Goal: Task Accomplishment & Management: Use online tool/utility

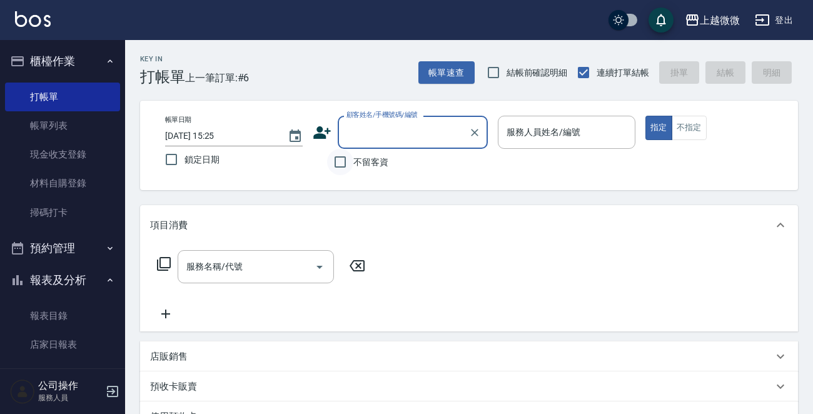
click at [344, 163] on input "不留客資" at bounding box center [340, 162] width 26 height 26
checkbox input "true"
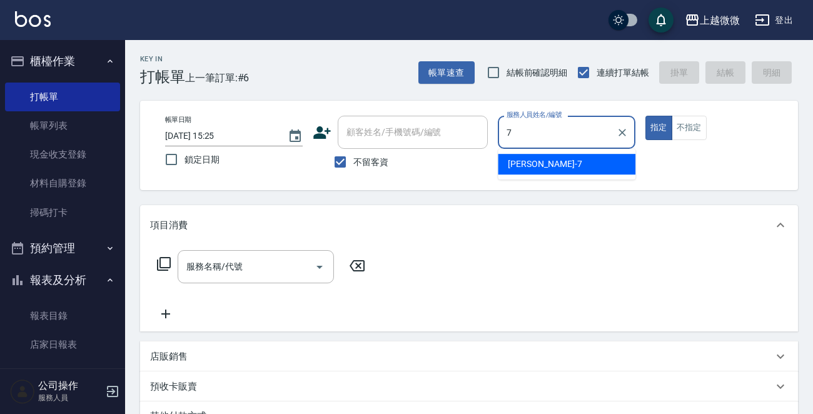
type input "[PERSON_NAME]-7"
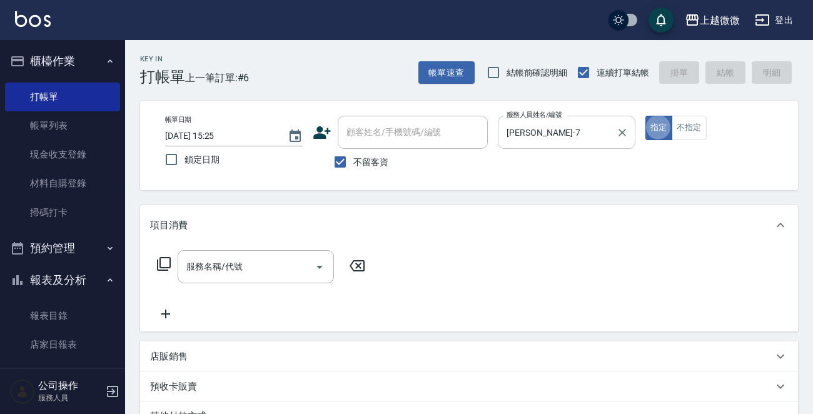
type button "true"
click at [319, 267] on icon "Open" at bounding box center [319, 267] width 6 height 3
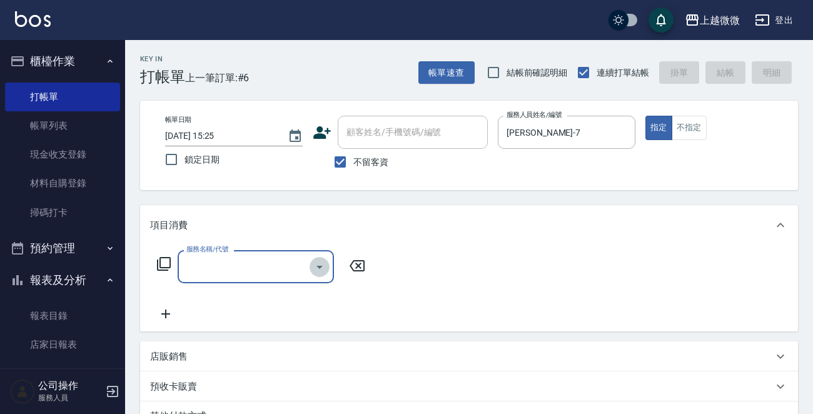
click at [319, 267] on icon "Open" at bounding box center [319, 267] width 6 height 3
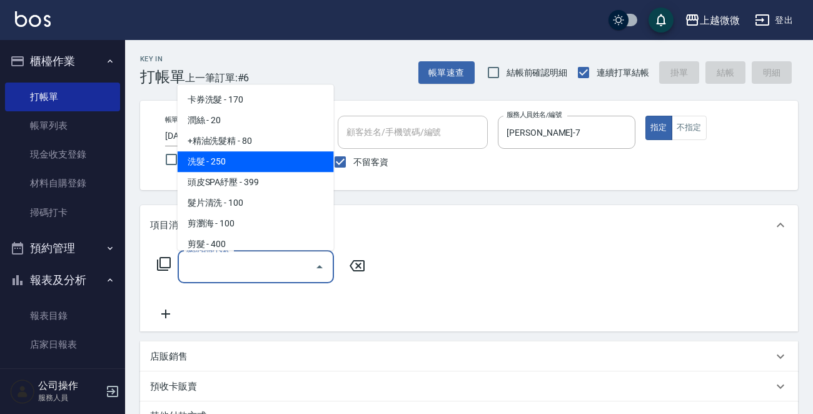
click at [237, 155] on span "洗髮 - 250" at bounding box center [256, 161] width 156 height 21
type input "洗髮(A03)"
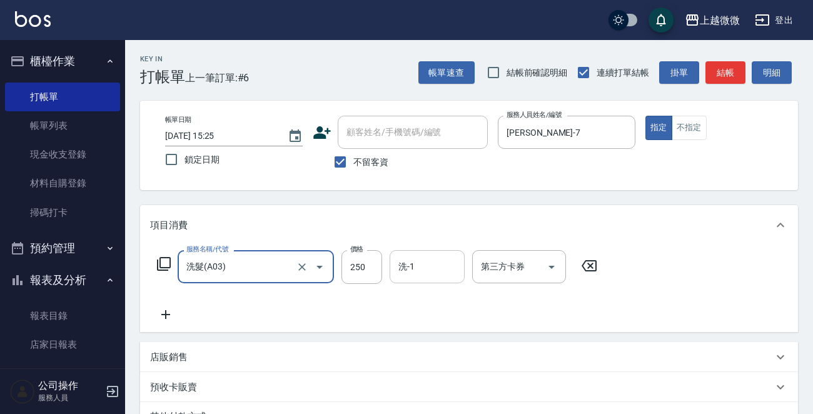
click at [414, 276] on input "洗-1" at bounding box center [427, 267] width 64 height 22
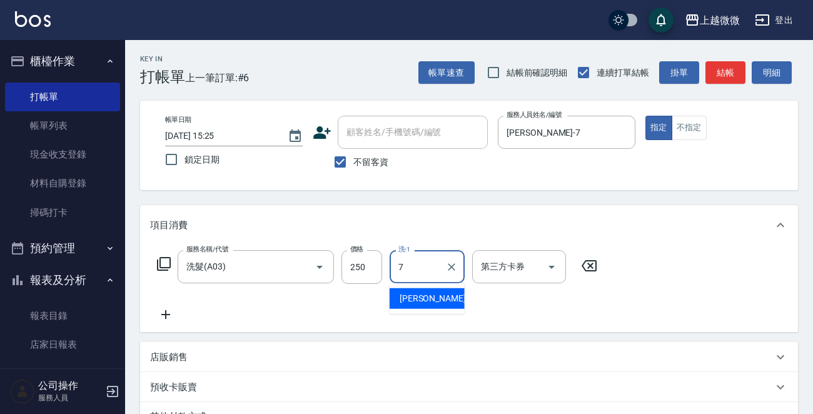
type input "[PERSON_NAME]-7"
click at [169, 313] on icon at bounding box center [165, 314] width 31 height 15
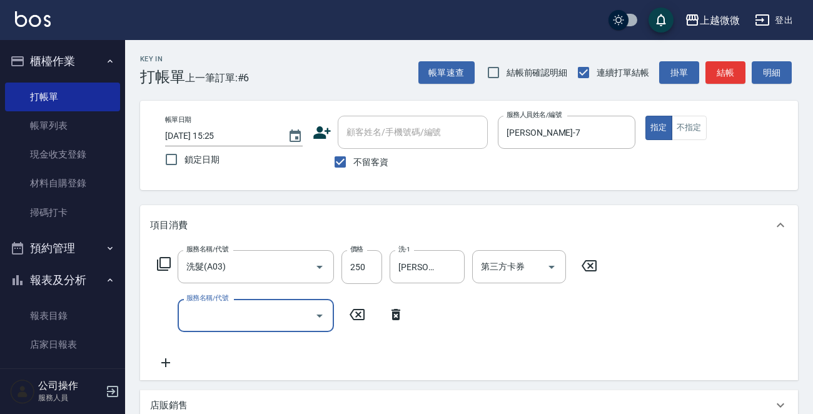
click at [324, 318] on icon "Open" at bounding box center [319, 315] width 15 height 15
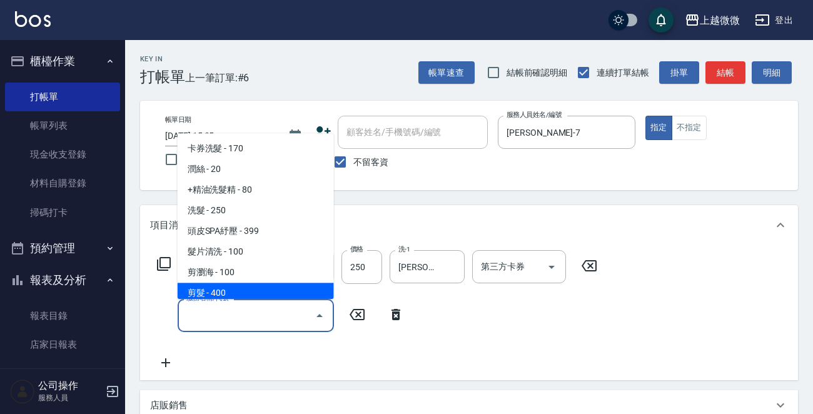
click at [273, 298] on span "剪髮 - 400" at bounding box center [256, 293] width 156 height 21
type input "剪髮(B02)"
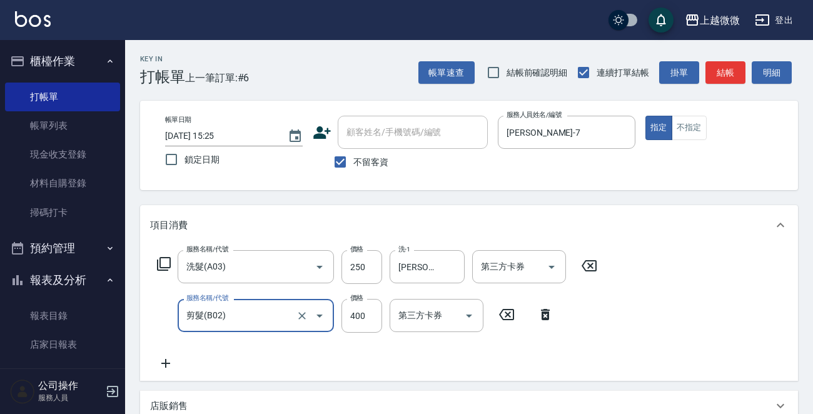
scroll to position [236, 0]
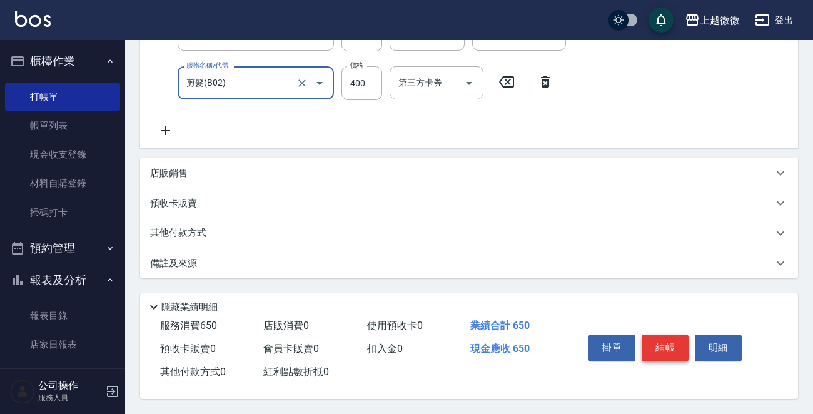
click at [650, 349] on button "結帳" at bounding box center [664, 347] width 47 height 26
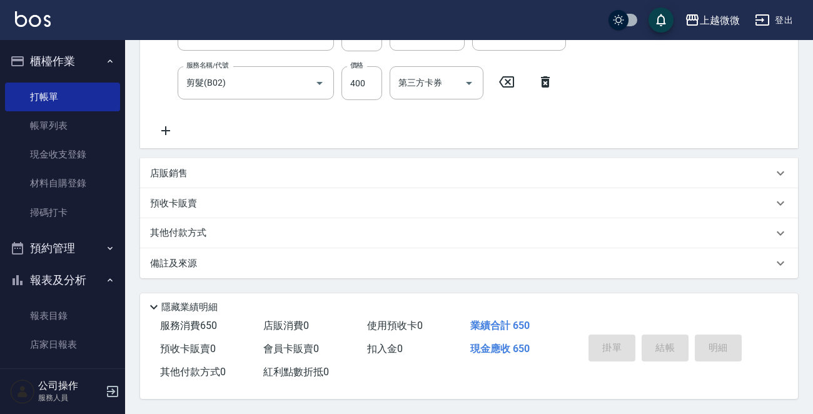
type input "[DATE] 16:26"
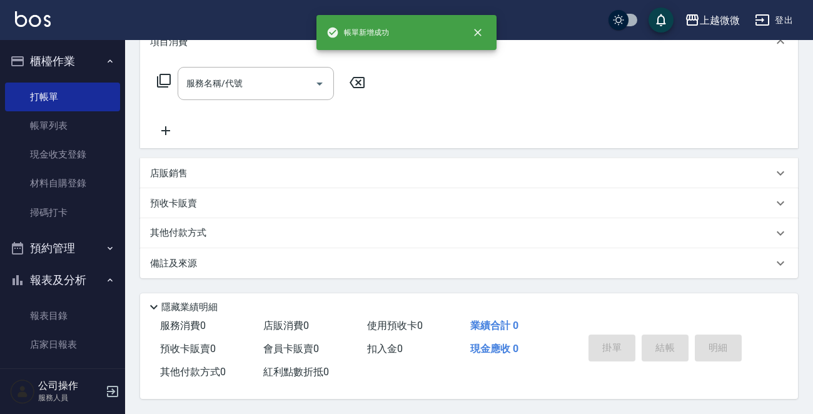
scroll to position [0, 0]
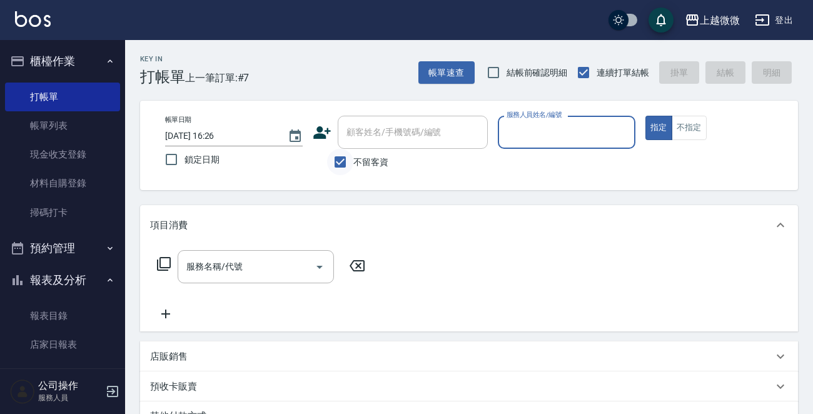
click at [333, 160] on input "不留客資" at bounding box center [340, 162] width 26 height 26
checkbox input "false"
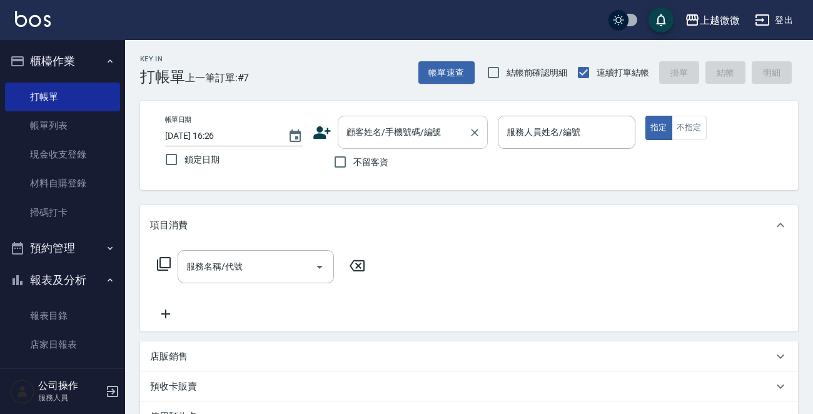
click at [356, 123] on input "顧客姓名/手機號碼/編號" at bounding box center [403, 132] width 120 height 22
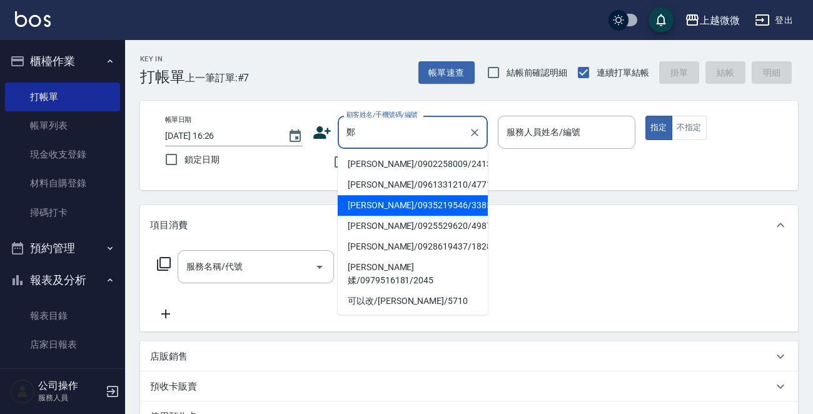
click at [419, 202] on li "[PERSON_NAME]/0935219546/3385" at bounding box center [413, 205] width 150 height 21
type input "[PERSON_NAME]/0935219546/3385"
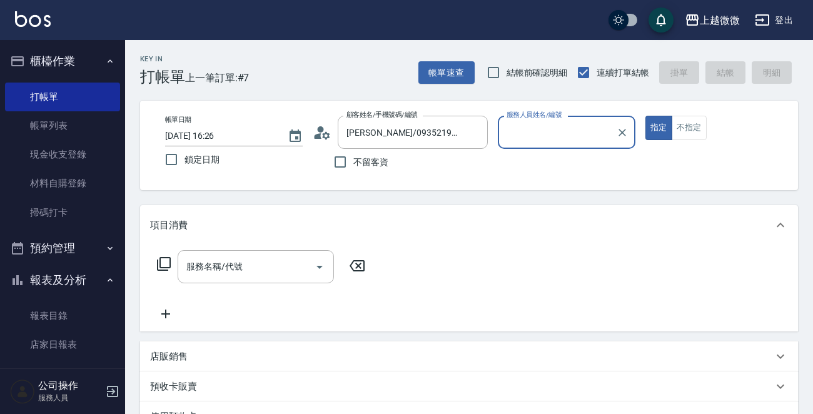
type input "Vivi-6"
click at [324, 266] on icon "Open" at bounding box center [319, 266] width 15 height 15
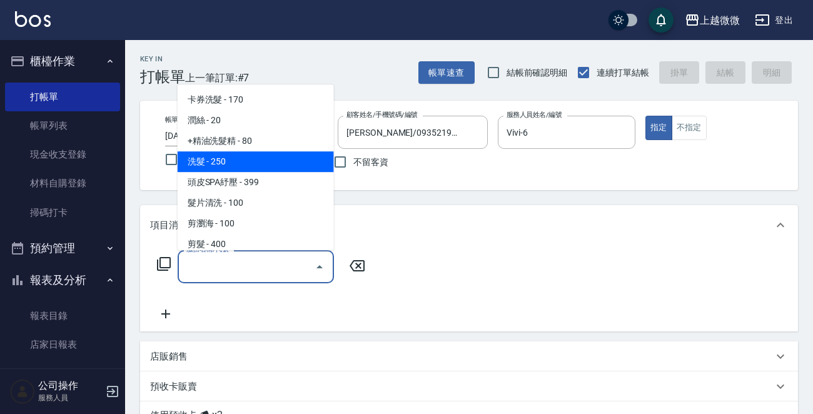
click at [254, 164] on span "洗髮 - 250" at bounding box center [256, 161] width 156 height 21
type input "洗髮(A03)"
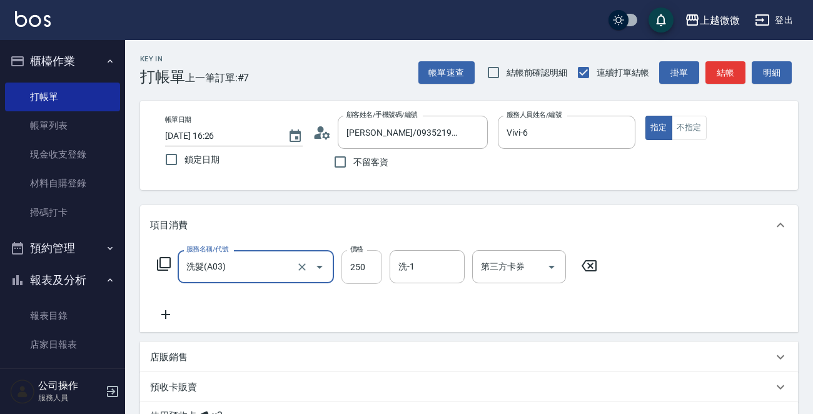
drag, startPoint x: 363, startPoint y: 263, endPoint x: 369, endPoint y: 266, distance: 6.8
click at [363, 263] on input "250" at bounding box center [361, 267] width 41 height 34
type input "260"
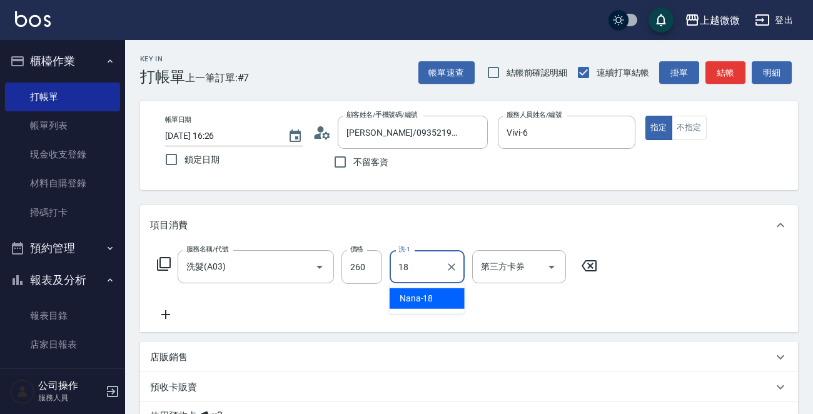
type input "Nana-18"
click at [172, 316] on icon at bounding box center [165, 314] width 31 height 15
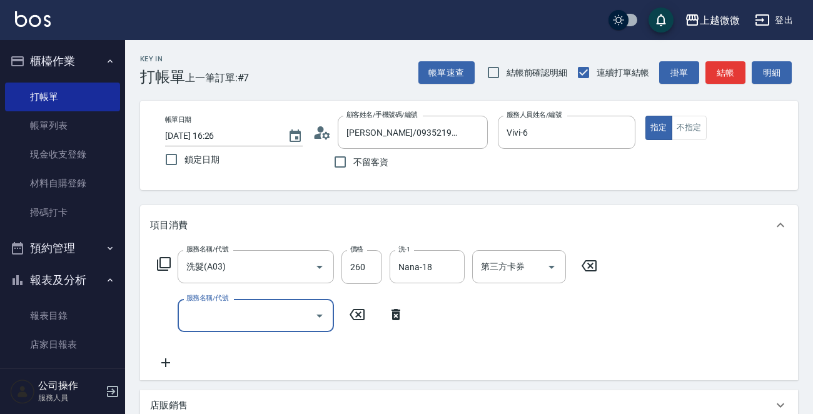
click at [314, 320] on icon "Open" at bounding box center [319, 315] width 15 height 15
click at [324, 313] on icon "Open" at bounding box center [319, 315] width 15 height 15
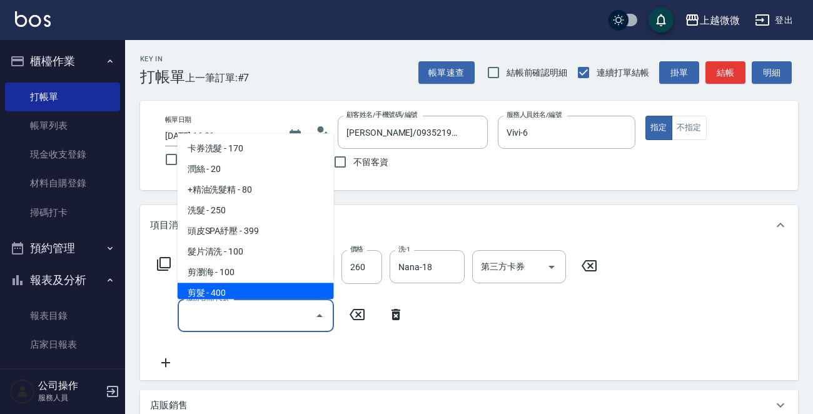
click at [263, 289] on span "剪髮 - 400" at bounding box center [256, 293] width 156 height 21
type input "剪髮(B02)"
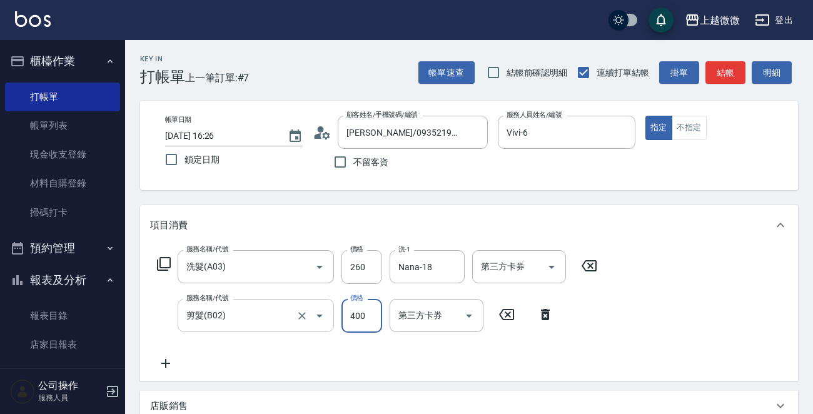
click at [326, 311] on icon "Open" at bounding box center [319, 315] width 15 height 15
click at [361, 314] on input "400" at bounding box center [361, 316] width 41 height 34
type input "550"
click at [165, 355] on div "服務名稱/代號 洗髮(A03) 服務名稱/代號 價格 260 價格 洗-1 Nana-18 洗-1 第三方卡券 第三方卡券 服務名稱/代號 剪髮(B02) 服…" at bounding box center [377, 310] width 455 height 121
click at [163, 367] on icon at bounding box center [165, 363] width 31 height 15
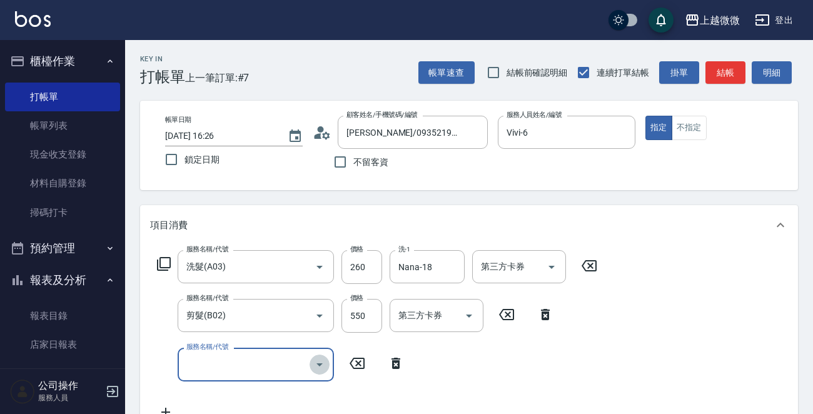
click at [318, 362] on icon "Open" at bounding box center [319, 364] width 15 height 15
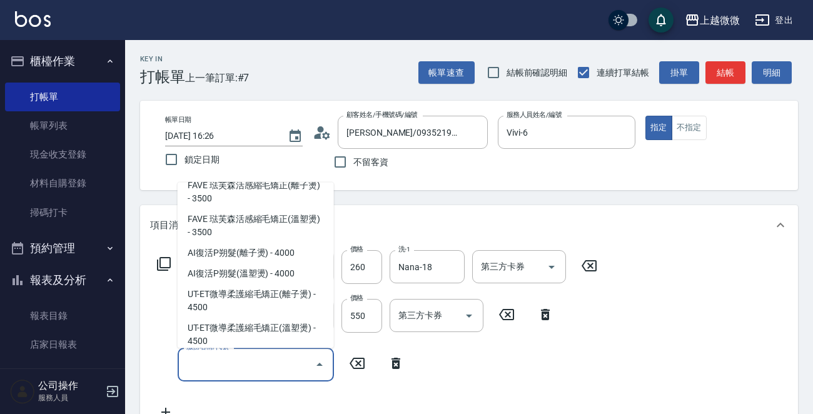
scroll to position [500, 0]
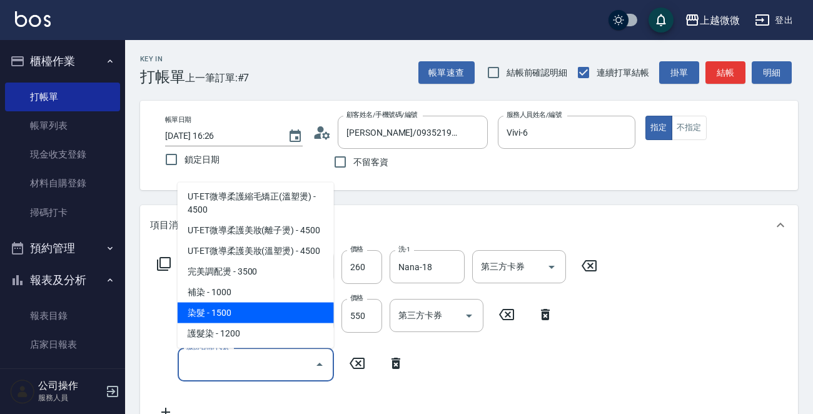
click at [288, 303] on span "染髮 - 1500" at bounding box center [256, 313] width 156 height 21
type input "染髮(D02)"
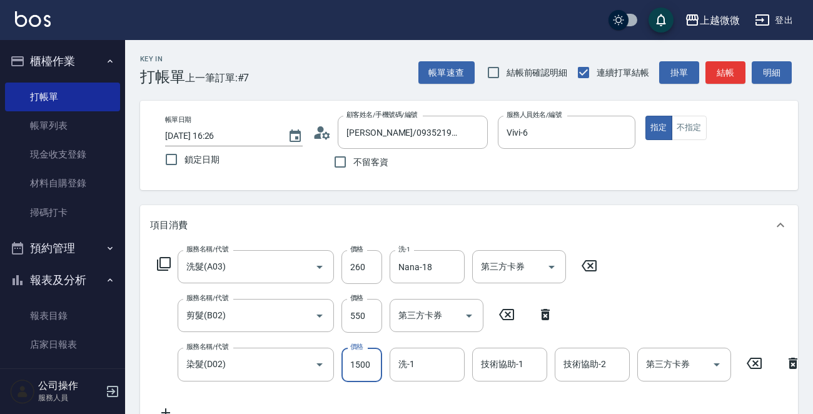
click at [368, 363] on input "1500" at bounding box center [361, 365] width 41 height 34
type input "1800"
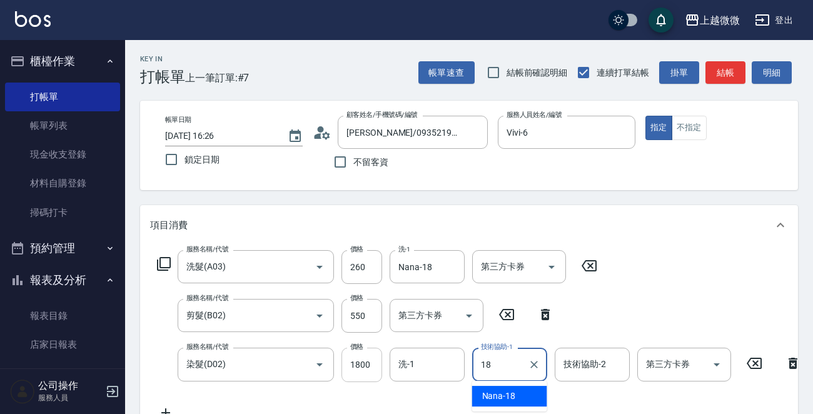
type input "Nana-18"
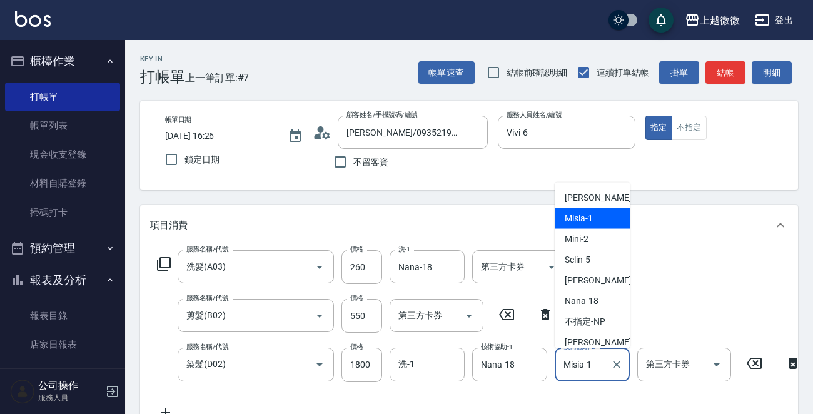
drag, startPoint x: 594, startPoint y: 361, endPoint x: 560, endPoint y: 373, distance: 35.8
click at [568, 371] on input "Misia-1" at bounding box center [582, 364] width 45 height 22
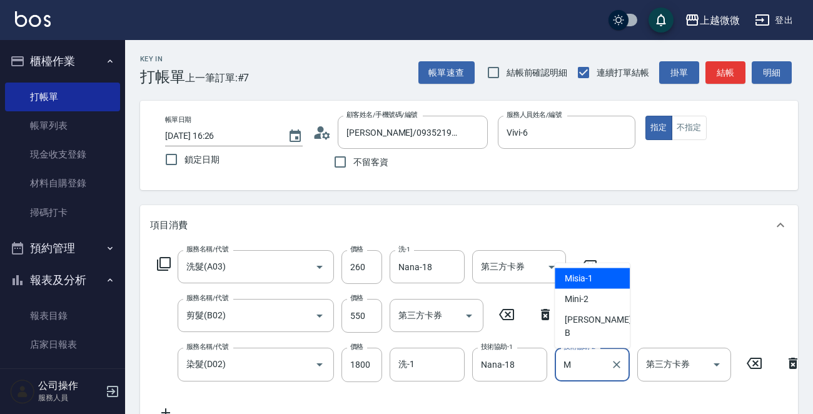
drag, startPoint x: 562, startPoint y: 365, endPoint x: 594, endPoint y: 366, distance: 31.9
click at [593, 365] on input "M" at bounding box center [582, 364] width 45 height 22
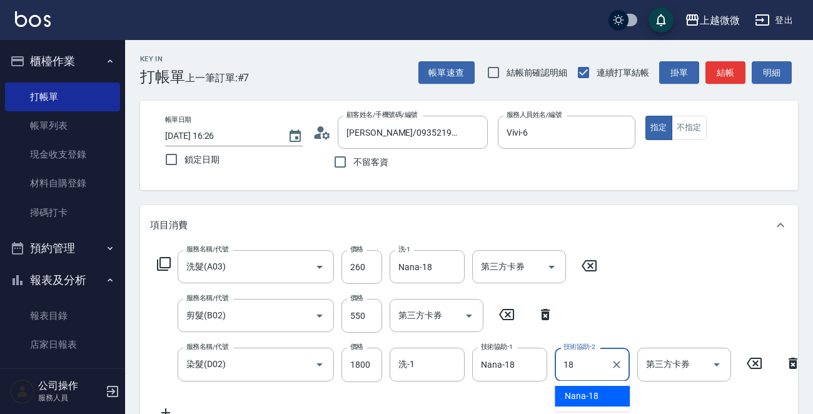
type input "Nana-18"
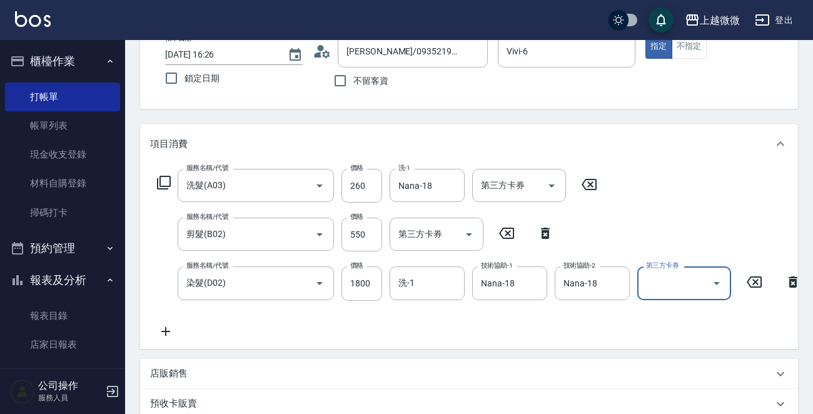
scroll to position [188, 0]
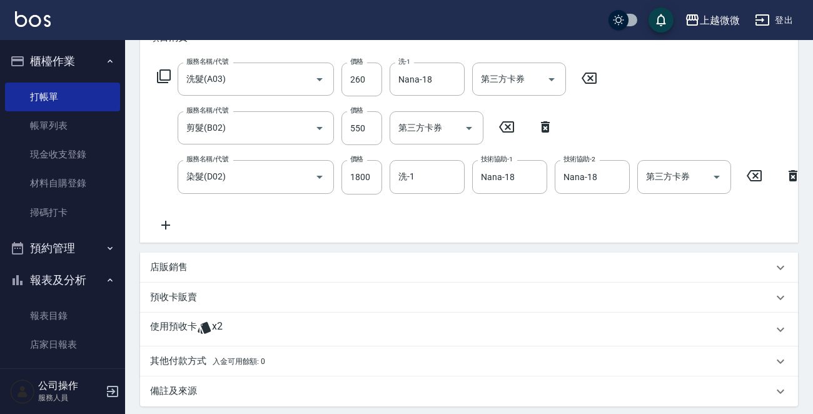
click at [161, 225] on icon at bounding box center [165, 225] width 31 height 15
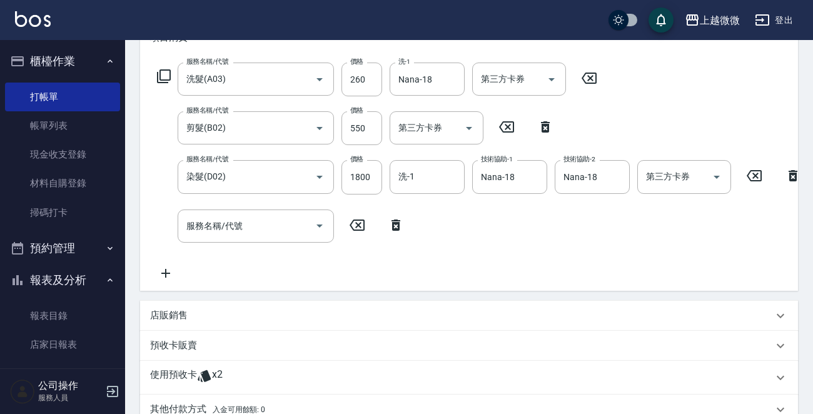
click at [165, 74] on icon at bounding box center [163, 76] width 15 height 15
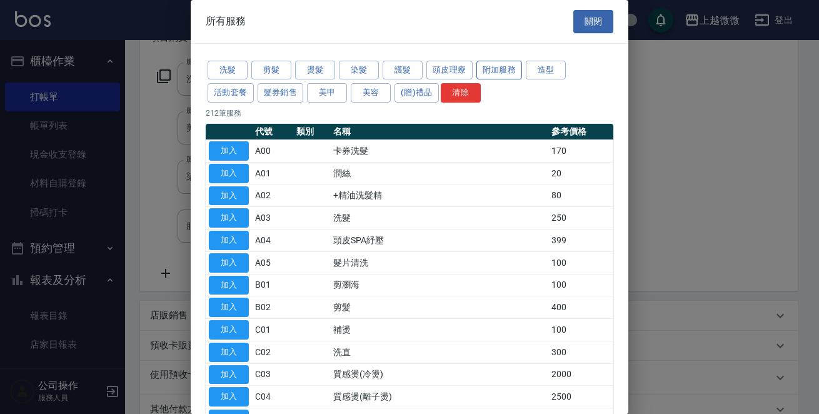
drag, startPoint x: 501, startPoint y: 68, endPoint x: 508, endPoint y: 72, distance: 8.2
click at [502, 68] on button "附加服務" at bounding box center [499, 70] width 46 height 19
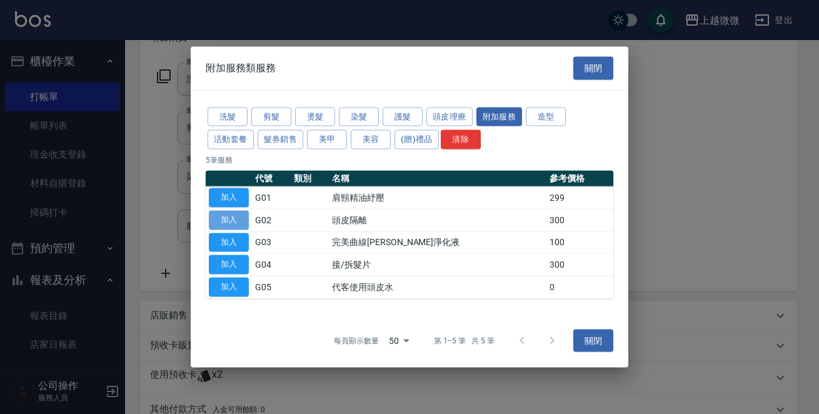
click at [243, 218] on button "加入" at bounding box center [229, 219] width 40 height 19
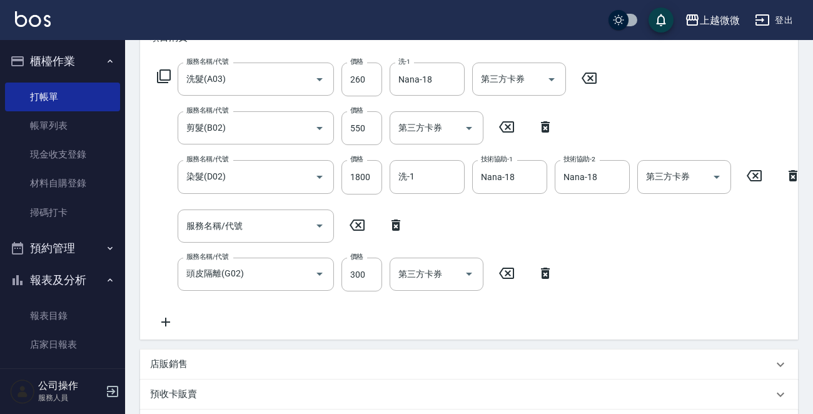
scroll to position [375, 0]
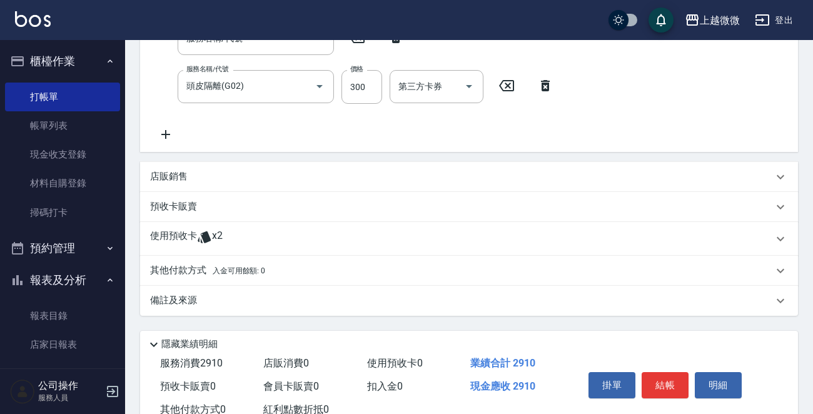
click at [203, 243] on icon at bounding box center [204, 237] width 13 height 12
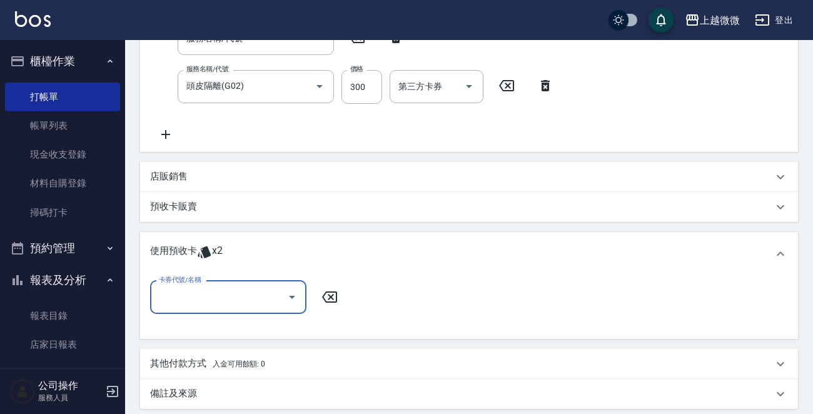
scroll to position [0, 0]
click at [293, 301] on icon "Open" at bounding box center [291, 296] width 15 height 15
click at [293, 304] on icon "Open" at bounding box center [291, 296] width 15 height 15
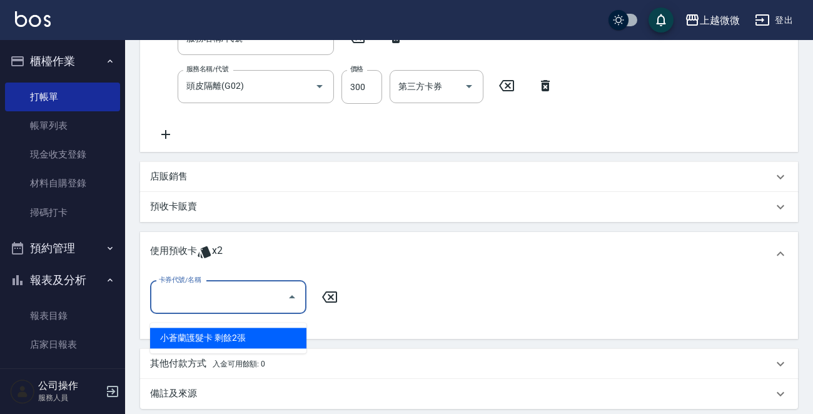
click at [274, 335] on div "小蒼蘭護髮卡 剩餘2張" at bounding box center [228, 338] width 156 height 21
type input "小蒼蘭護髮卡"
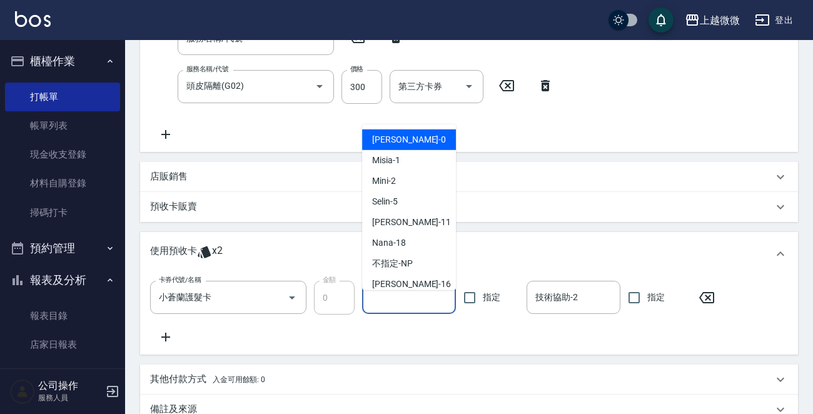
click at [383, 300] on input "技術協助-1" at bounding box center [409, 297] width 83 height 22
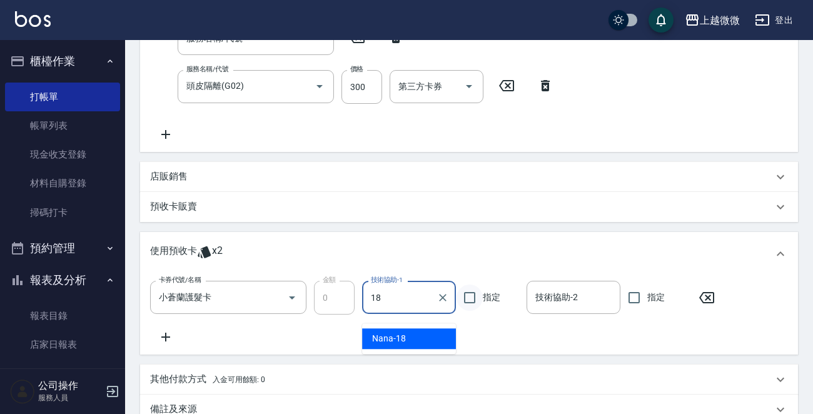
type input "Nana-18"
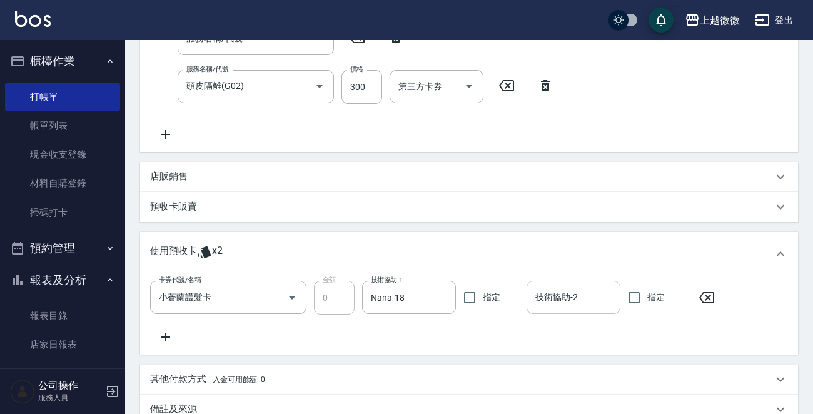
click at [561, 305] on input "技術協助-2" at bounding box center [573, 297] width 83 height 22
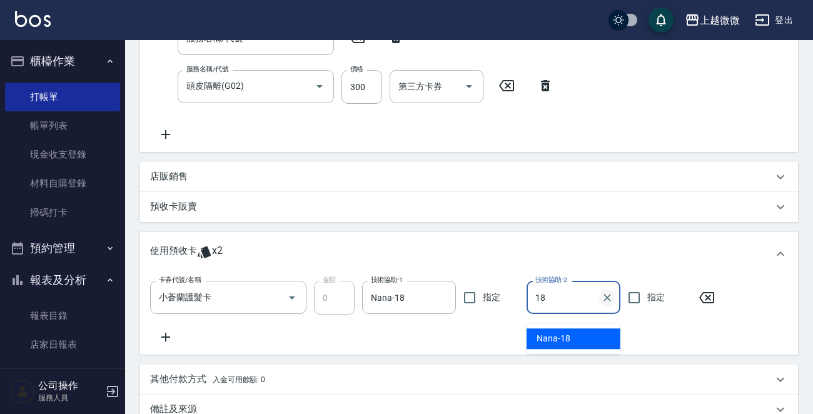
type input "Nana-18"
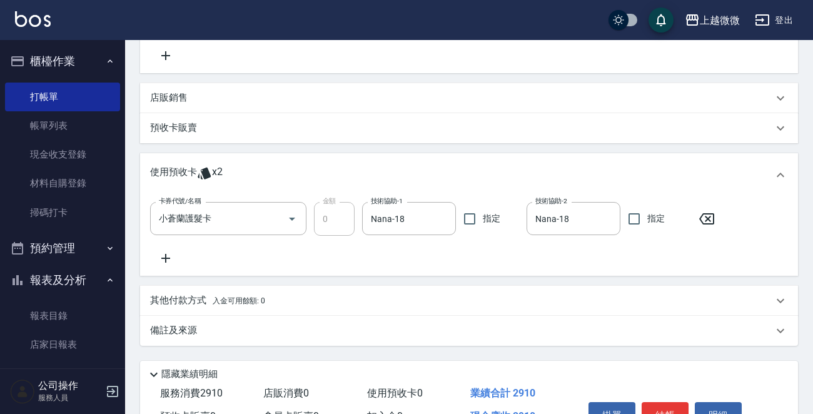
scroll to position [533, 0]
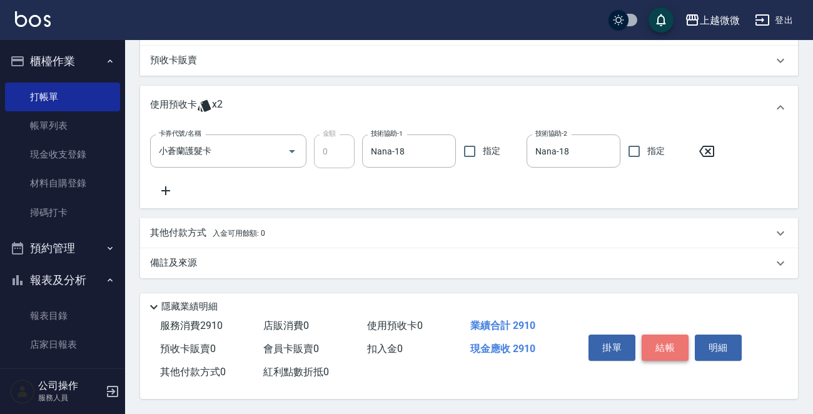
click at [670, 344] on button "結帳" at bounding box center [664, 347] width 47 height 26
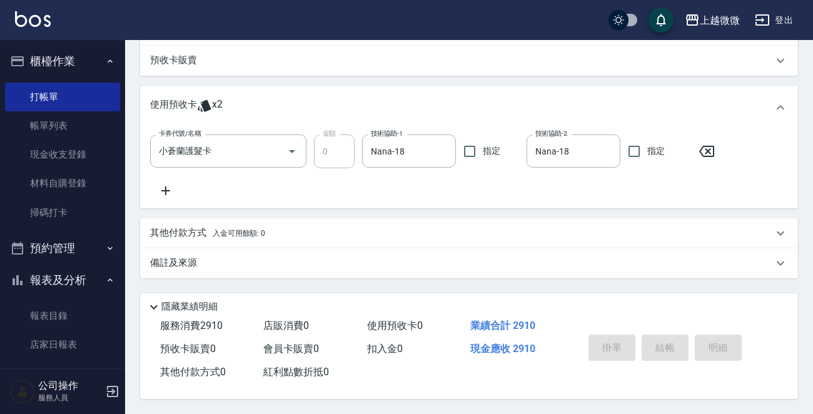
type input "[DATE] 16:27"
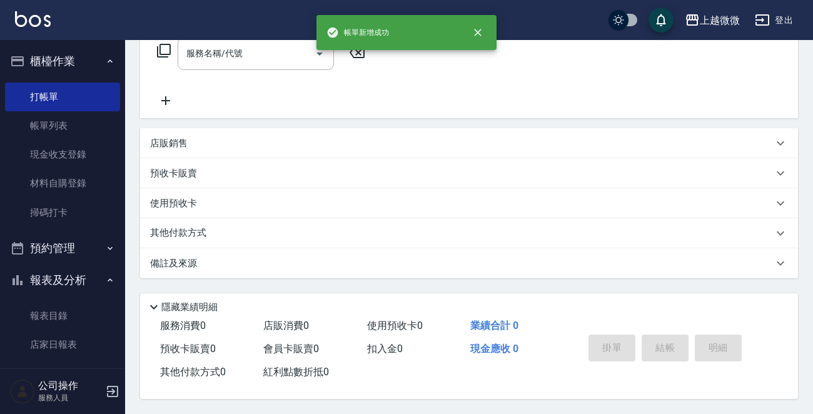
scroll to position [0, 0]
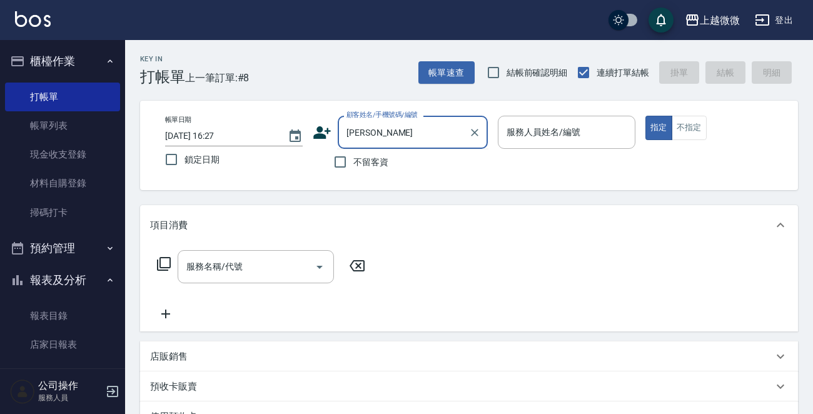
click at [388, 134] on input "[PERSON_NAME]" at bounding box center [403, 132] width 120 height 22
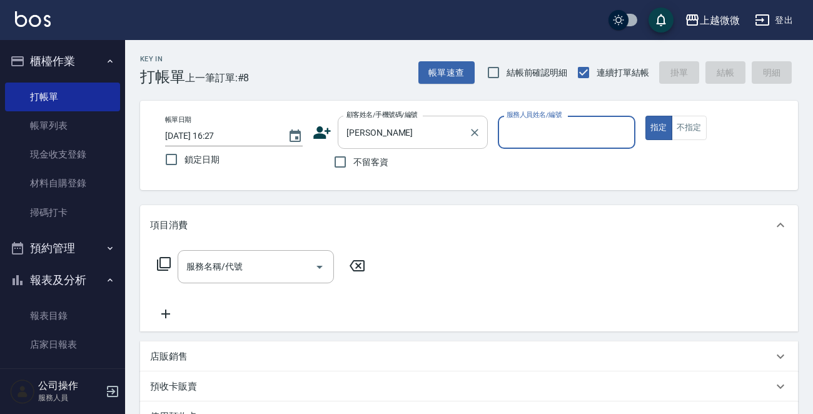
click at [406, 136] on input "[PERSON_NAME]" at bounding box center [403, 132] width 120 height 22
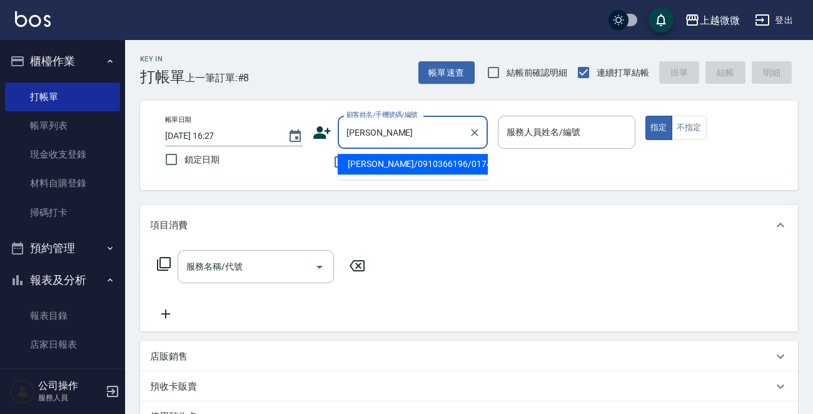
click at [408, 166] on li "[PERSON_NAME]/0910366196/0174" at bounding box center [413, 164] width 150 height 21
click at [408, 166] on div "不留客資" at bounding box center [400, 162] width 175 height 26
type input "[PERSON_NAME]/0910366196/0174"
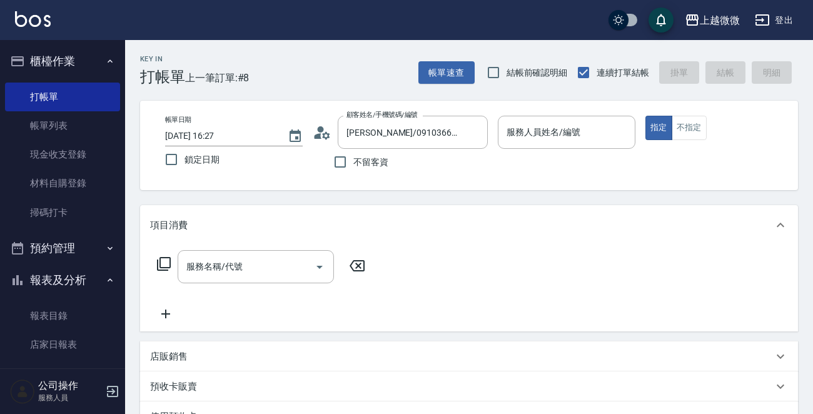
type input "Vivi-6"
click at [319, 274] on button "Open" at bounding box center [319, 267] width 20 height 20
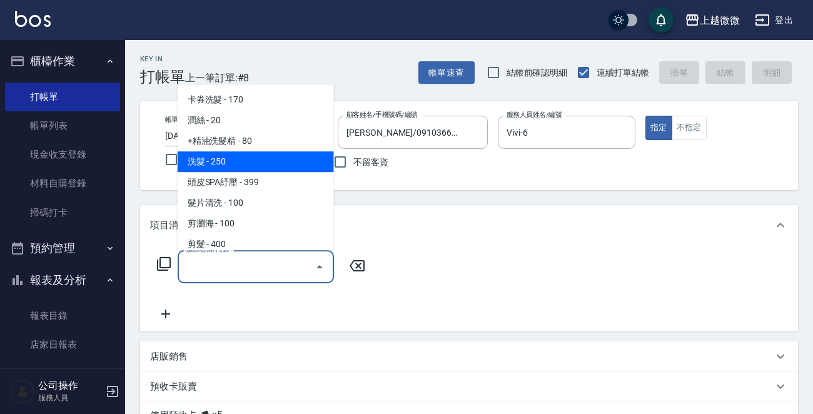
click at [267, 162] on span "洗髮 - 250" at bounding box center [256, 161] width 156 height 21
click at [267, 162] on label "鎖定日期" at bounding box center [225, 159] width 134 height 26
click at [184, 162] on input "鎖定日期" at bounding box center [171, 159] width 26 height 26
checkbox input "true"
type input "洗髮(A03)"
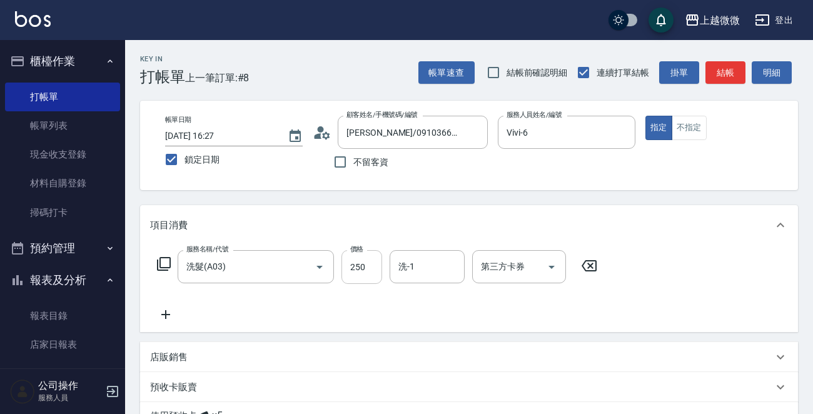
click at [349, 262] on input "250" at bounding box center [361, 267] width 41 height 34
type input "260"
type input "Joan-16"
click at [162, 316] on icon at bounding box center [165, 314] width 31 height 15
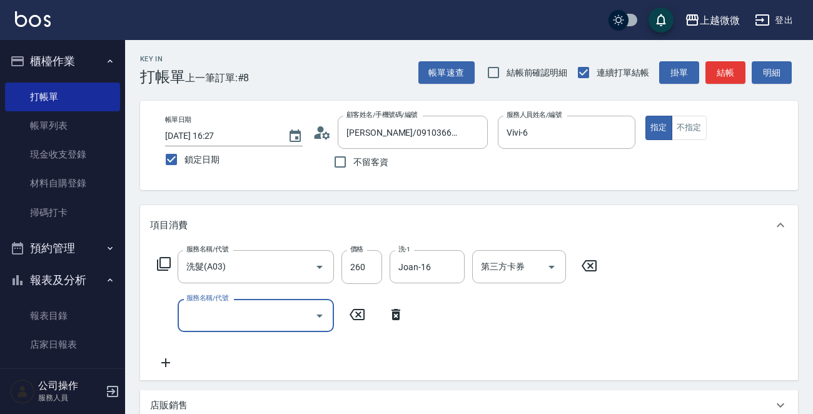
click at [320, 313] on icon "Open" at bounding box center [319, 315] width 15 height 15
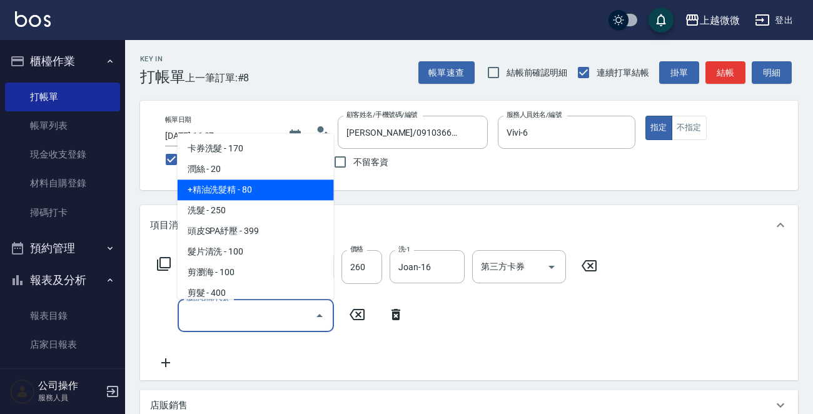
click at [279, 184] on span "+精油洗髮精 - 80" at bounding box center [256, 190] width 156 height 21
click at [279, 184] on div "帳單日期 [DATE] 16:27 鎖定日期 顧客姓名/手機號碼/編號 [PERSON_NAME]/0910366196/0174 顧客姓名/手機號碼/編號 …" at bounding box center [469, 145] width 658 height 89
type input "+精油洗髮精(A02)"
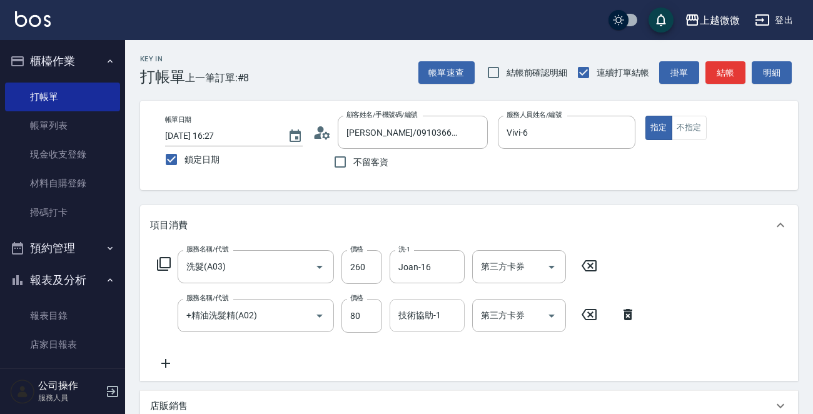
click at [427, 324] on input "技術協助-1" at bounding box center [427, 315] width 64 height 22
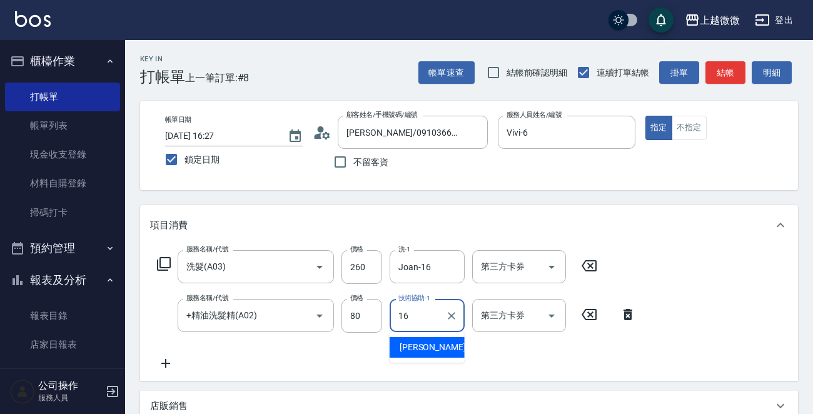
type input "Joan-16"
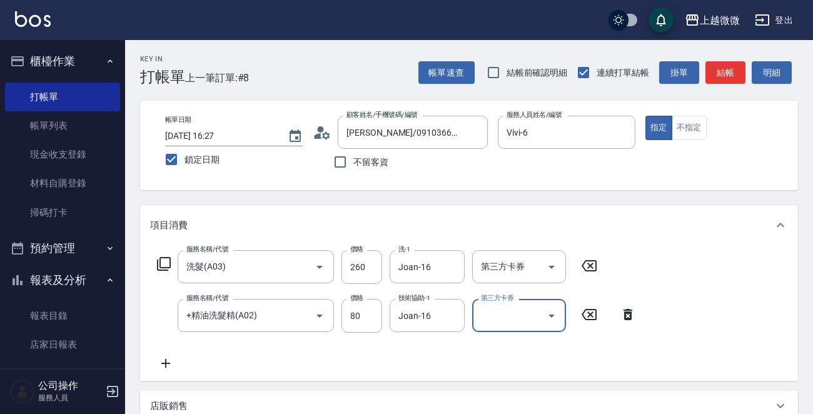
click at [164, 366] on icon at bounding box center [165, 363] width 31 height 15
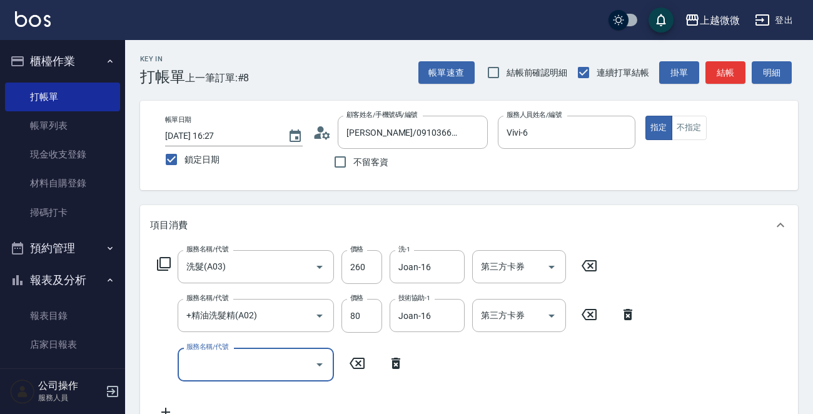
click at [318, 361] on icon "Open" at bounding box center [319, 364] width 15 height 15
click at [319, 364] on icon "Open" at bounding box center [319, 364] width 6 height 3
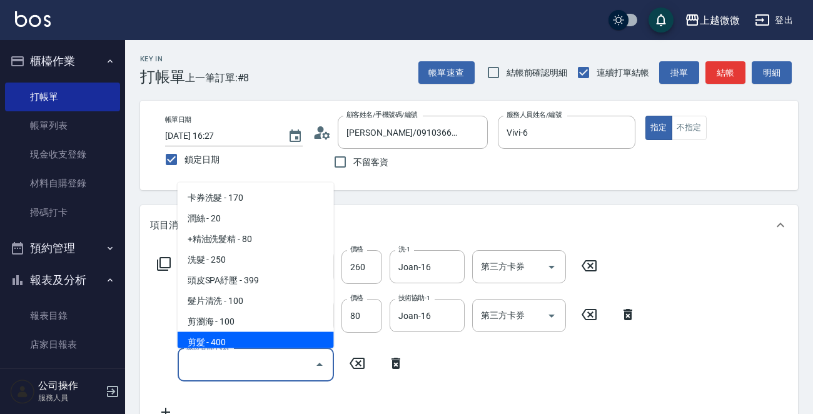
click at [266, 338] on span "剪髮 - 400" at bounding box center [256, 342] width 156 height 21
type input "剪髮(B02)"
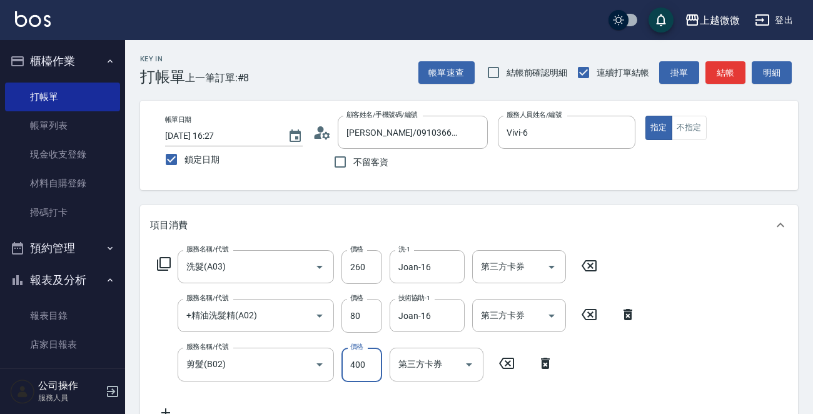
drag, startPoint x: 353, startPoint y: 357, endPoint x: 364, endPoint y: 363, distance: 12.6
click at [353, 357] on input "400" at bounding box center [361, 365] width 41 height 34
type input "550"
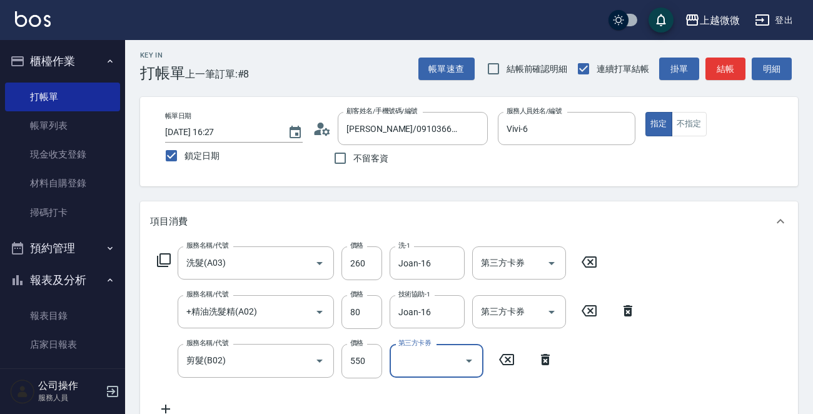
scroll to position [125, 0]
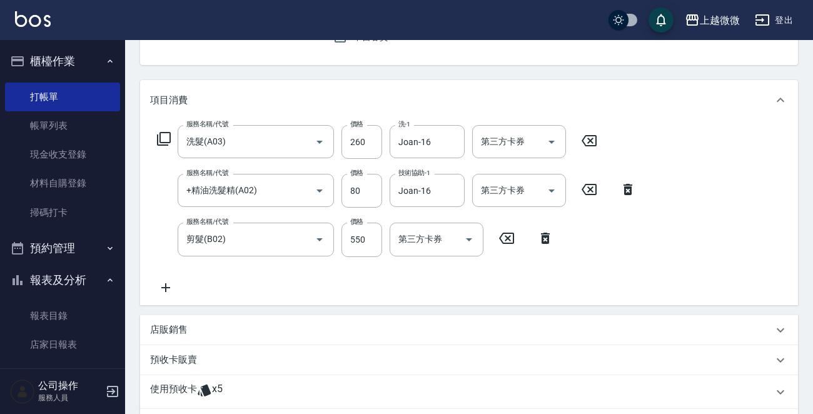
click at [163, 290] on icon at bounding box center [165, 287] width 31 height 15
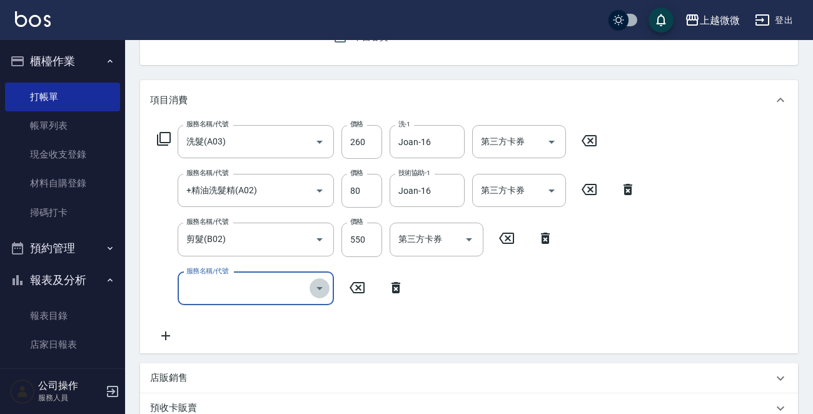
click at [318, 288] on icon "Open" at bounding box center [319, 288] width 15 height 15
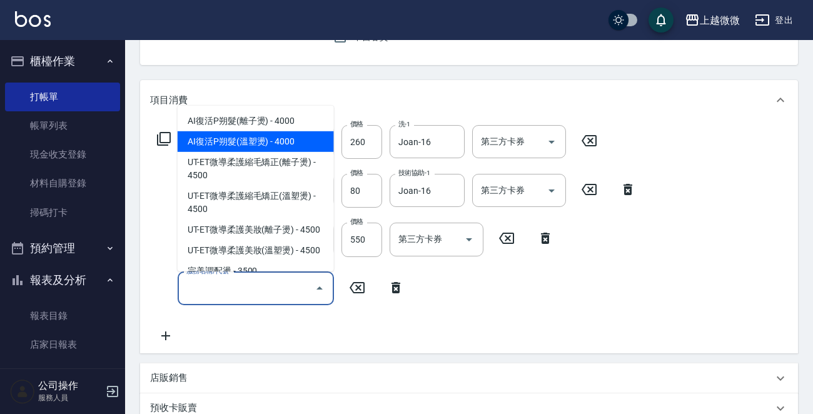
scroll to position [500, 0]
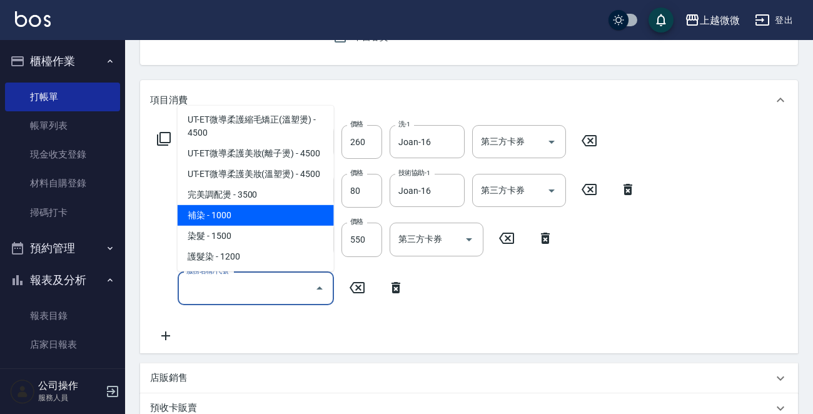
click at [290, 205] on span "補染 - 1000" at bounding box center [256, 215] width 156 height 21
type input "補染(D01)"
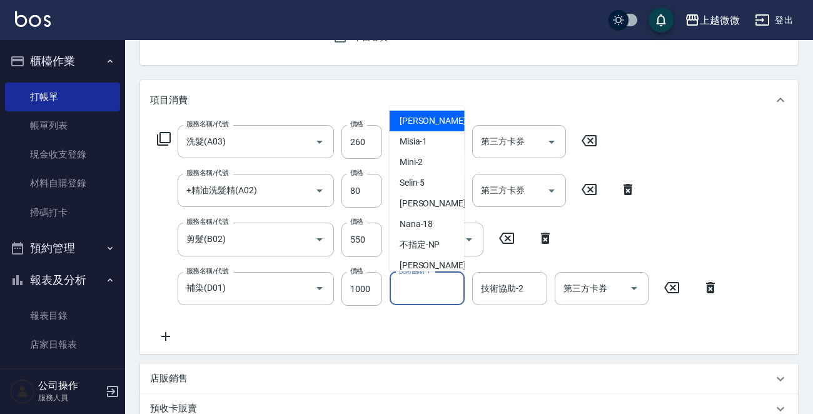
click at [428, 284] on div "技術協助-1 技術協助-1" at bounding box center [426, 288] width 75 height 33
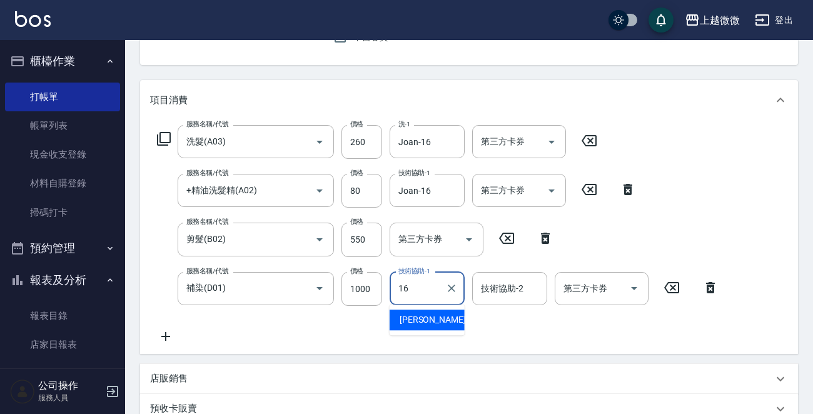
type input "Joan-16"
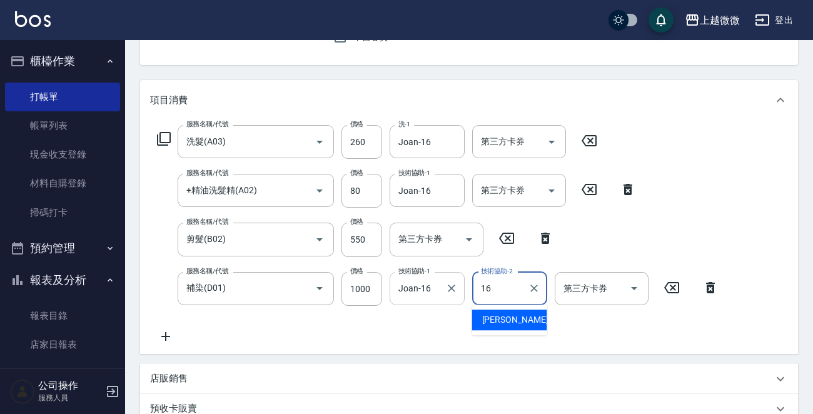
type input "Joan-16"
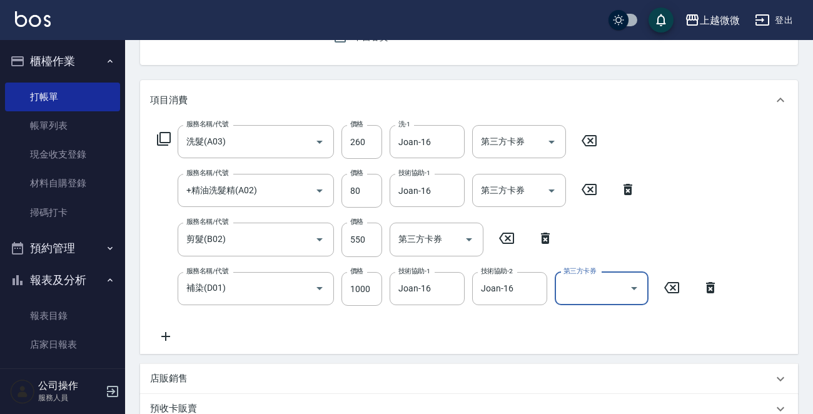
click at [177, 336] on icon at bounding box center [165, 336] width 31 height 15
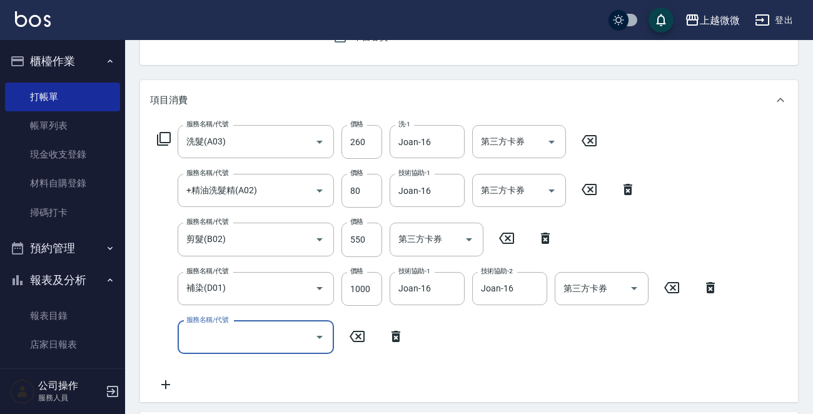
click at [321, 333] on icon "Open" at bounding box center [319, 336] width 15 height 15
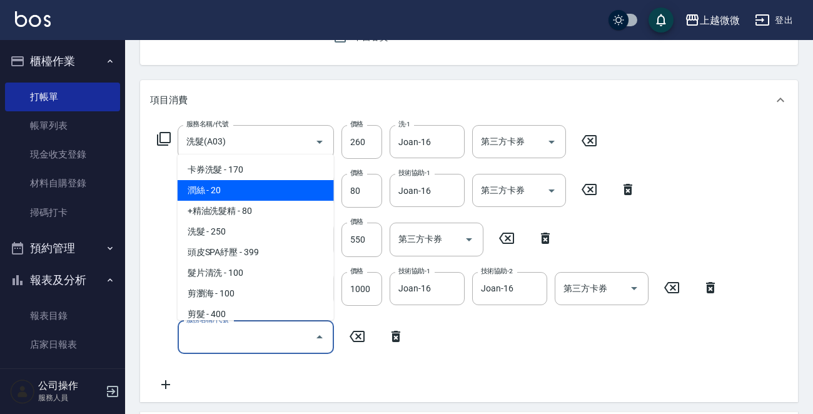
click at [161, 136] on icon at bounding box center [163, 138] width 15 height 15
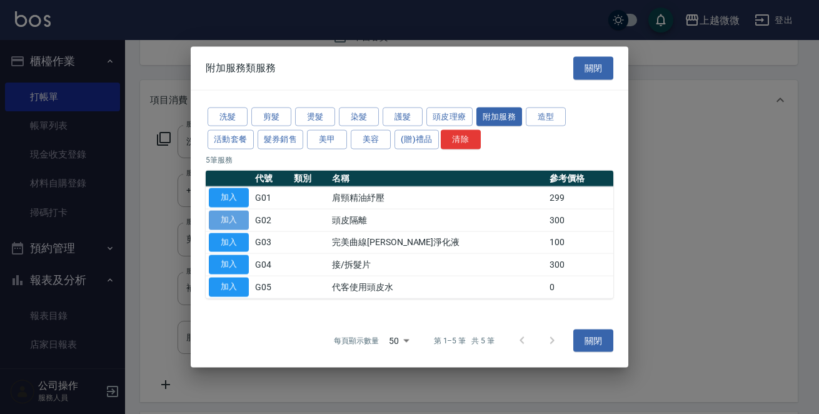
click at [244, 215] on button "加入" at bounding box center [229, 219] width 40 height 19
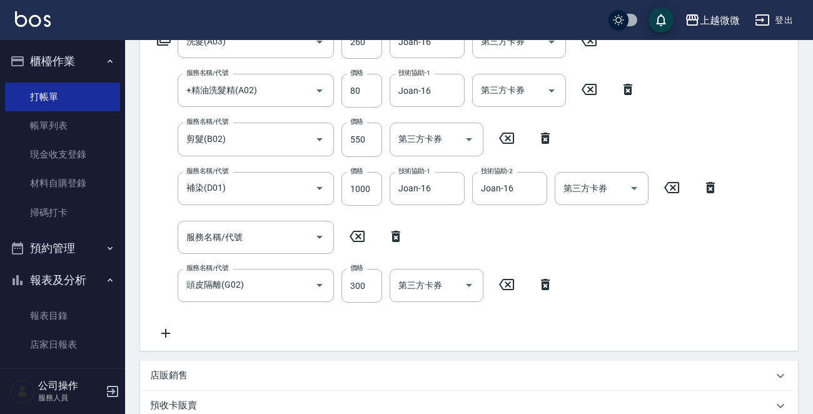
scroll to position [313, 0]
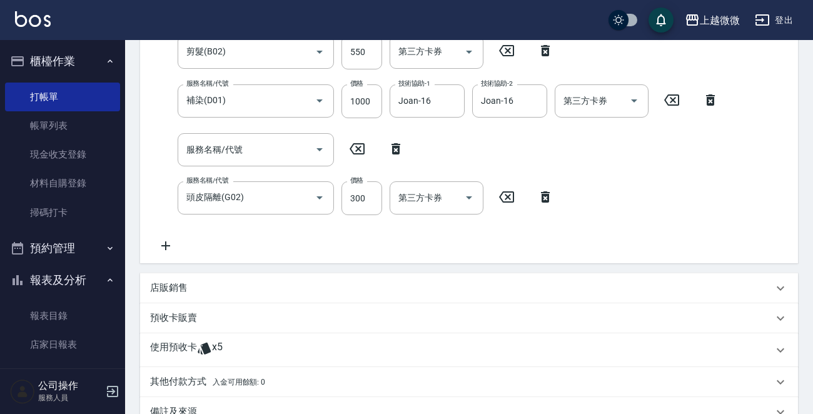
click at [169, 247] on icon at bounding box center [165, 245] width 31 height 15
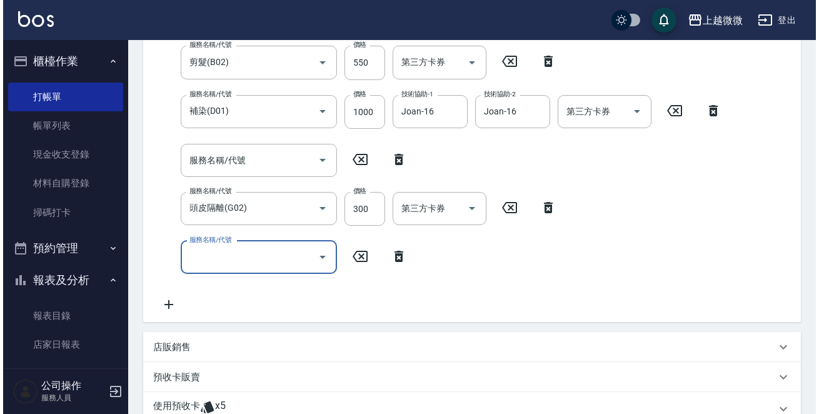
scroll to position [125, 0]
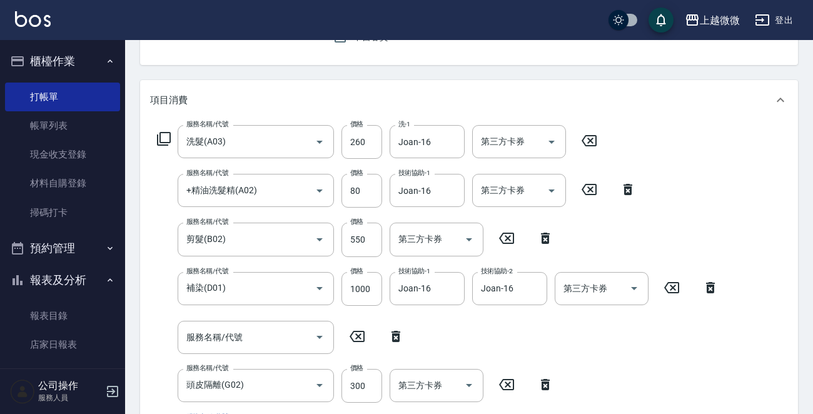
click at [160, 132] on icon at bounding box center [164, 139] width 14 height 14
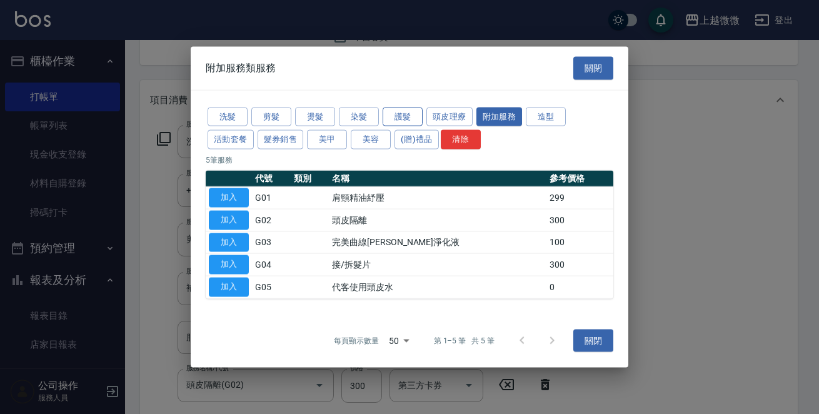
click at [413, 117] on button "護髮" at bounding box center [403, 116] width 40 height 19
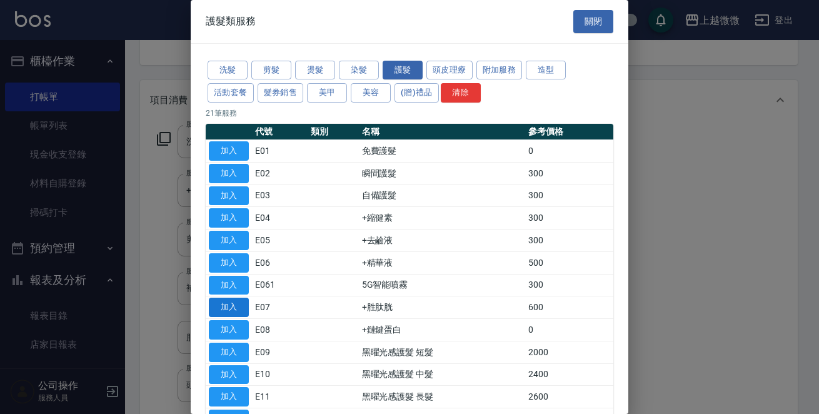
click at [223, 301] on button "加入" at bounding box center [229, 307] width 40 height 19
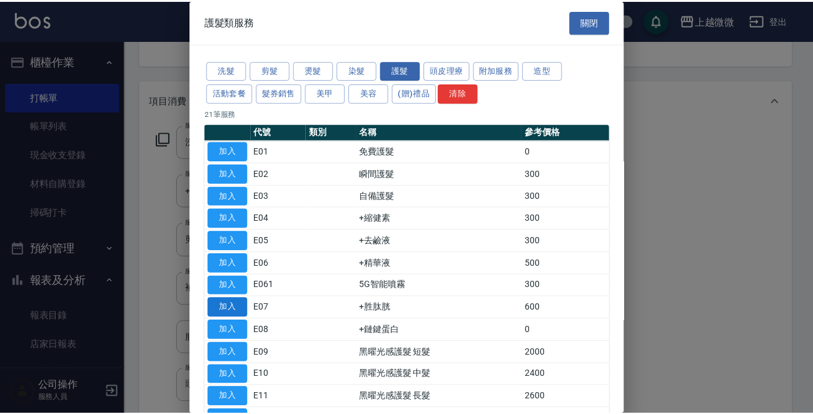
scroll to position [400, 0]
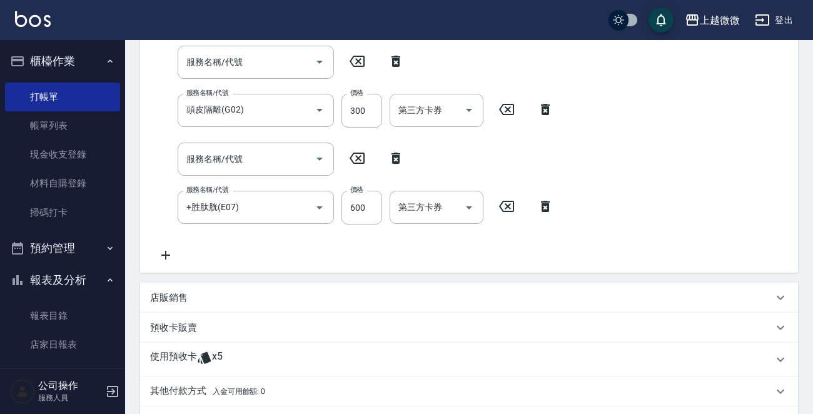
click at [392, 160] on icon at bounding box center [395, 158] width 9 height 11
type input "+胜肽胱(E07)"
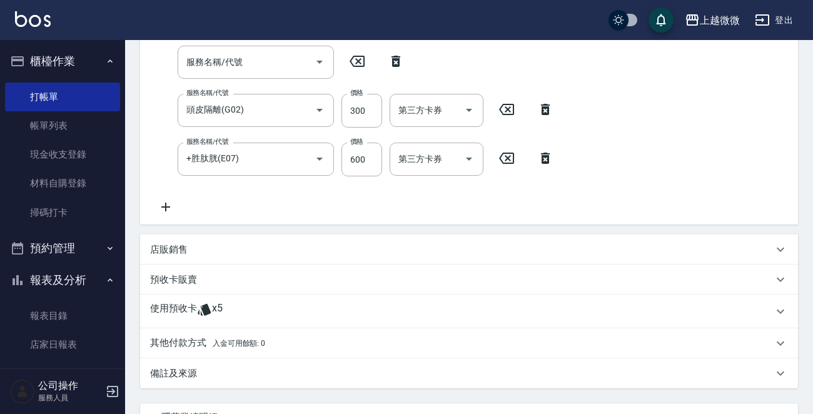
click at [399, 61] on icon at bounding box center [395, 61] width 9 height 11
type input "頭皮隔離(G02)"
type input "+胜肽胱(E07)"
type input "600"
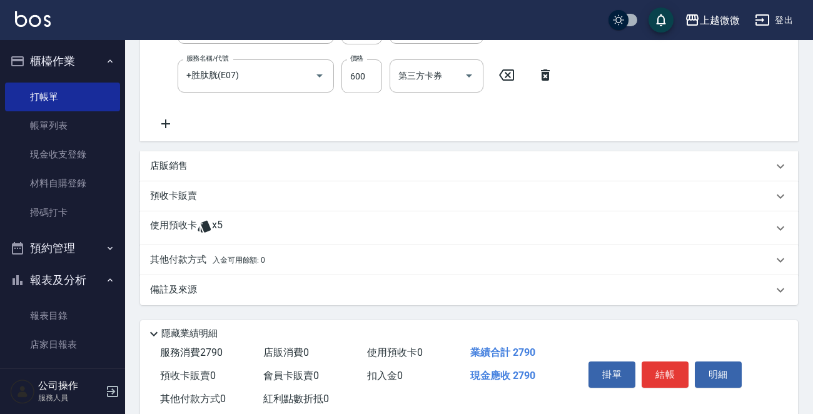
scroll to position [465, 0]
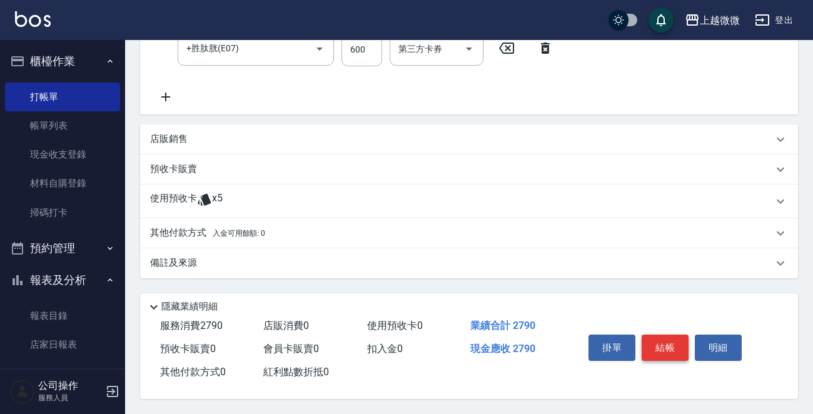
click at [653, 346] on button "結帳" at bounding box center [664, 347] width 47 height 26
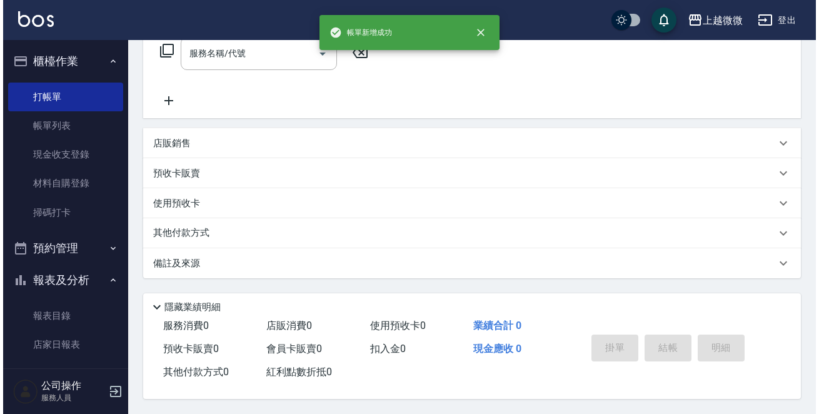
scroll to position [0, 0]
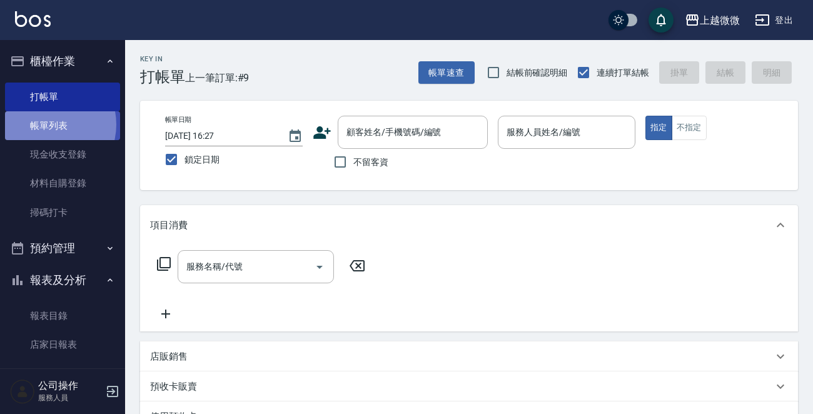
click at [46, 124] on link "帳單列表" at bounding box center [62, 125] width 115 height 29
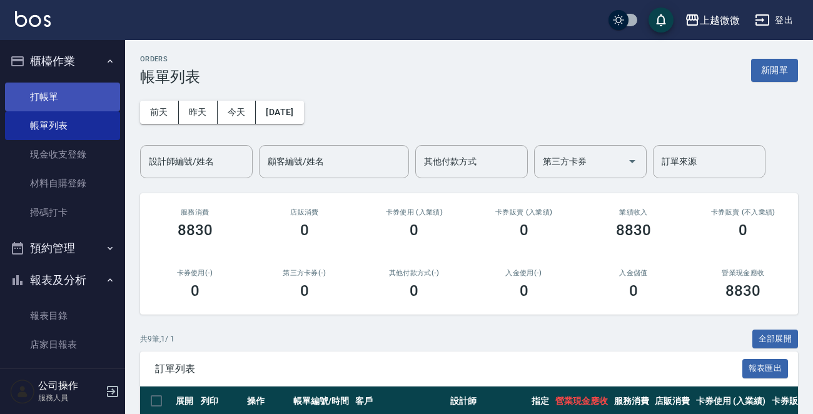
click at [64, 94] on link "打帳單" at bounding box center [62, 97] width 115 height 29
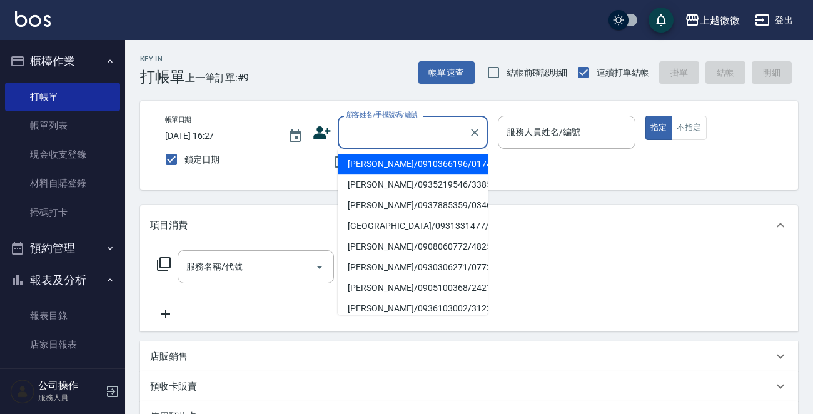
click at [346, 131] on input "顧客姓名/手機號碼/編號" at bounding box center [403, 132] width 120 height 22
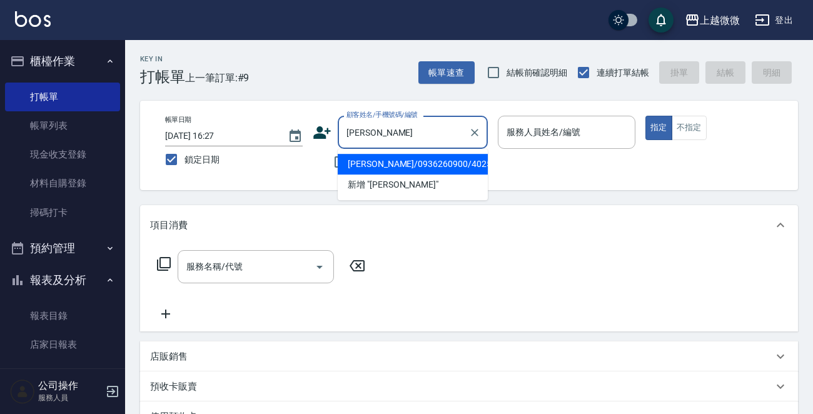
click at [419, 159] on li "[PERSON_NAME]/0936260900/4025" at bounding box center [413, 164] width 150 height 21
type input "[PERSON_NAME]/0936260900/4025"
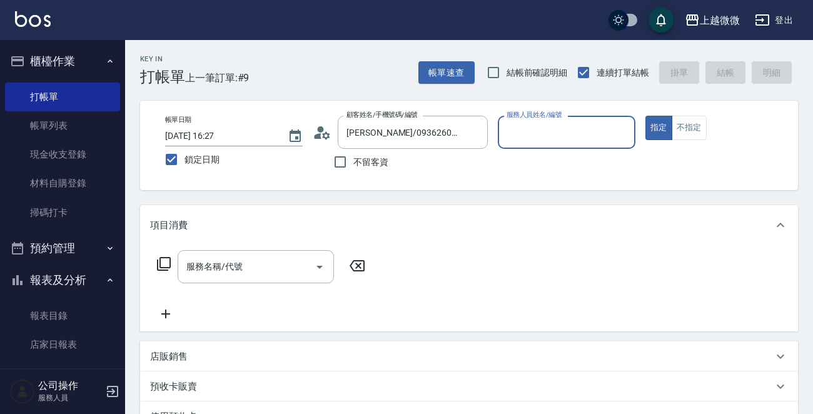
type input "Vivi-6"
click at [161, 263] on icon at bounding box center [163, 263] width 15 height 15
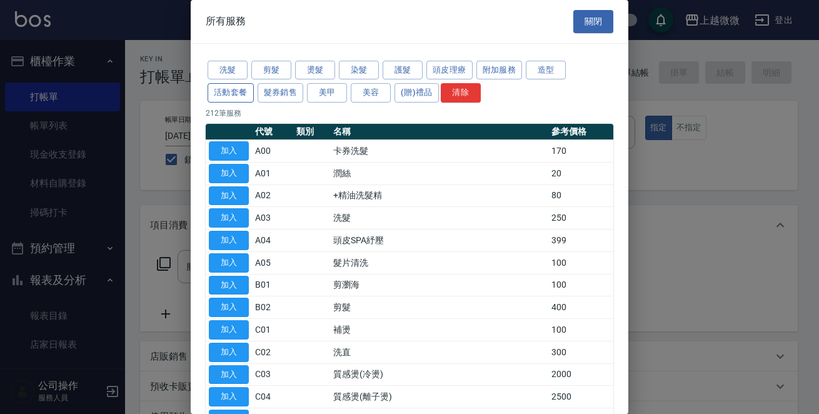
click at [242, 93] on button "活動套餐" at bounding box center [231, 92] width 46 height 19
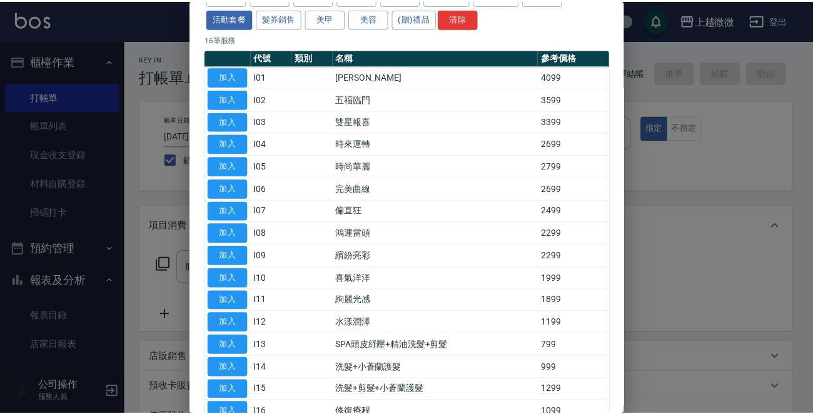
scroll to position [151, 0]
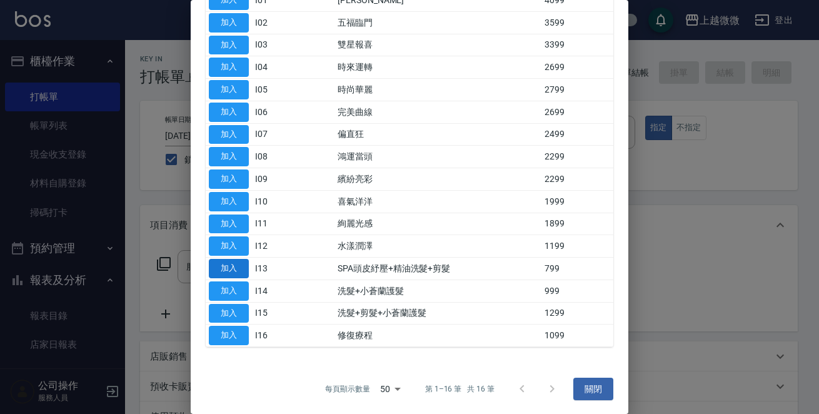
click at [228, 266] on button "加入" at bounding box center [229, 268] width 40 height 19
type input "SPA頭皮紓壓+精油洗髮+剪髮(I13)"
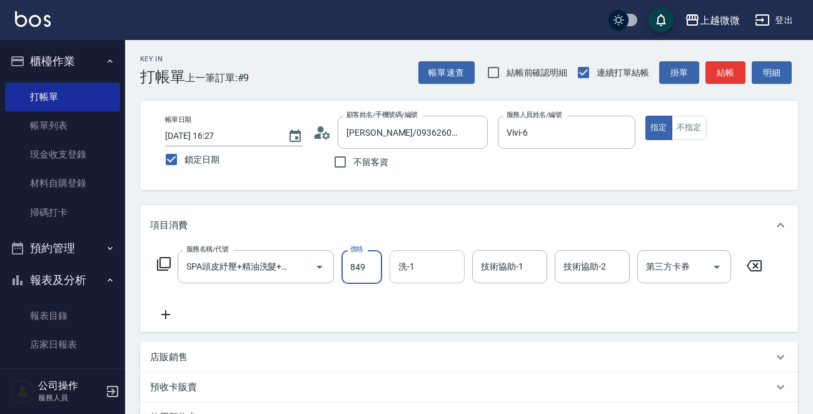
type input "849"
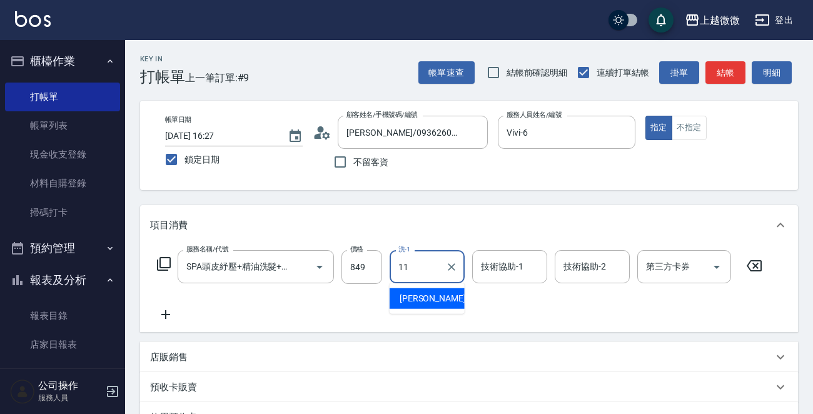
type input "[PERSON_NAME]-11"
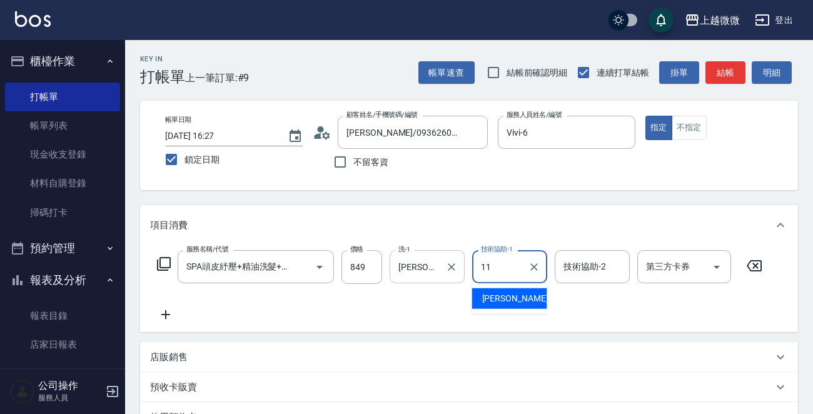
type input "[PERSON_NAME]-11"
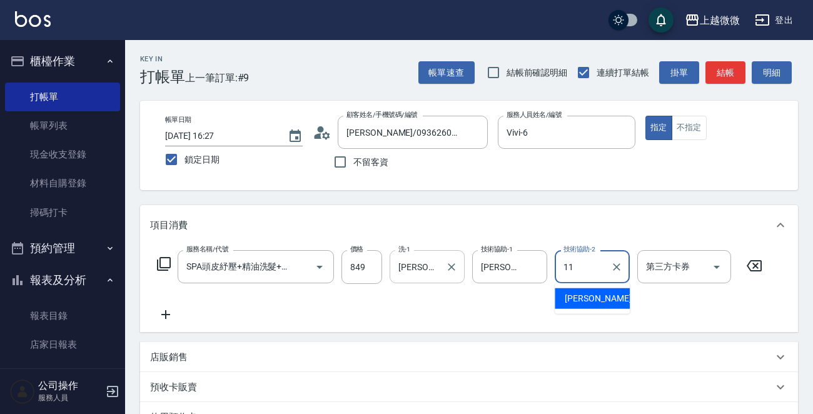
type input "[PERSON_NAME]-11"
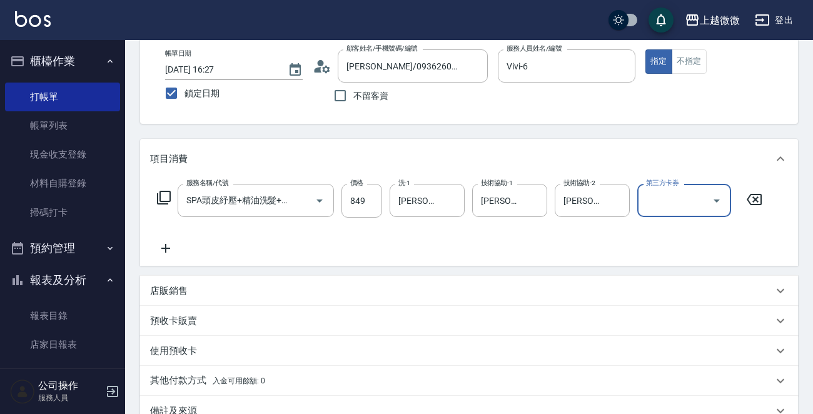
scroll to position [188, 0]
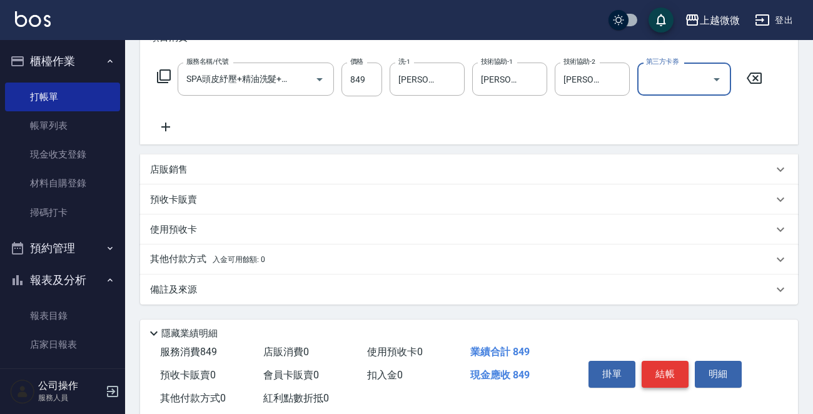
click at [677, 375] on button "結帳" at bounding box center [664, 374] width 47 height 26
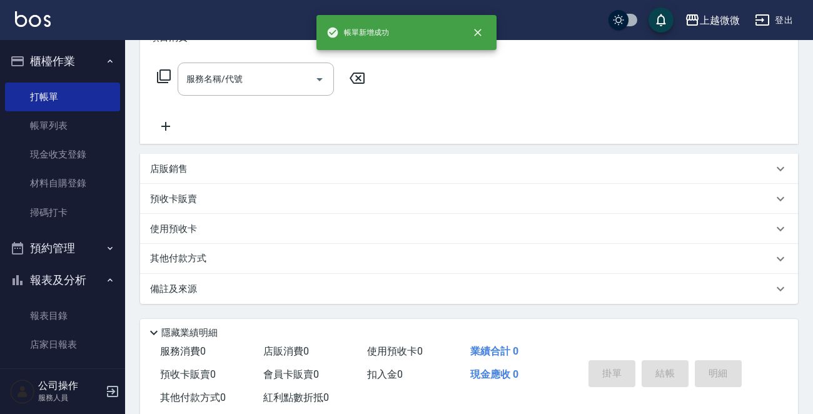
scroll to position [0, 0]
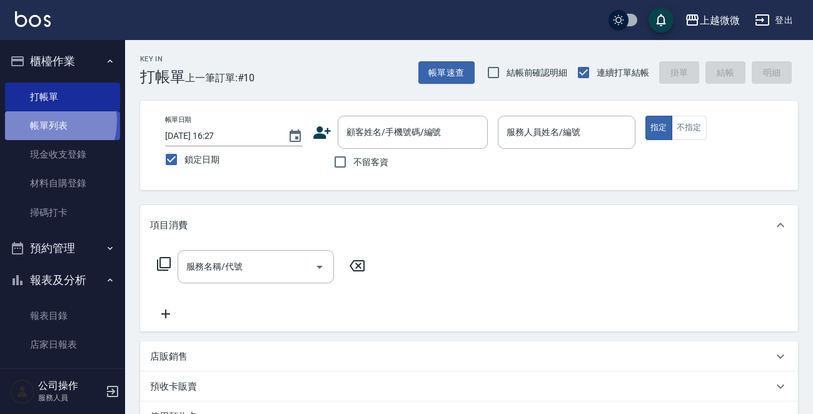
click at [48, 121] on link "帳單列表" at bounding box center [62, 125] width 115 height 29
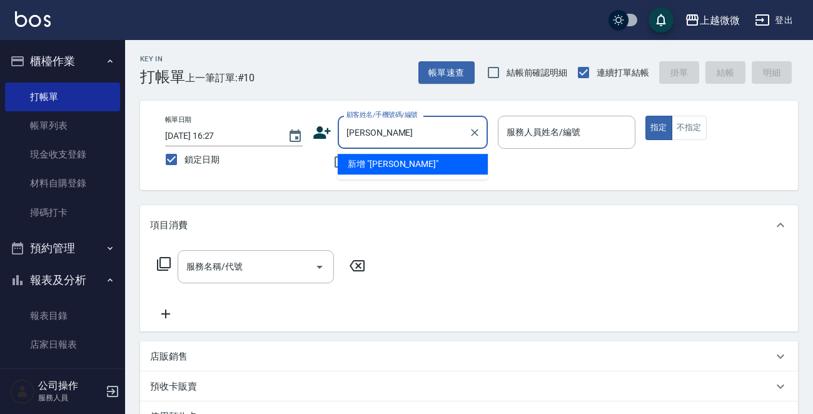
click at [378, 166] on li "新增 "[PERSON_NAME]"" at bounding box center [413, 164] width 150 height 21
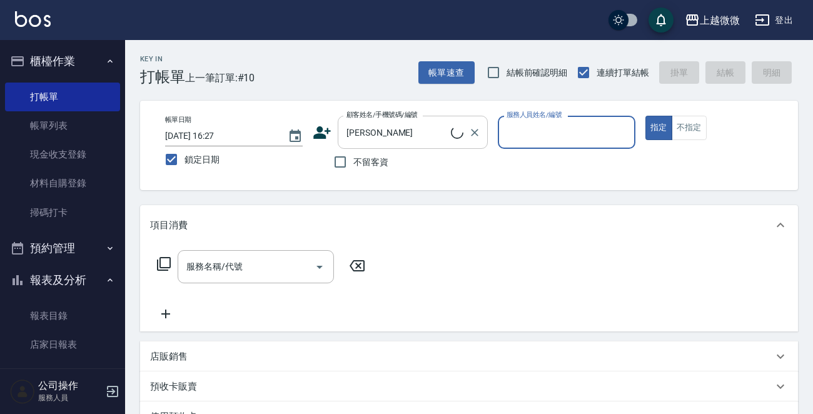
click at [388, 131] on input "[PERSON_NAME]" at bounding box center [397, 132] width 108 height 22
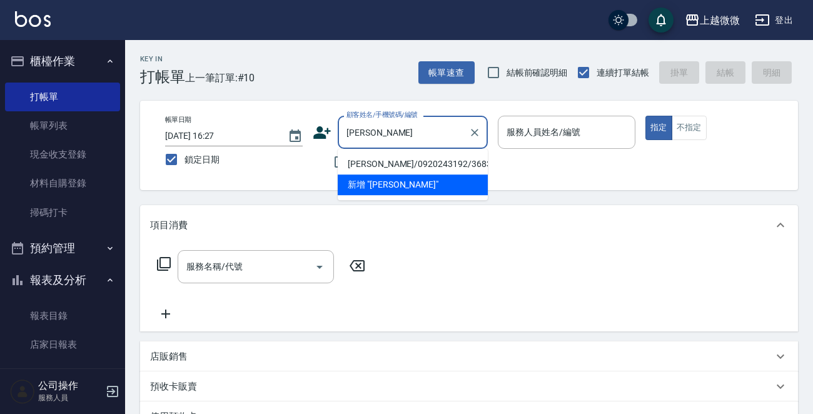
click at [412, 163] on li "[PERSON_NAME]/0920243192/3683" at bounding box center [413, 164] width 150 height 21
type input "[PERSON_NAME]/0920243192/3683"
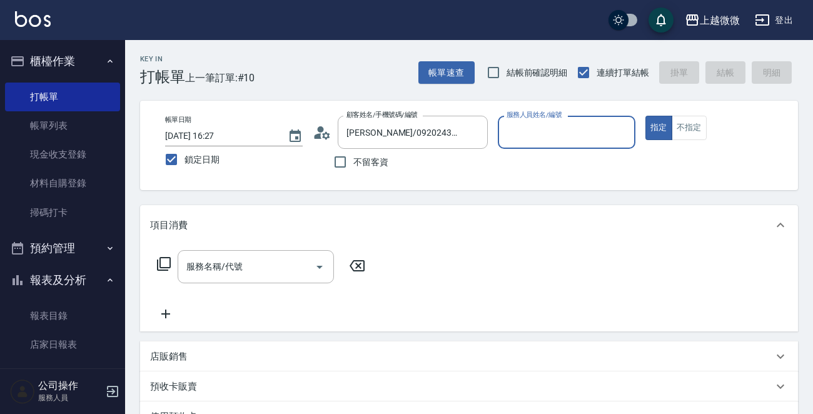
type input "Vivi-6"
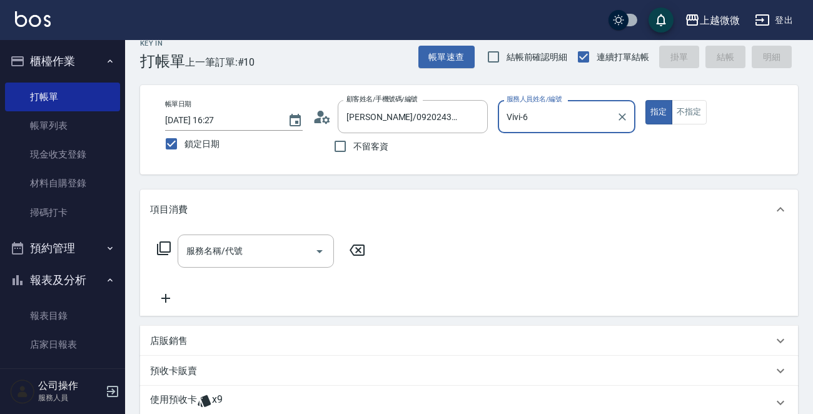
scroll to position [63, 0]
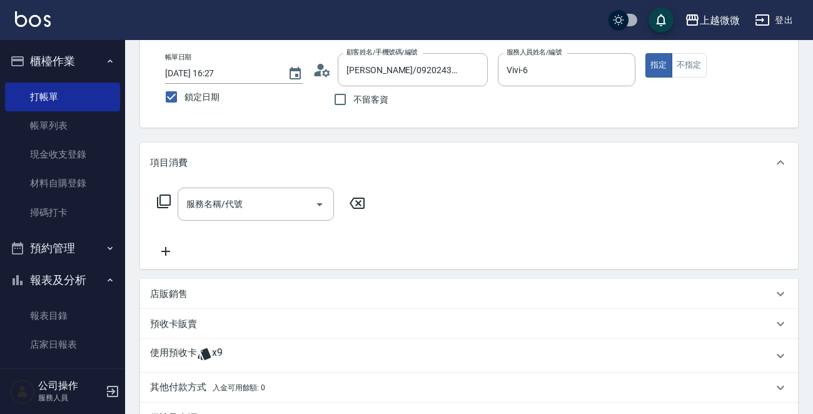
click at [219, 349] on span "x9" at bounding box center [217, 355] width 11 height 19
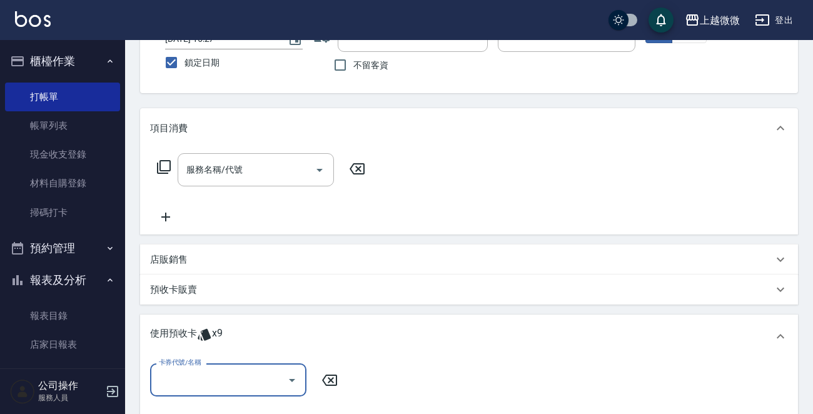
scroll to position [125, 0]
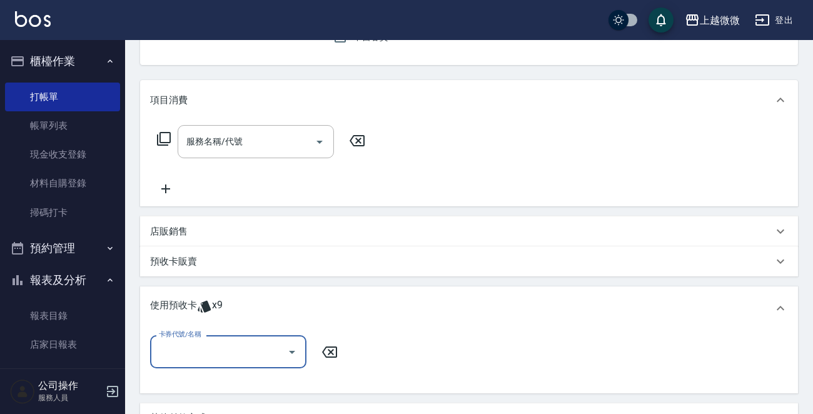
click at [289, 349] on icon "Open" at bounding box center [291, 351] width 15 height 15
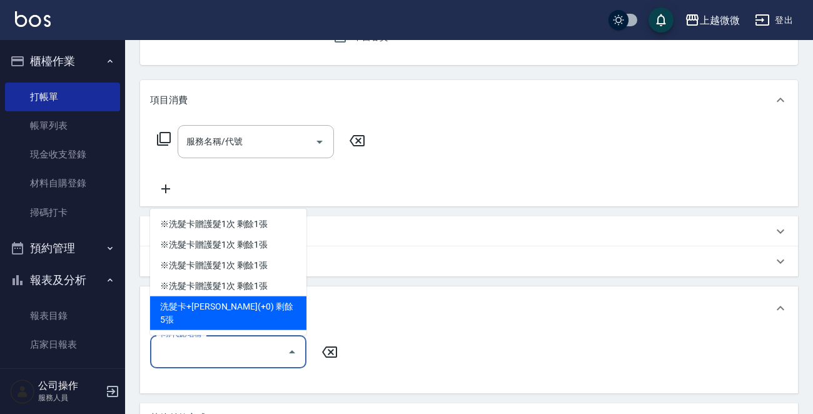
click at [271, 314] on div "洗髮卡+[PERSON_NAME](+0) 剩餘5張" at bounding box center [228, 313] width 156 height 34
type input "洗髮卡+[PERSON_NAME]絲(+0)"
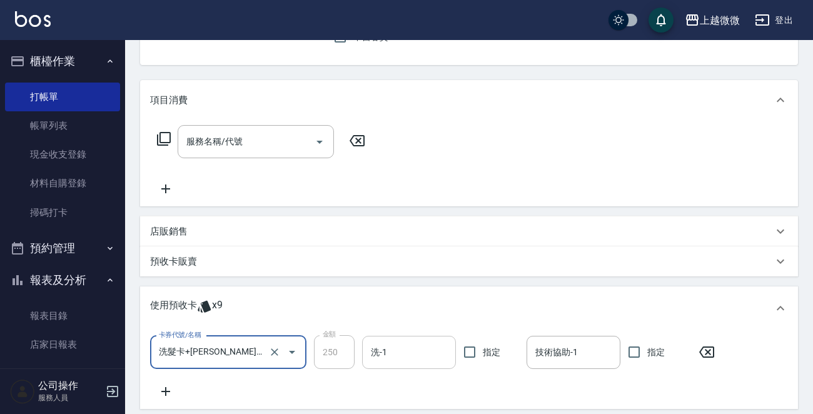
click at [394, 345] on input "洗-1" at bounding box center [409, 352] width 83 height 22
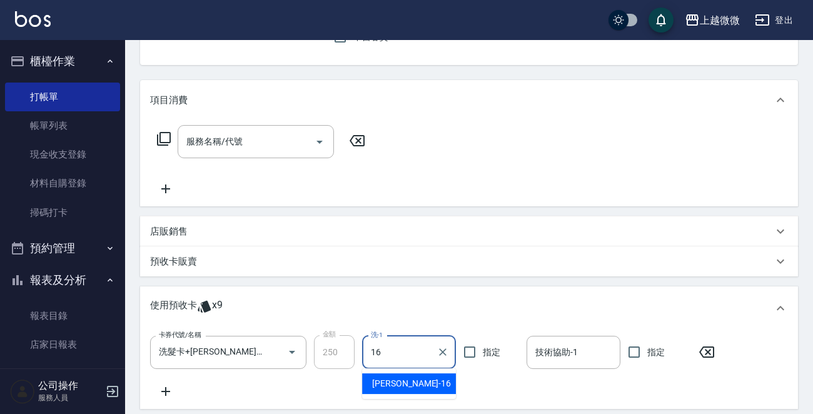
type input "Joan-16"
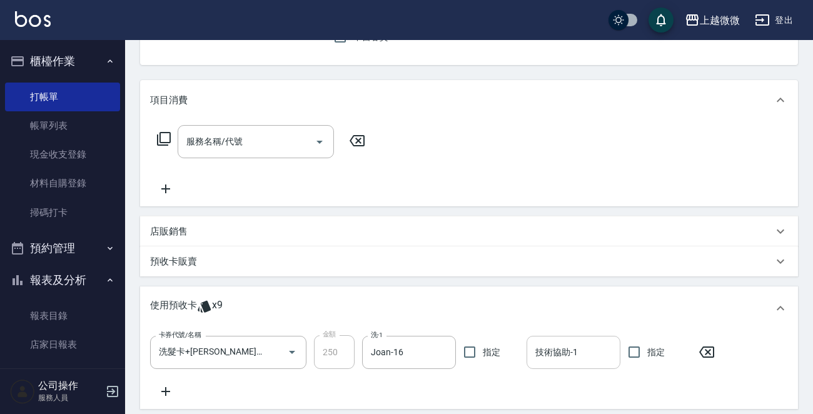
click at [540, 345] on input "技術協助-1" at bounding box center [573, 352] width 83 height 22
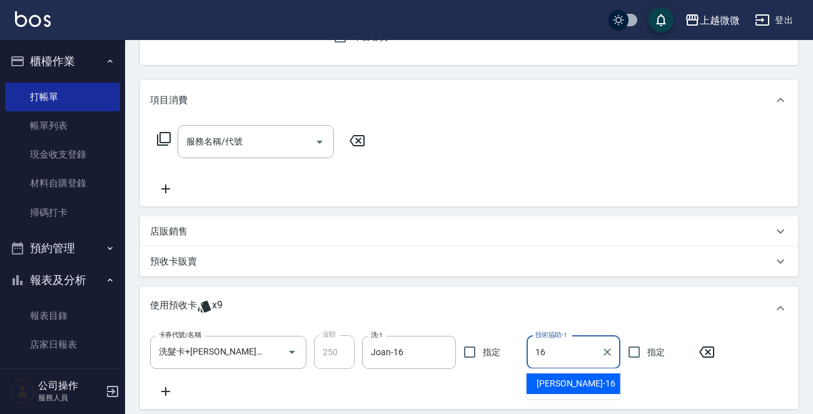
type input "Joan-16"
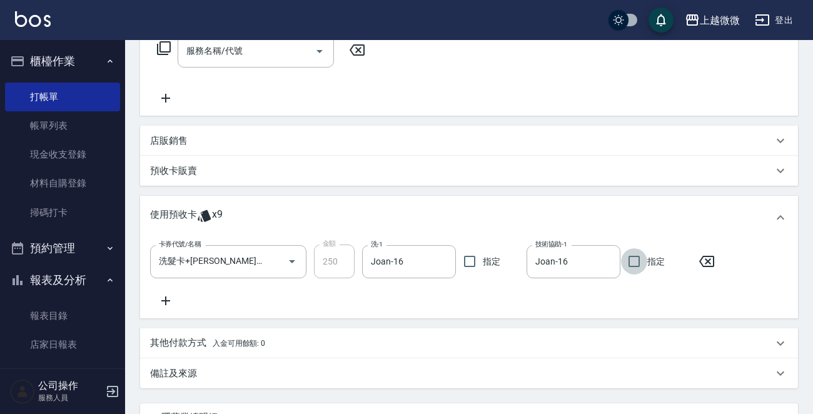
scroll to position [329, 0]
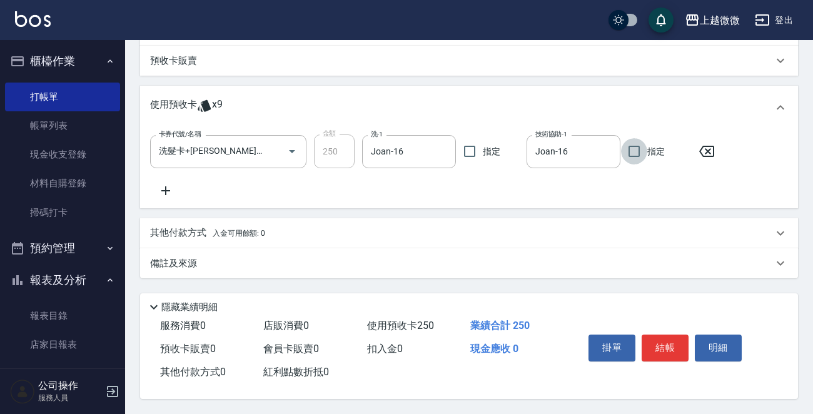
drag, startPoint x: 663, startPoint y: 341, endPoint x: 658, endPoint y: 337, distance: 6.6
click at [662, 341] on button "結帳" at bounding box center [664, 347] width 47 height 26
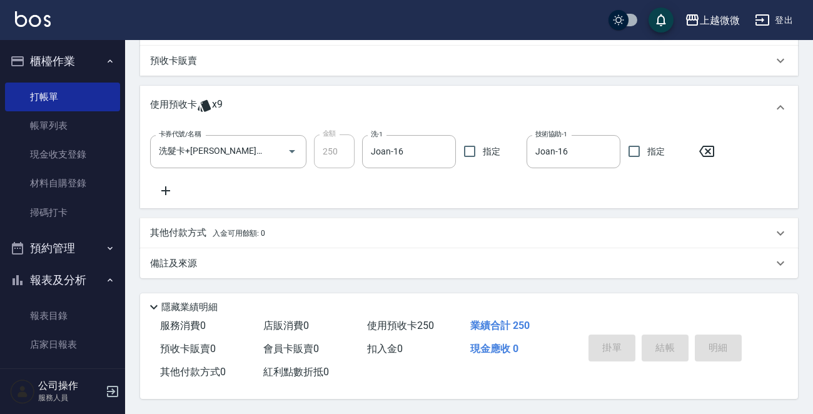
scroll to position [0, 0]
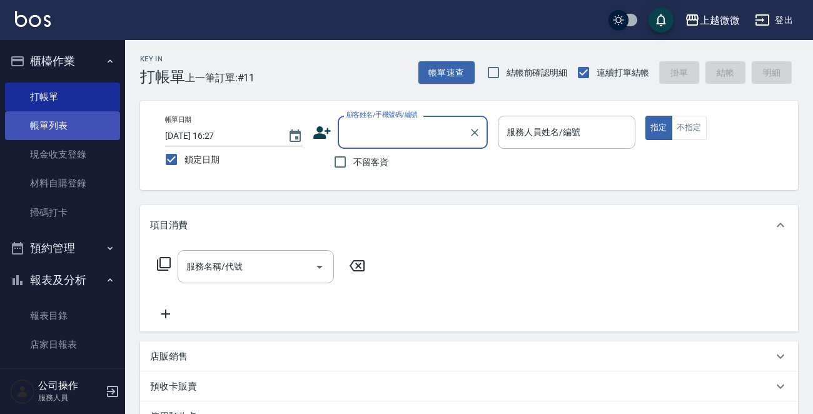
click at [67, 124] on link "帳單列表" at bounding box center [62, 125] width 115 height 29
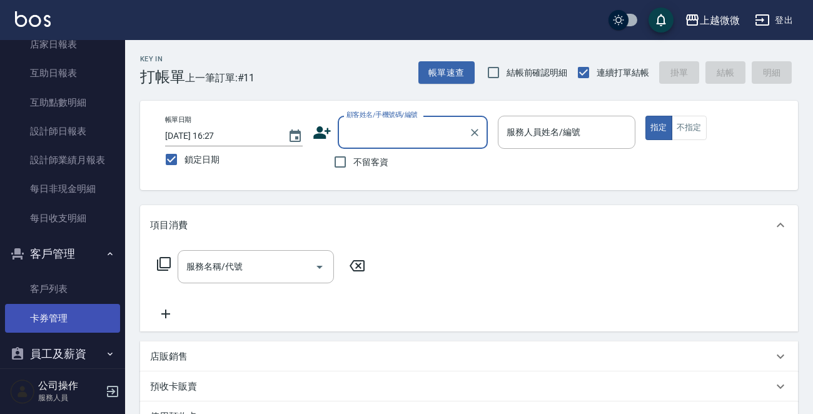
scroll to position [348, 0]
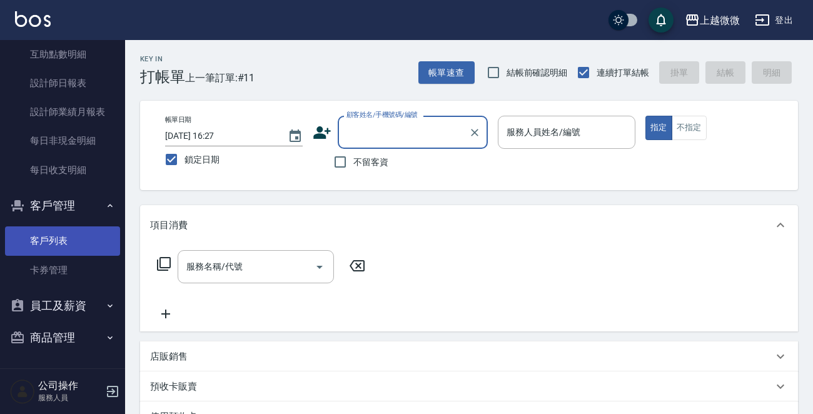
click at [43, 242] on link "客戶列表" at bounding box center [62, 240] width 115 height 29
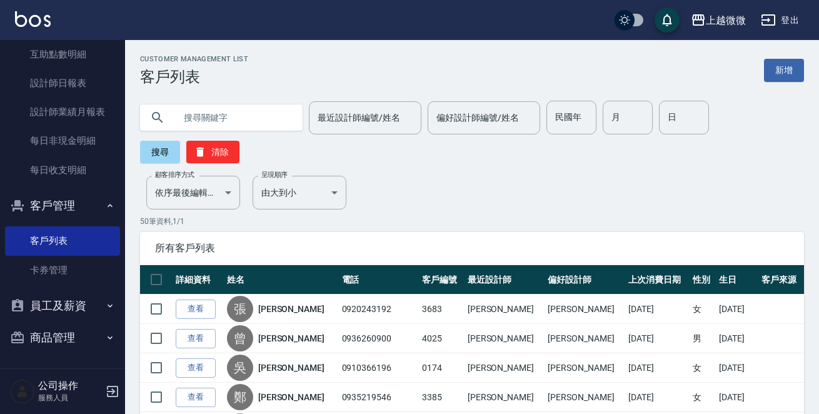
click at [223, 120] on input "text" at bounding box center [234, 118] width 118 height 34
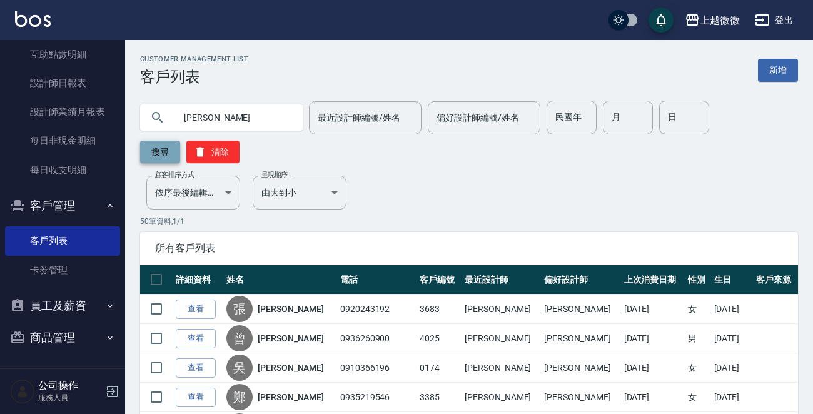
type input "[PERSON_NAME]"
click at [163, 150] on button "搜尋" at bounding box center [160, 152] width 40 height 23
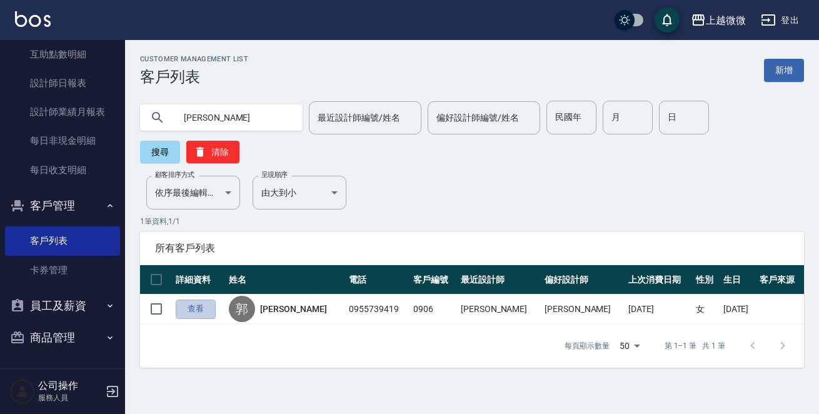
drag, startPoint x: 183, startPoint y: 281, endPoint x: 193, endPoint y: 284, distance: 10.9
click at [183, 299] on link "查看" at bounding box center [196, 308] width 40 height 19
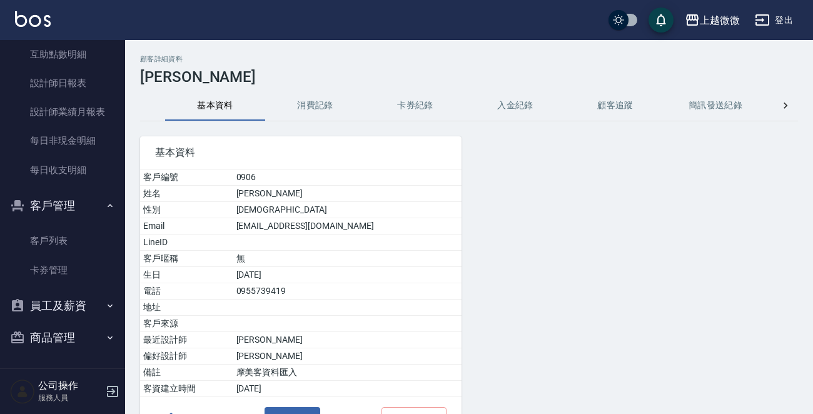
click at [311, 104] on button "消費記錄" at bounding box center [315, 106] width 100 height 30
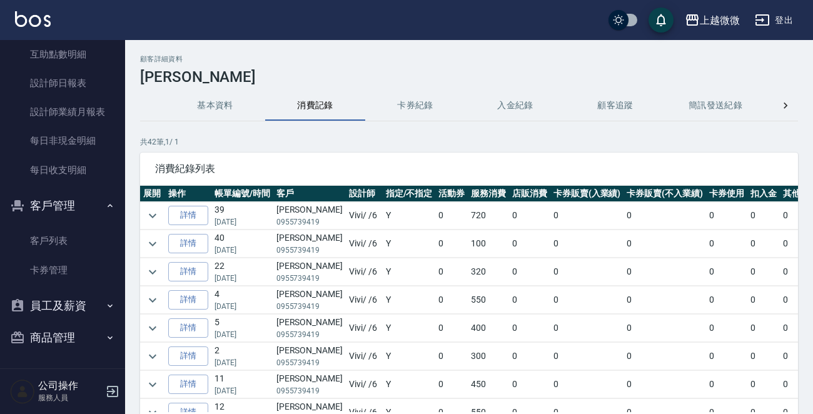
scroll to position [125, 0]
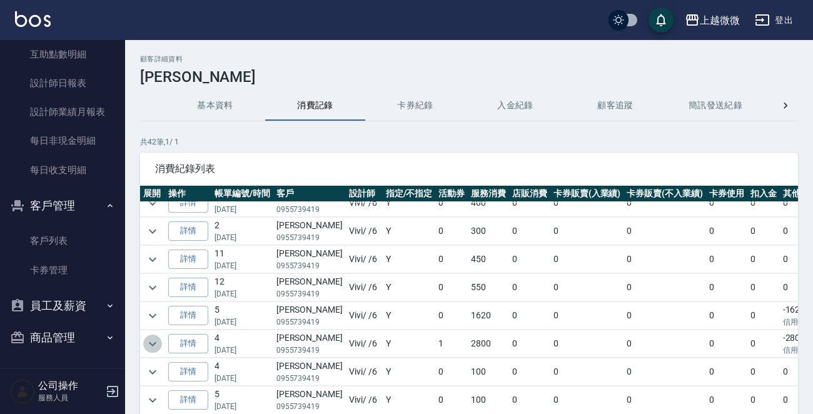
click at [156, 339] on icon "expand row" at bounding box center [152, 343] width 15 height 15
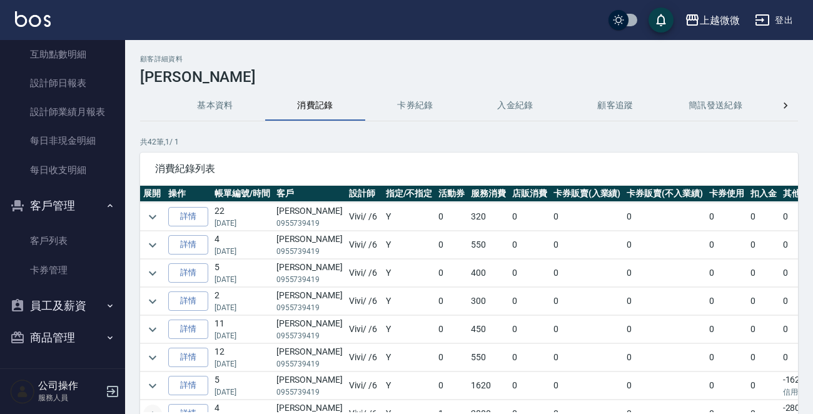
scroll to position [0, 0]
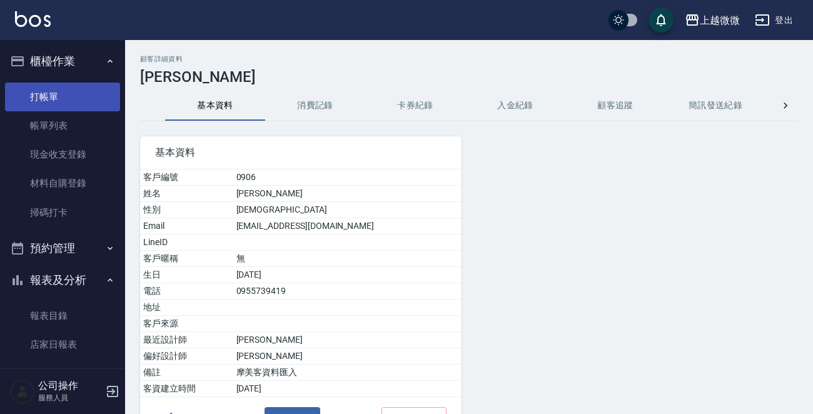
click at [68, 94] on link "打帳單" at bounding box center [62, 97] width 115 height 29
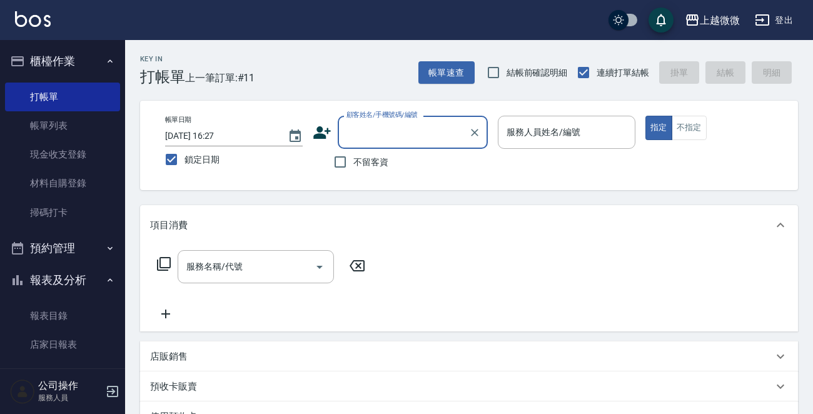
click at [380, 133] on input "顧客姓名/手機號碼/編號" at bounding box center [403, 132] width 120 height 22
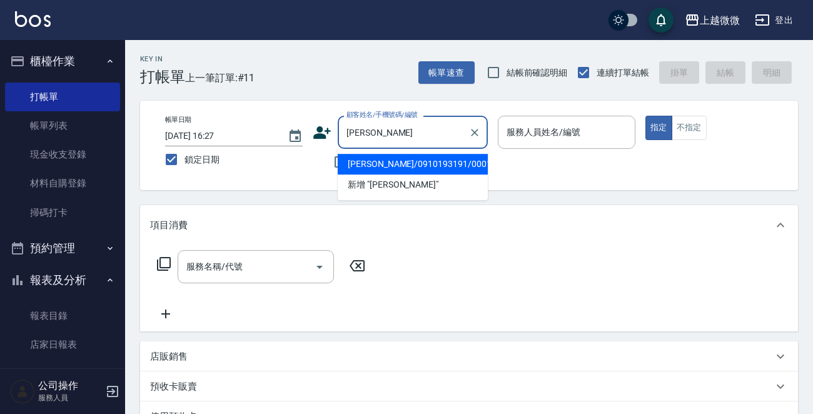
click at [368, 172] on li "[PERSON_NAME]/0910193191/0001" at bounding box center [413, 164] width 150 height 21
type input "[PERSON_NAME]/0910193191/0001"
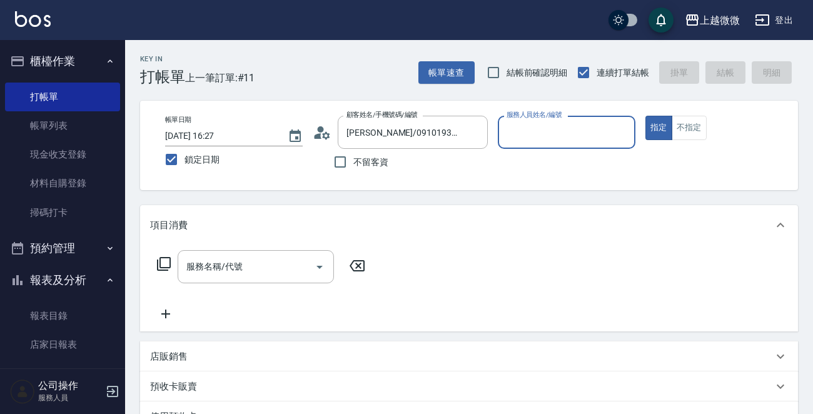
type input "Vivi-6"
click at [321, 269] on icon "Open" at bounding box center [319, 266] width 15 height 15
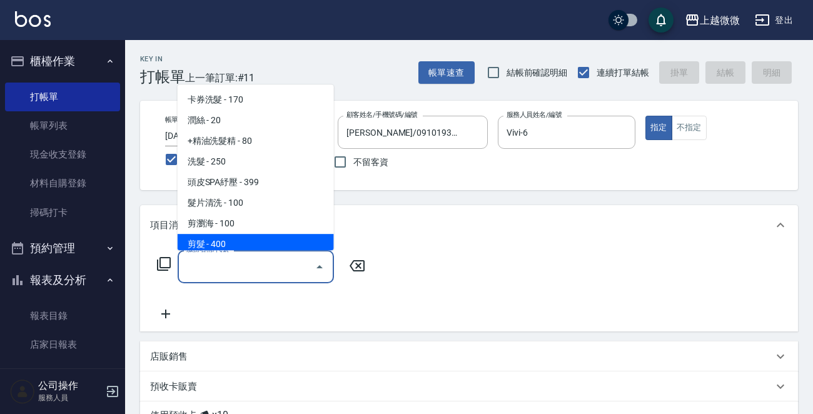
click at [167, 266] on icon at bounding box center [163, 263] width 15 height 15
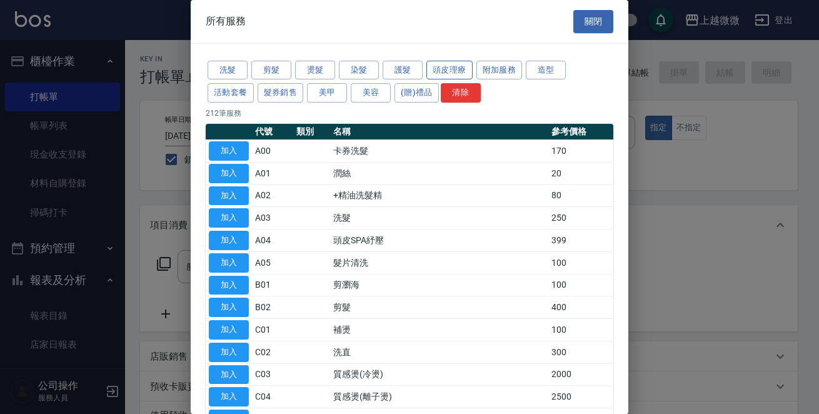
click at [444, 68] on button "頭皮理療" at bounding box center [449, 70] width 46 height 19
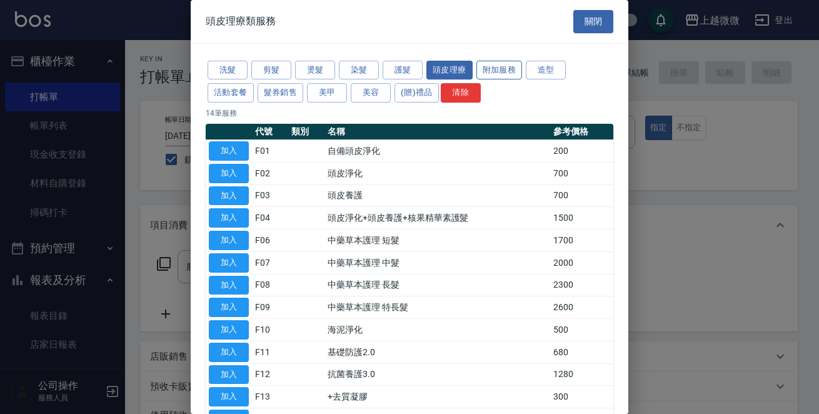
click at [505, 65] on button "附加服務" at bounding box center [499, 70] width 46 height 19
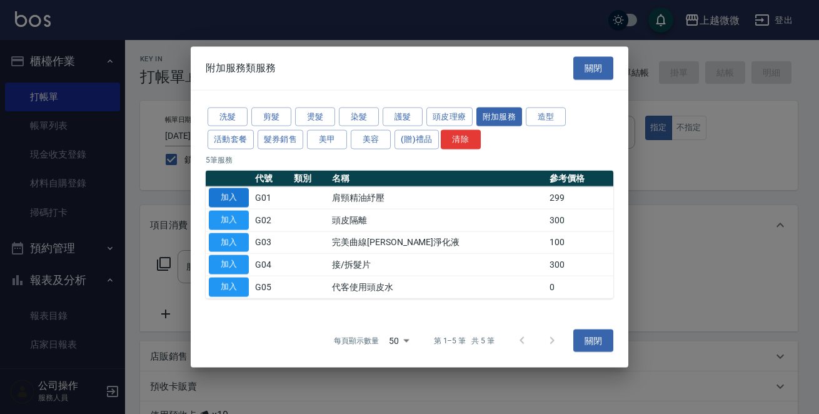
click at [241, 197] on button "加入" at bounding box center [229, 197] width 40 height 19
type input "肩頸精油紓壓(G01)"
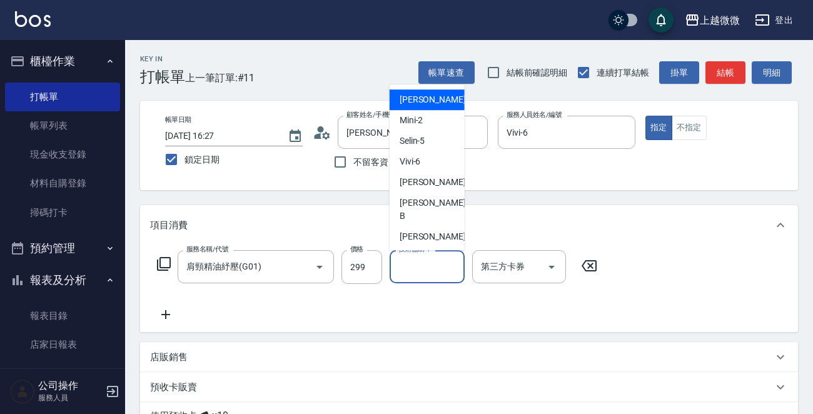
click at [401, 266] on div "技術協助-1 技術協助-1" at bounding box center [426, 266] width 75 height 33
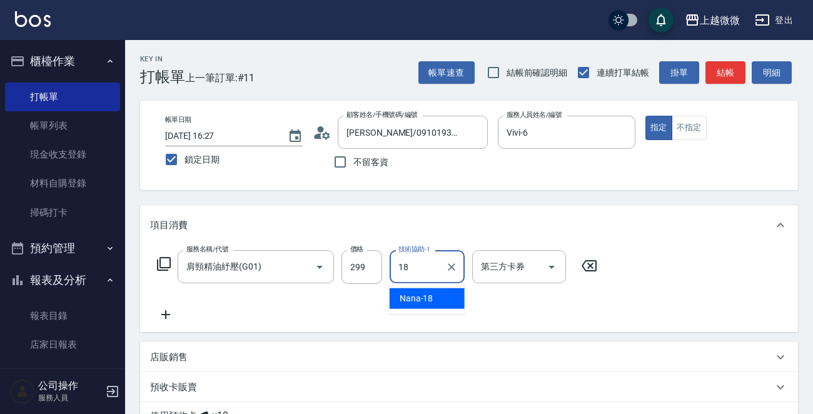
type input "Nana-18"
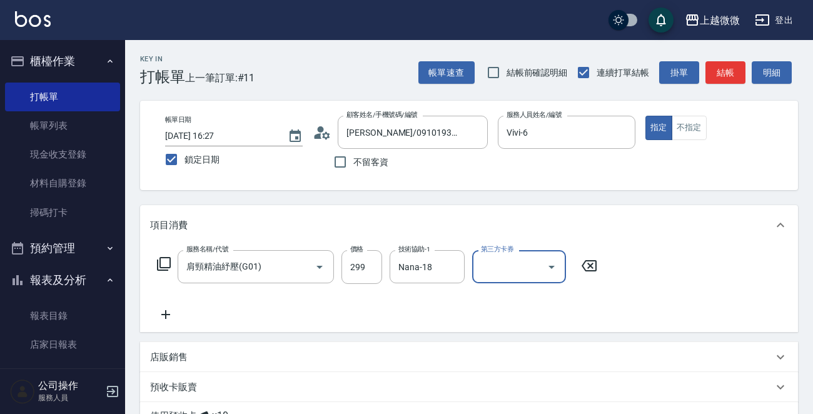
click at [166, 314] on icon at bounding box center [165, 314] width 9 height 9
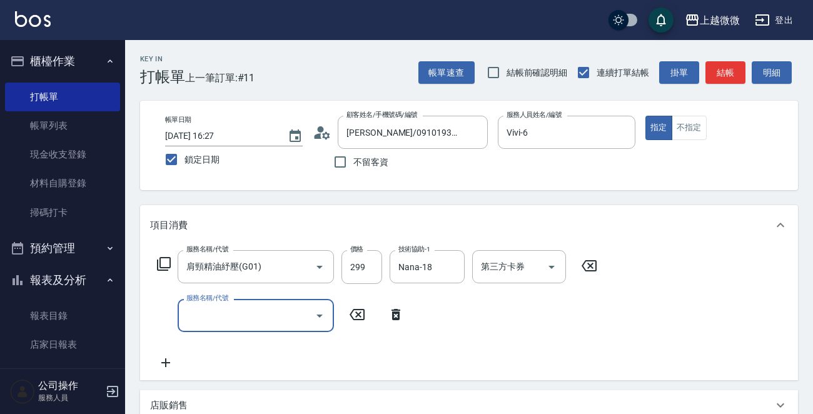
click at [161, 257] on icon at bounding box center [164, 264] width 14 height 14
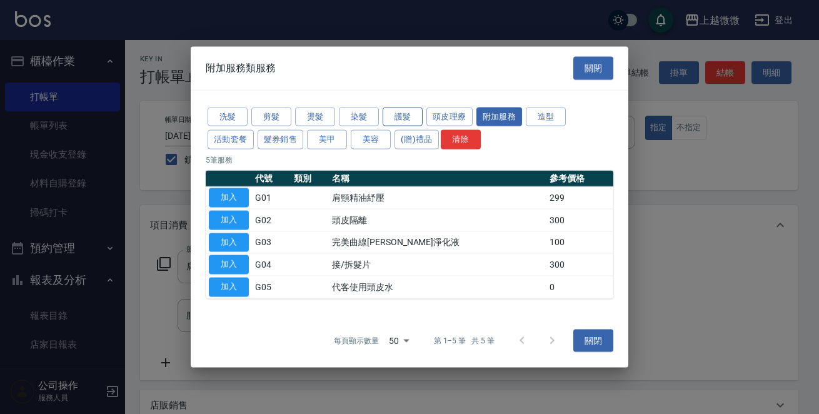
click at [407, 115] on button "護髮" at bounding box center [403, 116] width 40 height 19
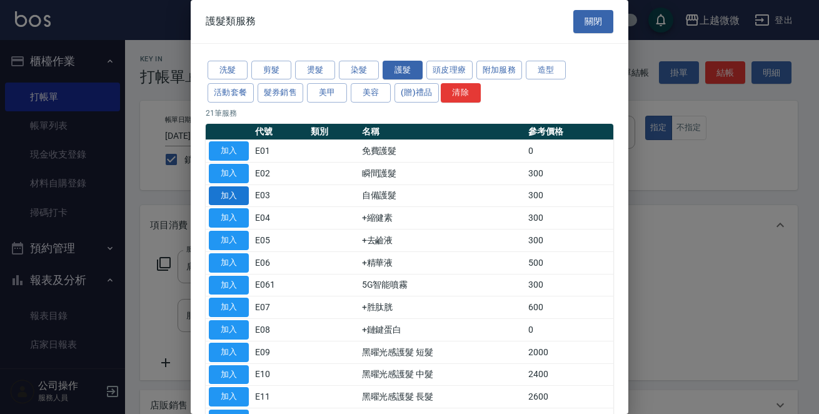
click at [236, 198] on button "加入" at bounding box center [229, 195] width 40 height 19
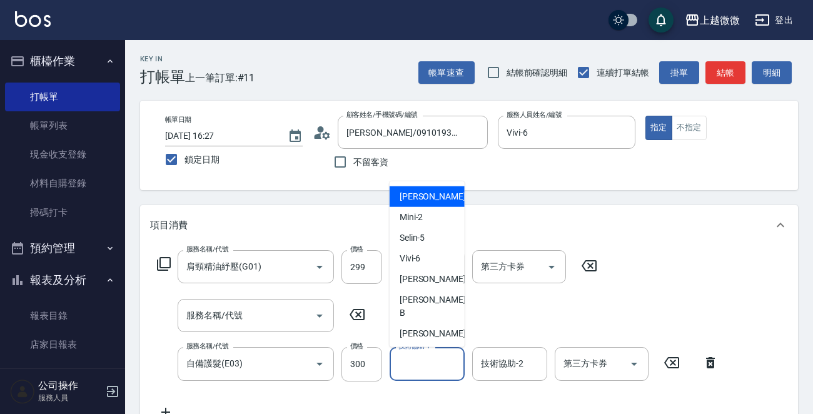
click at [424, 361] on div "技術協助-1 技術協助-1" at bounding box center [426, 363] width 75 height 33
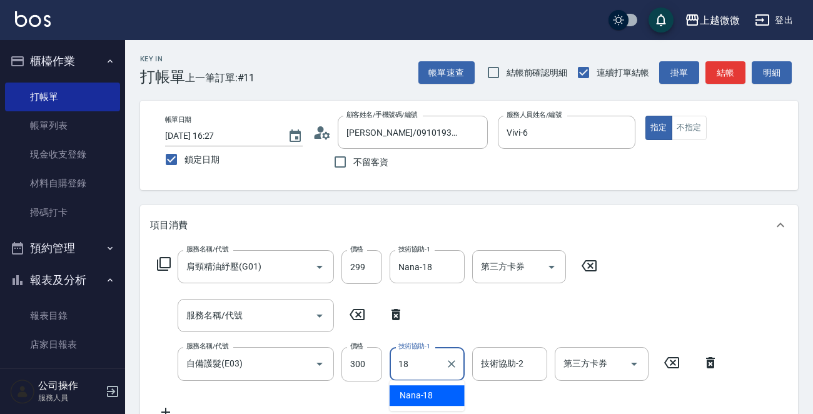
type input "Nana-18"
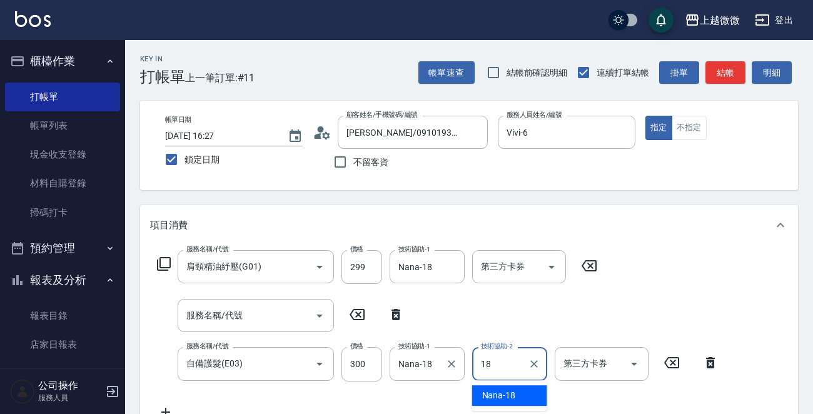
type input "Nana-18"
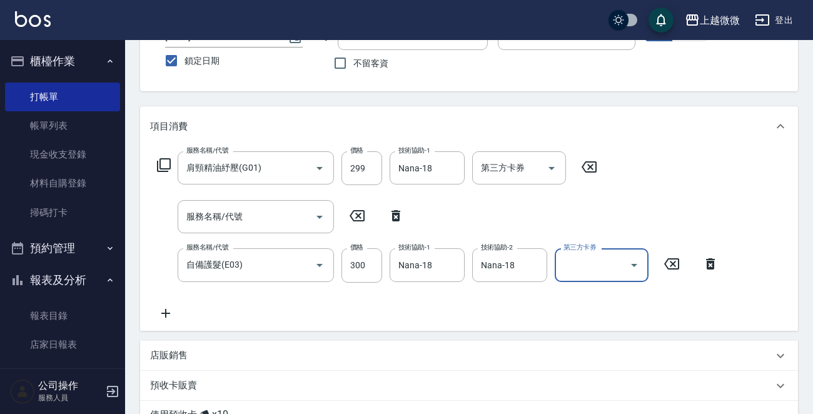
scroll to position [188, 0]
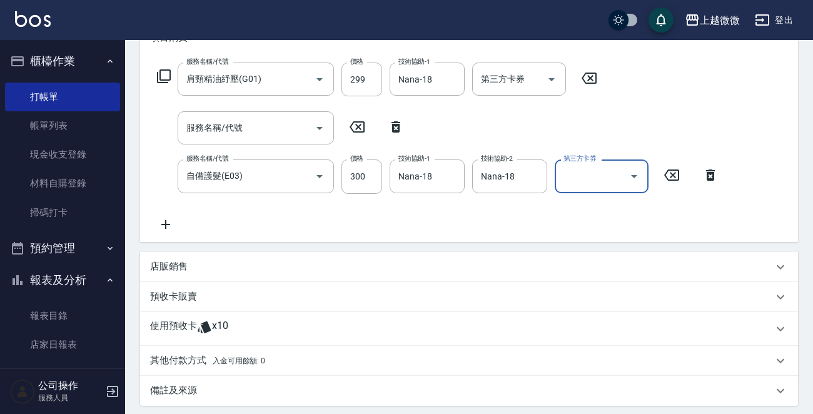
click at [208, 324] on icon at bounding box center [204, 327] width 13 height 12
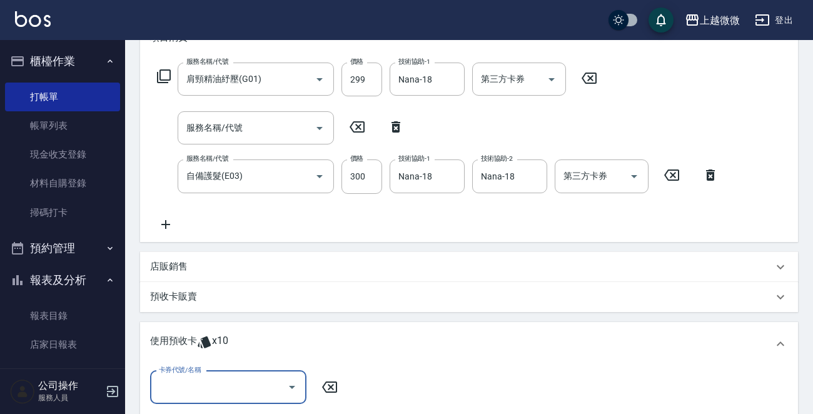
scroll to position [0, 0]
click at [297, 388] on icon "Open" at bounding box center [291, 386] width 15 height 15
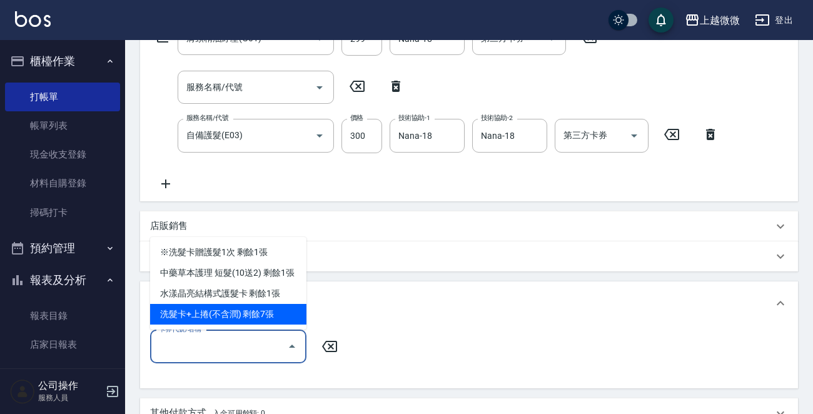
scroll to position [250, 0]
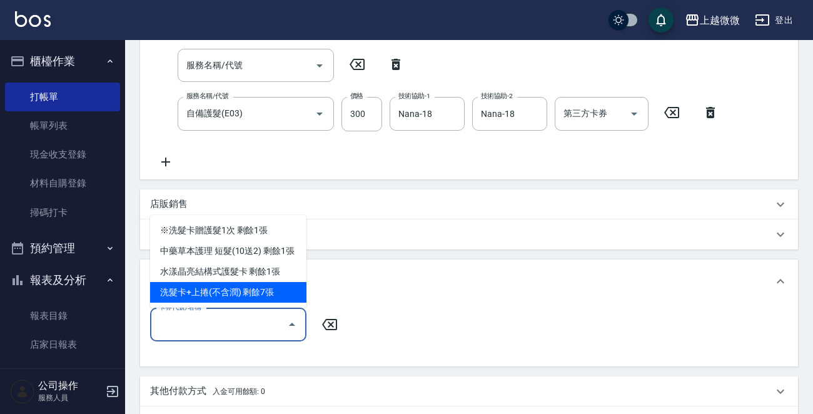
click at [280, 297] on div "洗髮卡+上捲(不含潤) 剩餘7張" at bounding box center [228, 292] width 156 height 21
type input "洗髮卡+上捲(不含潤)"
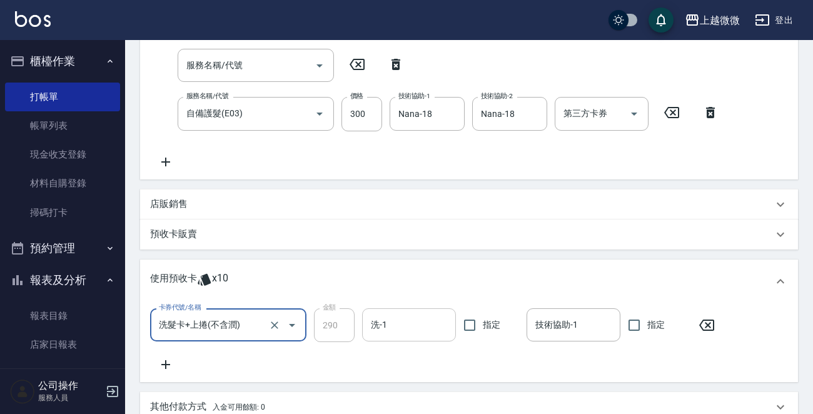
click at [388, 316] on input "洗-1" at bounding box center [409, 325] width 83 height 22
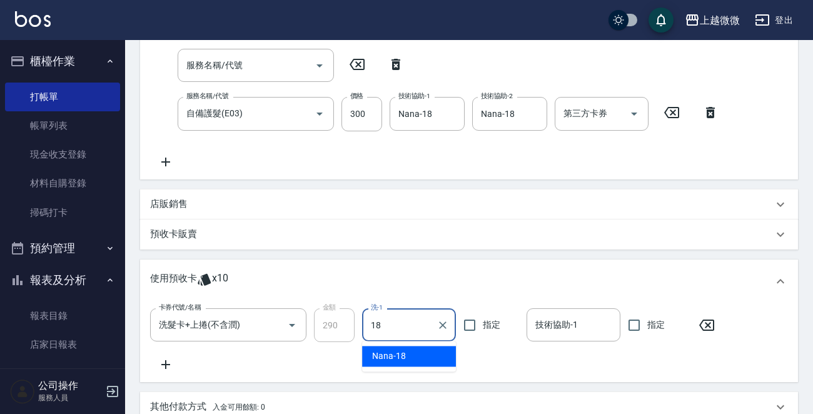
type input "Nana-18"
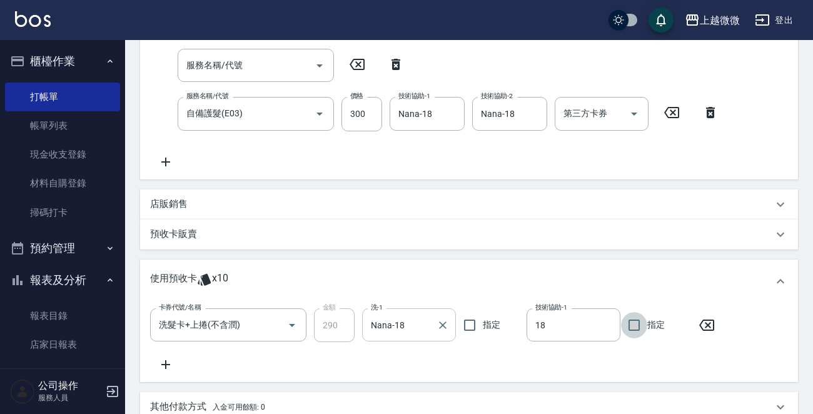
type input "Nana-18"
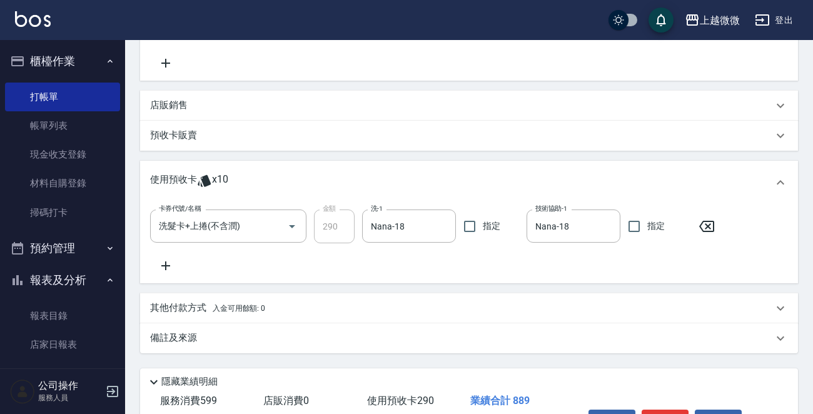
scroll to position [426, 0]
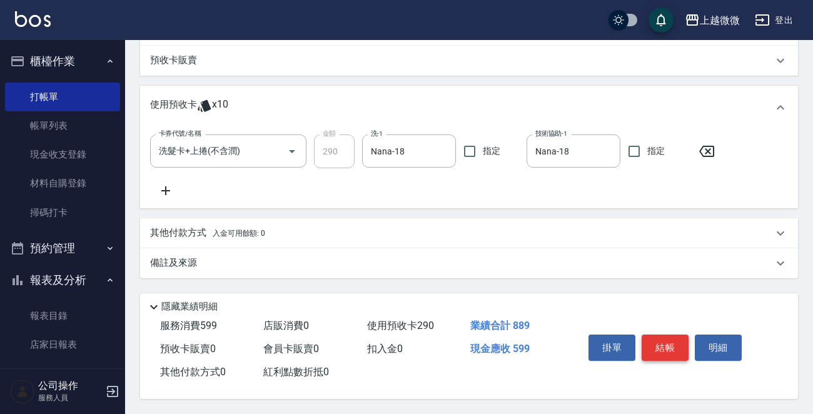
click at [680, 339] on button "結帳" at bounding box center [664, 347] width 47 height 26
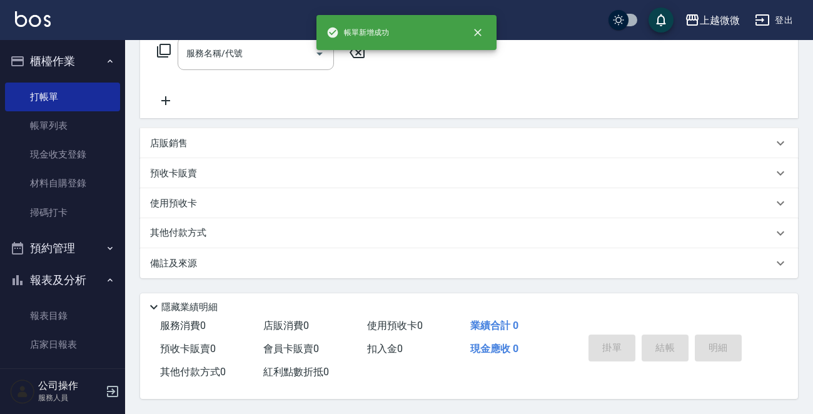
scroll to position [0, 0]
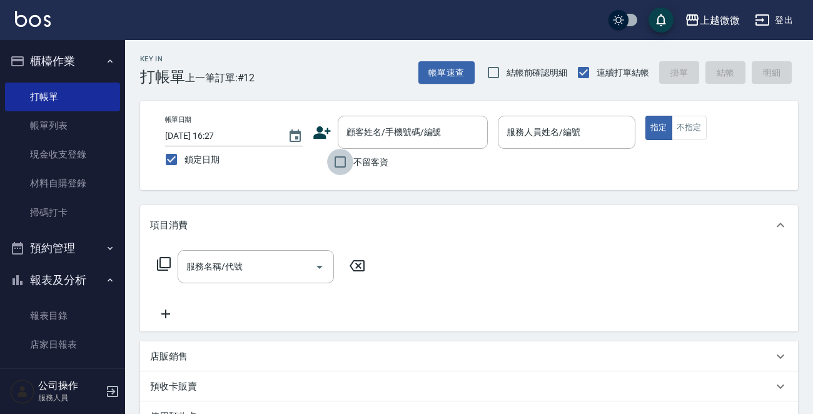
click at [344, 162] on input "不留客資" at bounding box center [340, 162] width 26 height 26
checkbox input "true"
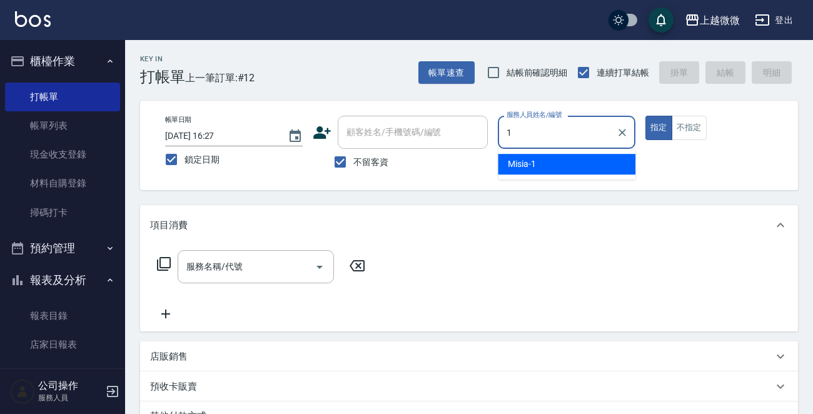
type input "Misia-1"
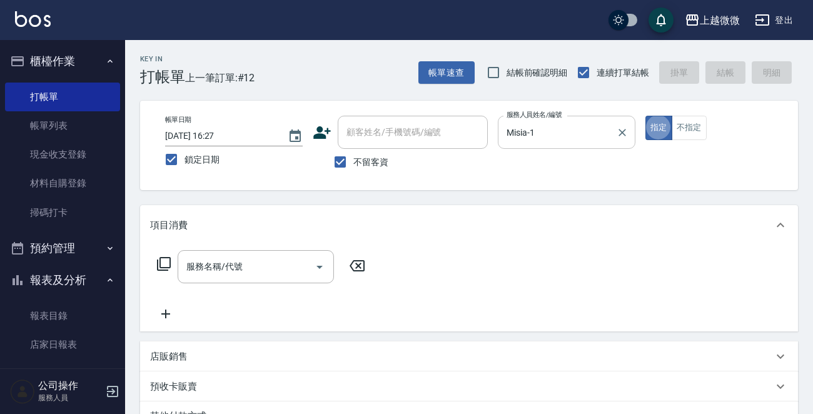
type button "true"
click at [685, 129] on button "不指定" at bounding box center [688, 128] width 35 height 24
click at [325, 261] on icon "Open" at bounding box center [319, 266] width 15 height 15
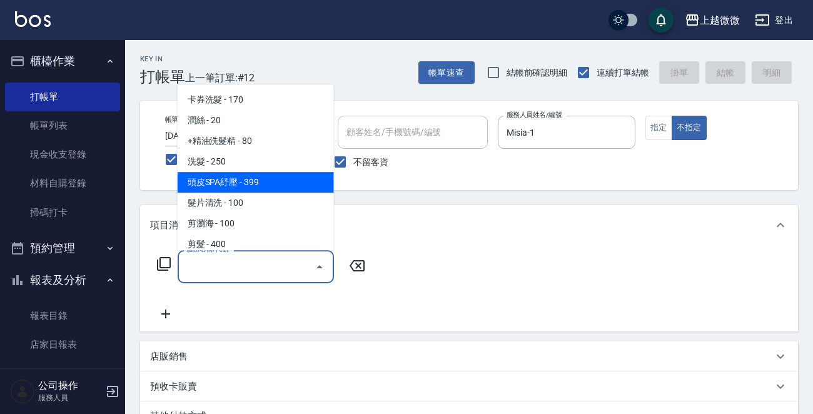
click at [255, 183] on span "頭皮SPA紓壓 - 399" at bounding box center [256, 182] width 156 height 21
type input "頭皮SPA紓壓(A04)"
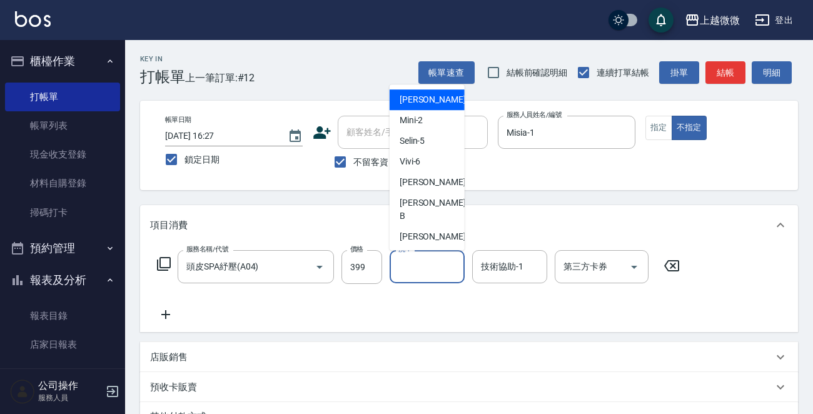
click at [430, 272] on input "洗-1" at bounding box center [427, 267] width 64 height 22
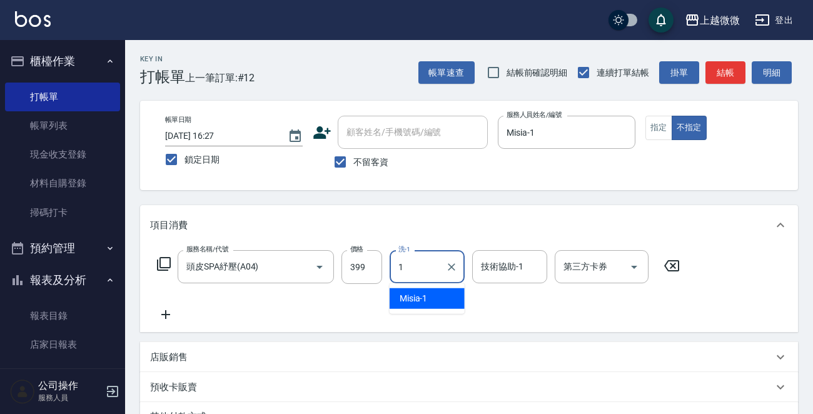
type input "Misia-1"
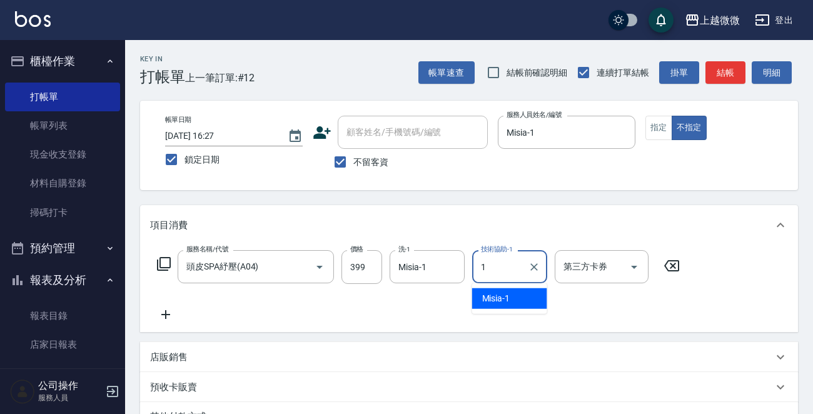
type input "Misia-1"
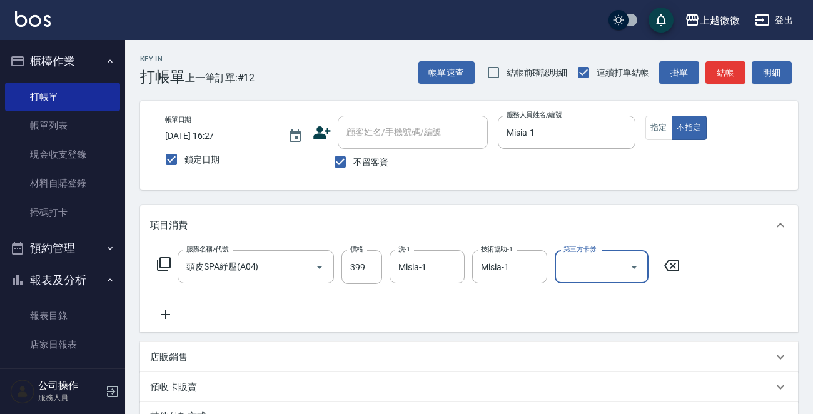
click at [171, 311] on icon at bounding box center [165, 314] width 31 height 15
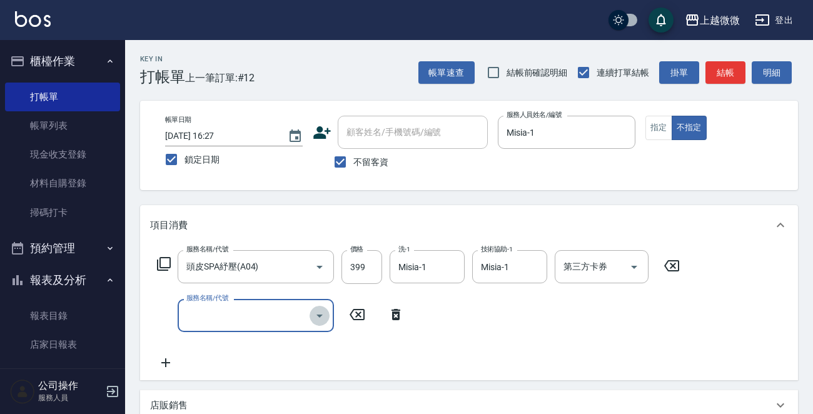
click at [318, 310] on icon "Open" at bounding box center [319, 315] width 15 height 15
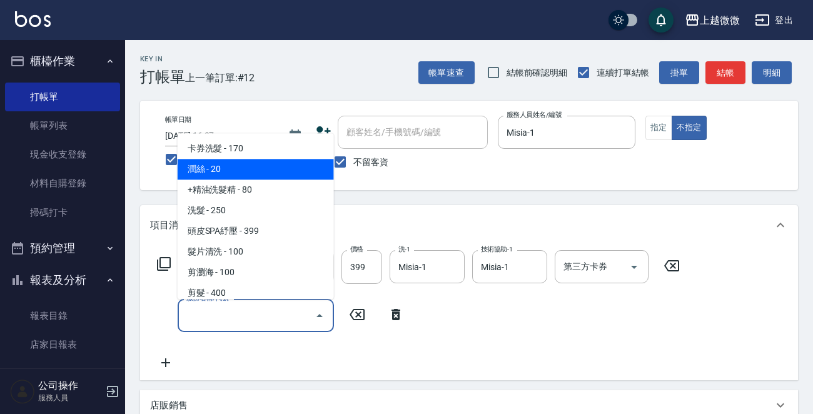
click at [234, 167] on span "潤絲 - 20" at bounding box center [256, 169] width 156 height 21
type input "潤絲(A01)"
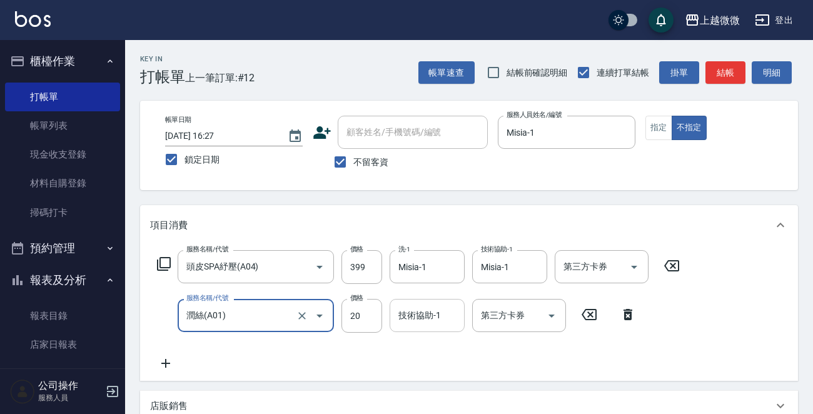
click at [436, 323] on input "技術協助-1" at bounding box center [427, 315] width 64 height 22
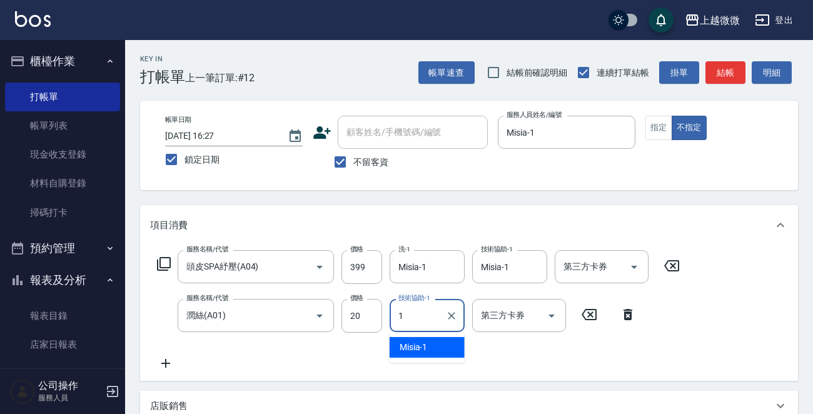
type input "Misia-1"
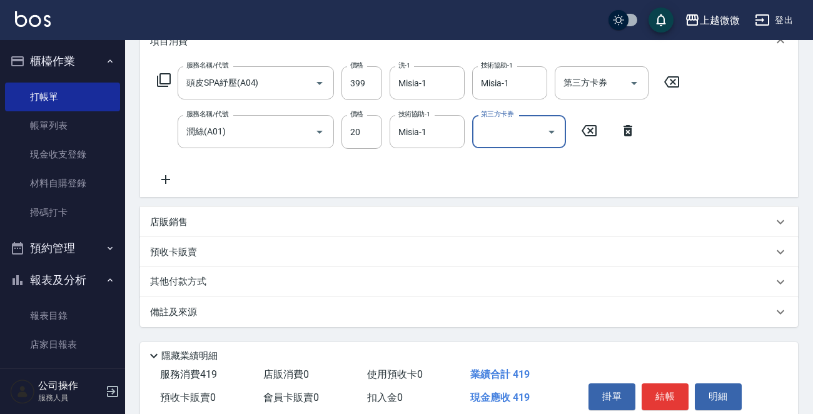
scroll to position [236, 0]
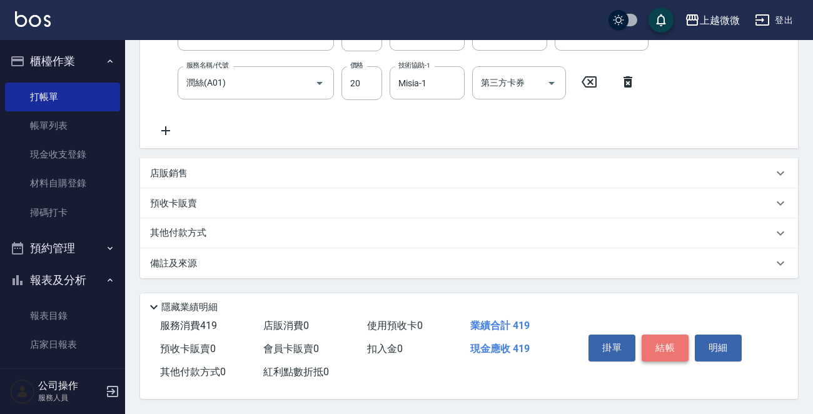
click at [673, 339] on button "結帳" at bounding box center [664, 347] width 47 height 26
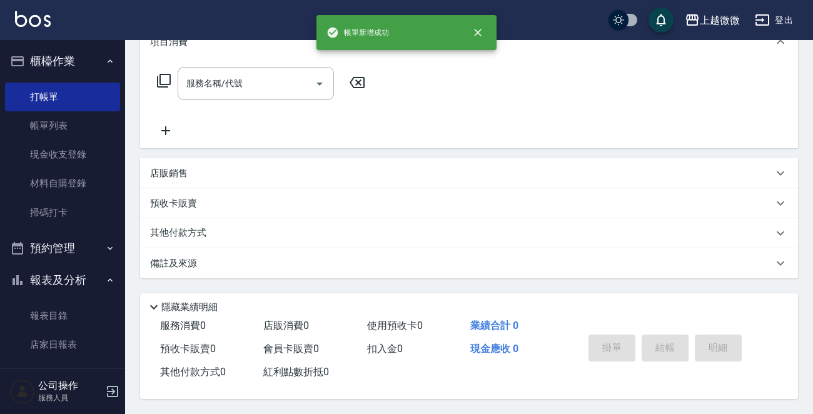
scroll to position [0, 0]
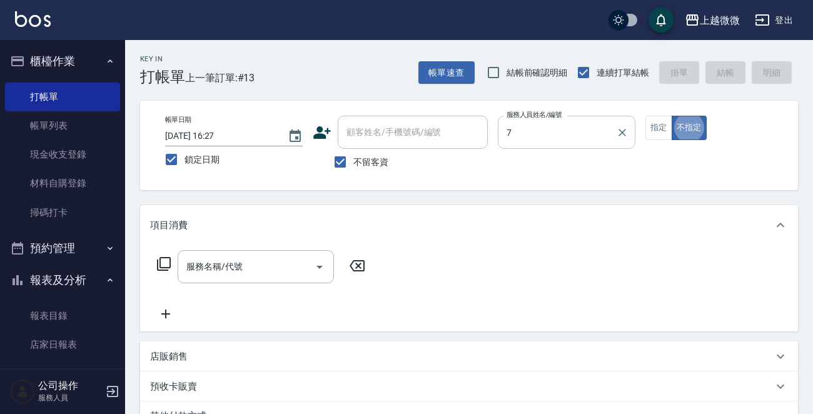
type input "[PERSON_NAME]-7"
type button "false"
click at [324, 263] on icon "Open" at bounding box center [319, 266] width 15 height 15
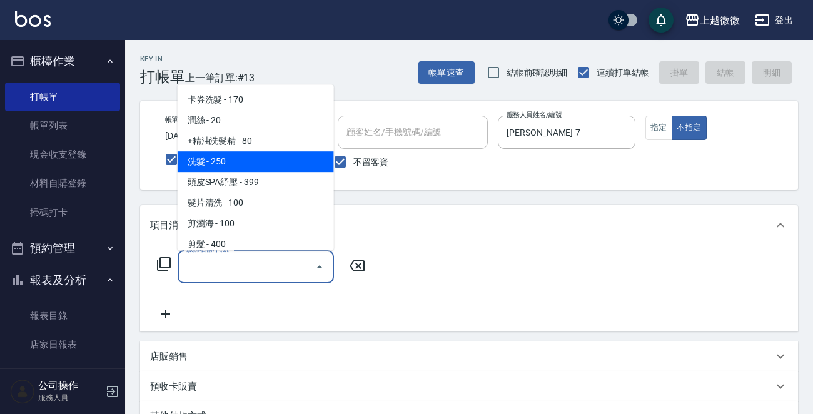
click at [278, 163] on span "洗髮 - 250" at bounding box center [256, 161] width 156 height 21
type input "洗髮(A03)"
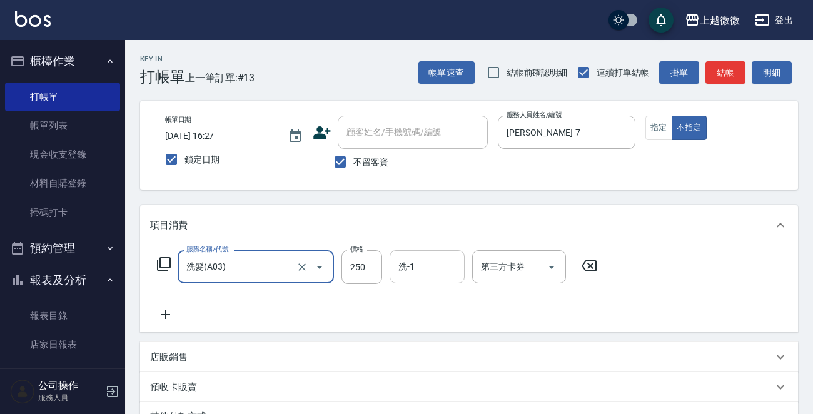
click at [416, 267] on input "洗-1" at bounding box center [427, 267] width 64 height 22
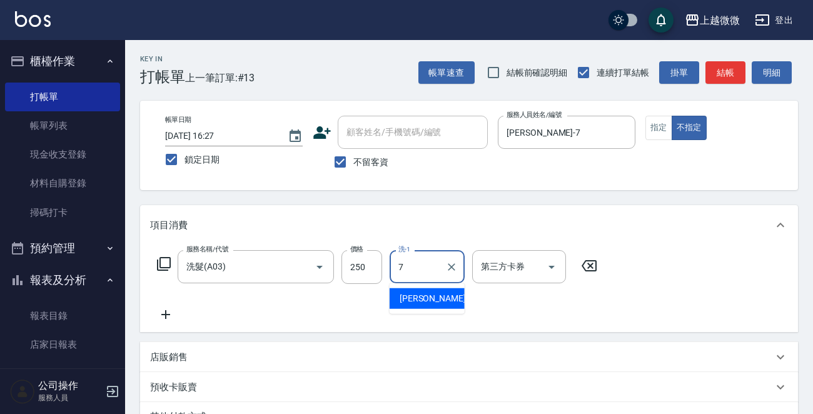
type input "[PERSON_NAME]-7"
click at [156, 312] on icon at bounding box center [165, 314] width 31 height 15
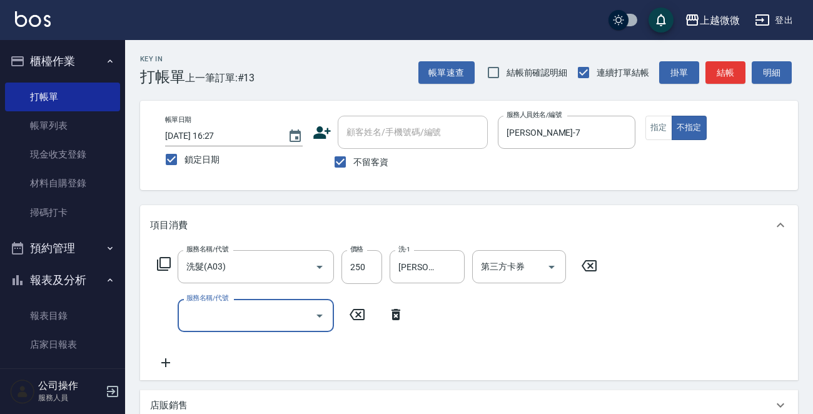
click at [320, 319] on icon "Open" at bounding box center [319, 315] width 15 height 15
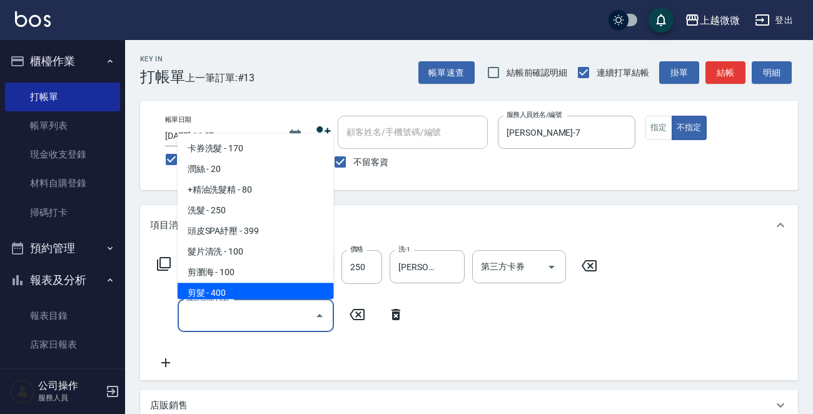
click at [299, 286] on span "剪髮 - 400" at bounding box center [256, 293] width 156 height 21
type input "剪髮(B02)"
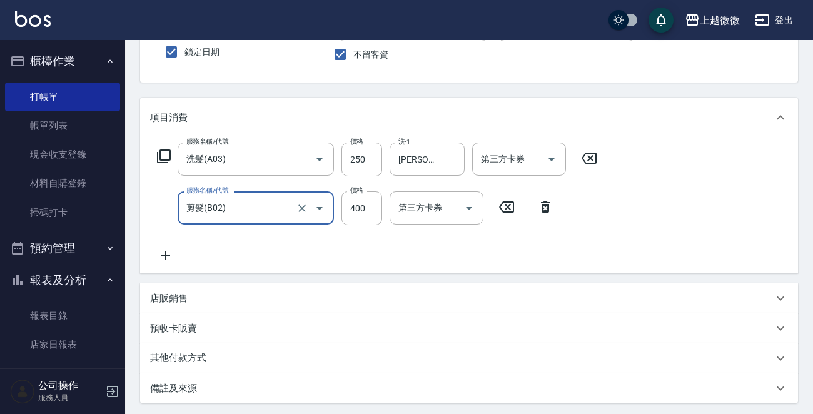
scroll to position [188, 0]
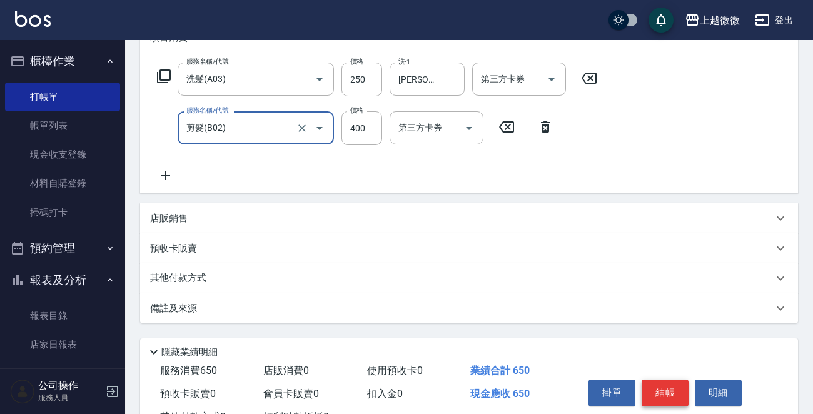
click at [681, 382] on button "結帳" at bounding box center [664, 392] width 47 height 26
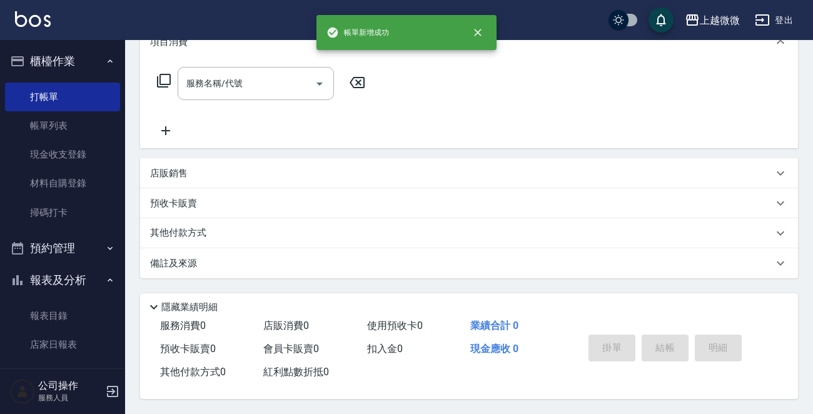
scroll to position [0, 0]
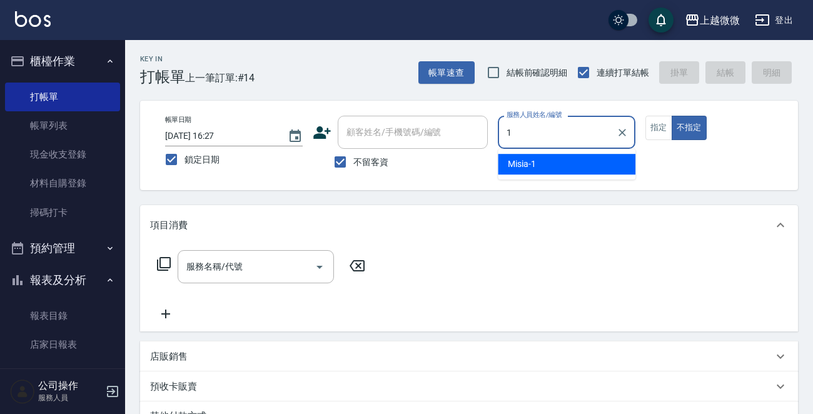
type input "Misia-1"
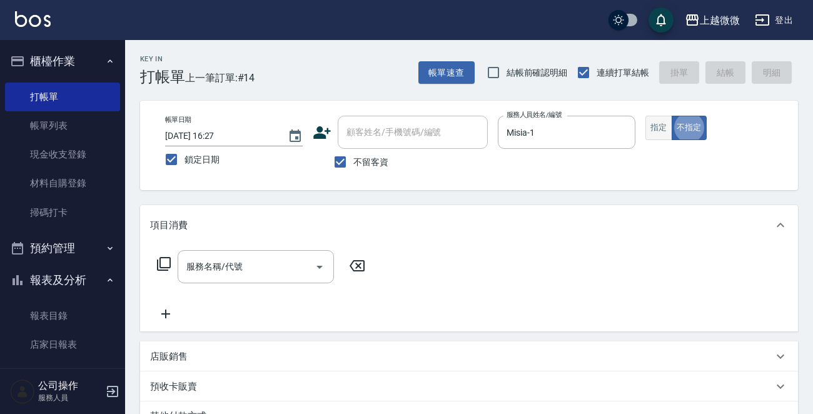
click at [658, 127] on button "指定" at bounding box center [658, 128] width 27 height 24
click at [316, 264] on icon "Open" at bounding box center [319, 266] width 15 height 15
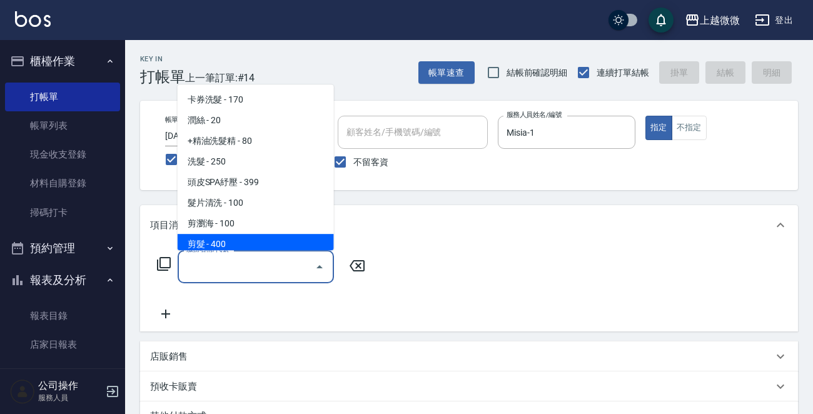
click at [290, 245] on span "剪髮 - 400" at bounding box center [256, 244] width 156 height 21
type input "剪髮(B02)"
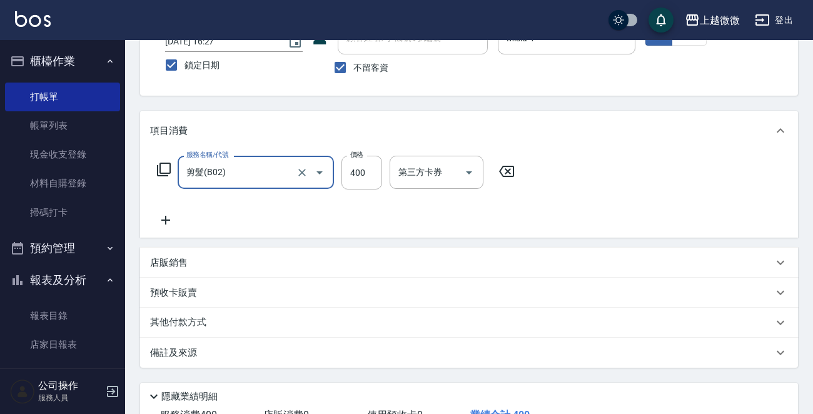
scroll to position [187, 0]
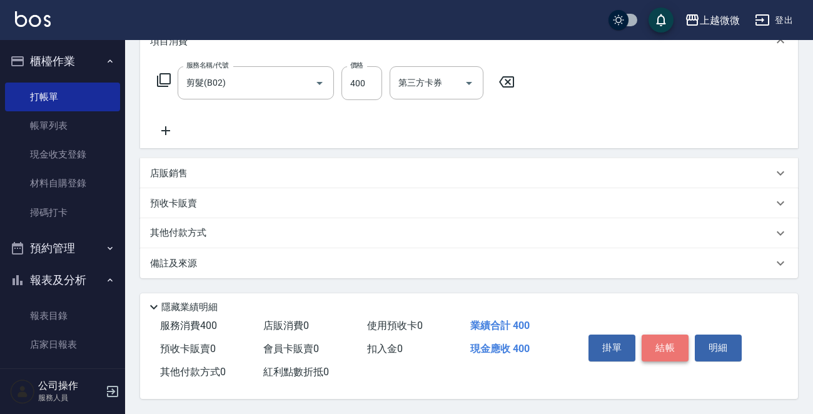
click at [667, 349] on button "結帳" at bounding box center [664, 347] width 47 height 26
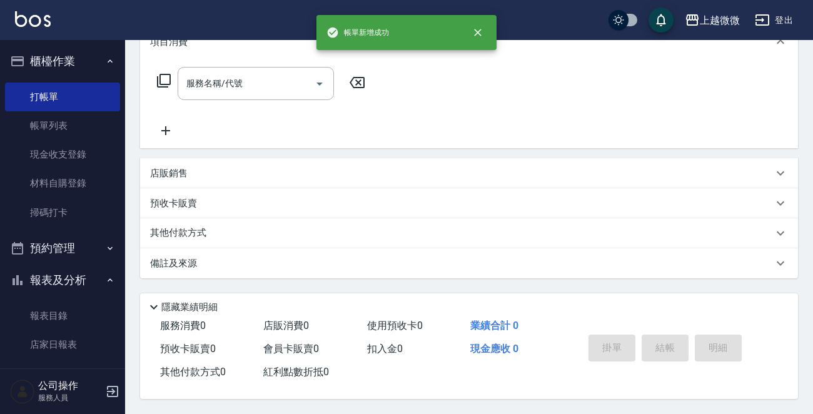
scroll to position [0, 0]
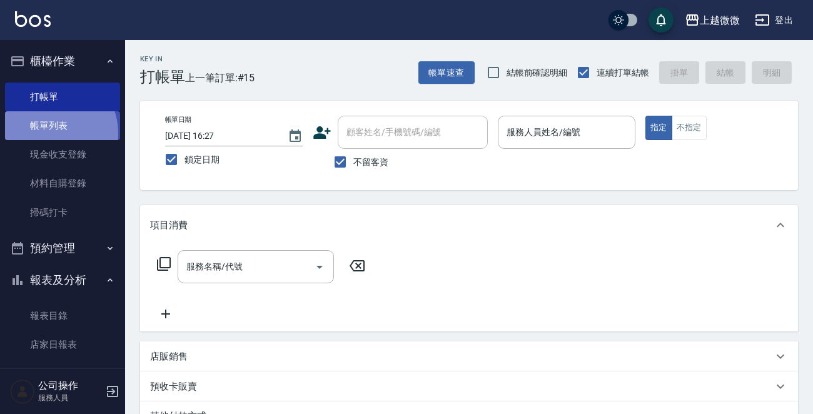
click at [53, 133] on link "帳單列表" at bounding box center [62, 125] width 115 height 29
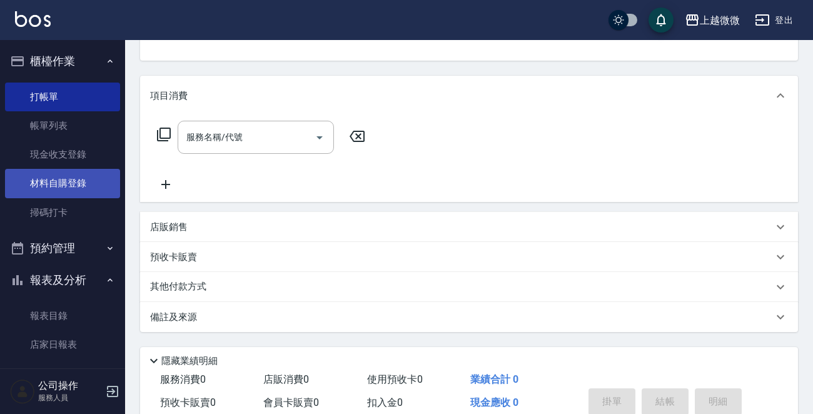
scroll to position [61, 0]
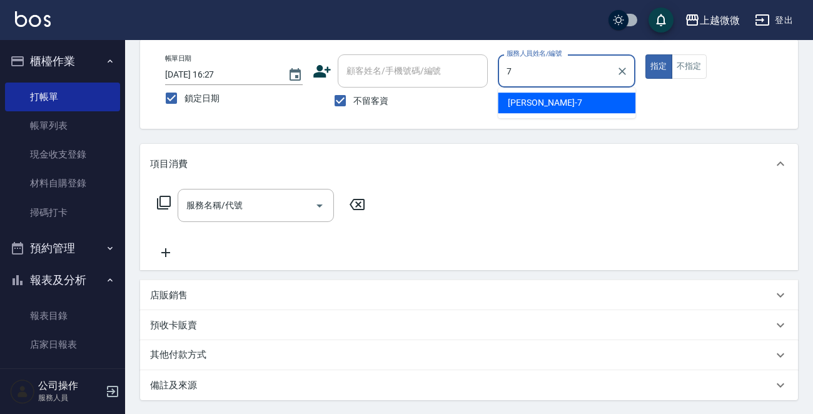
type input "[PERSON_NAME]-7"
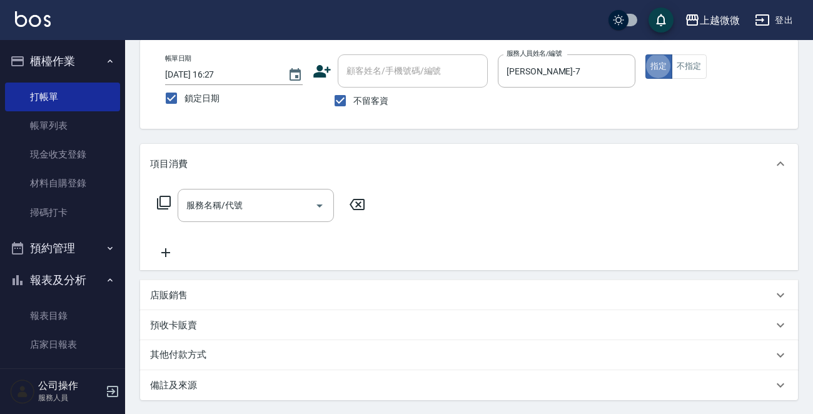
type button "true"
click at [683, 66] on button "不指定" at bounding box center [688, 66] width 35 height 24
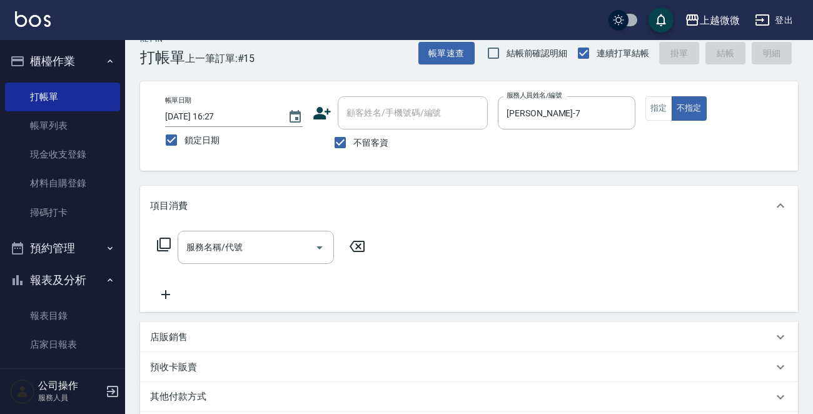
scroll to position [0, 0]
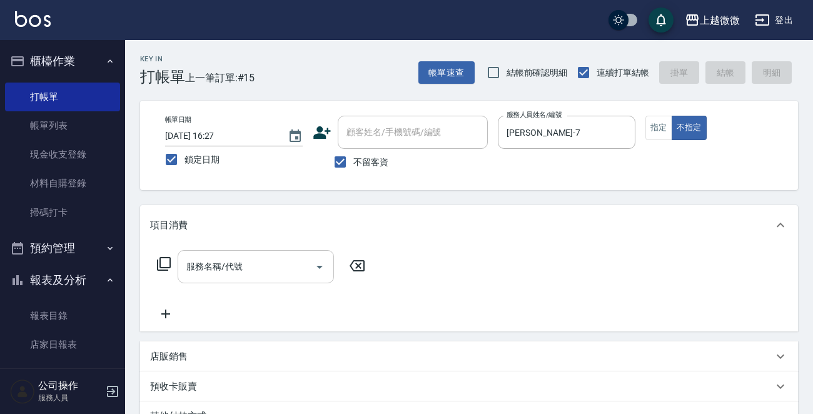
click at [319, 261] on icon "Open" at bounding box center [319, 266] width 15 height 15
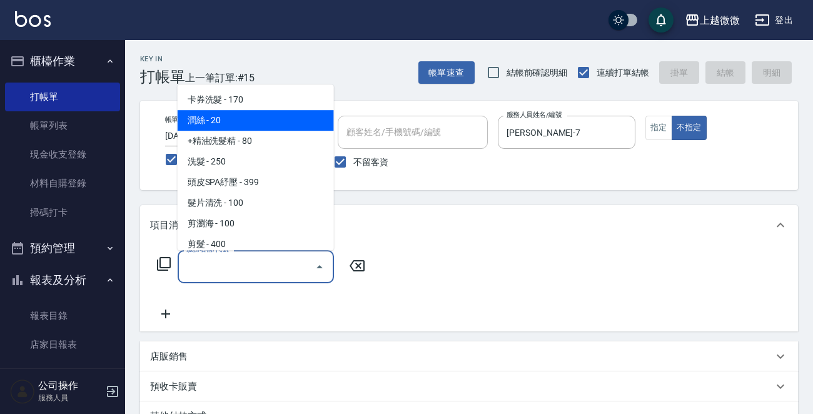
click at [240, 129] on span "潤絲 - 20" at bounding box center [256, 120] width 156 height 21
type input "潤絲(A01)"
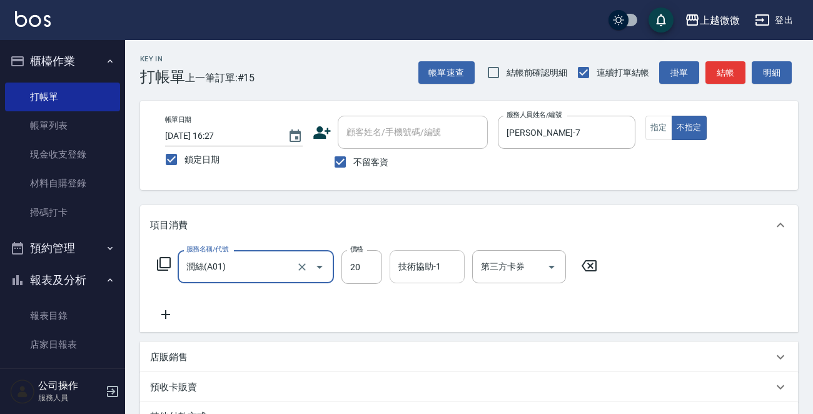
click at [430, 266] on div "技術協助-1 技術協助-1" at bounding box center [426, 266] width 75 height 33
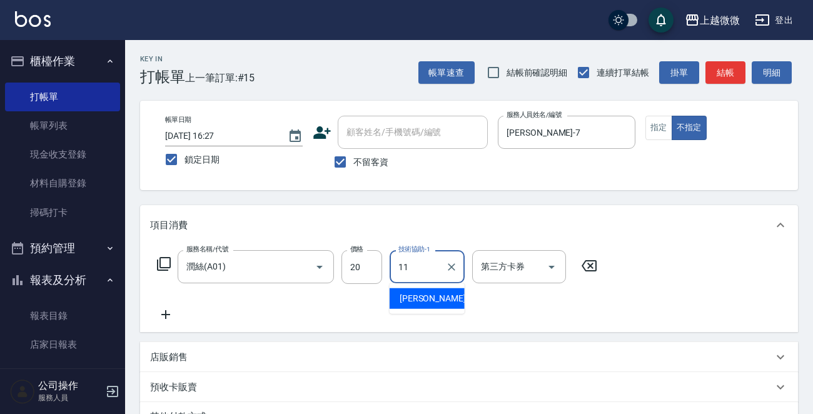
type input "[PERSON_NAME]-11"
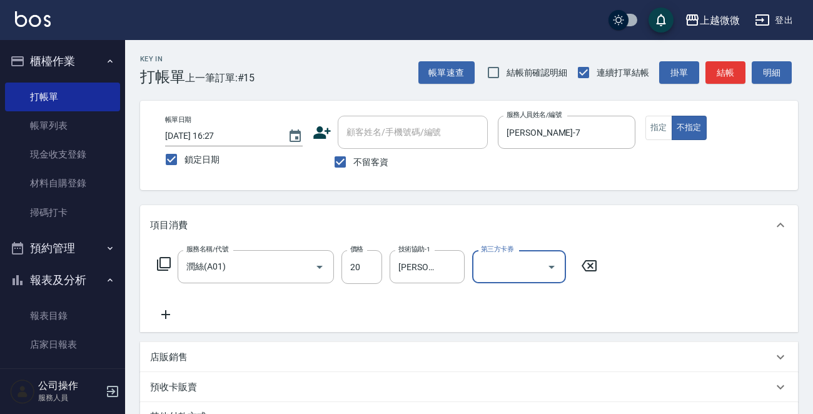
click at [166, 309] on icon at bounding box center [165, 314] width 31 height 15
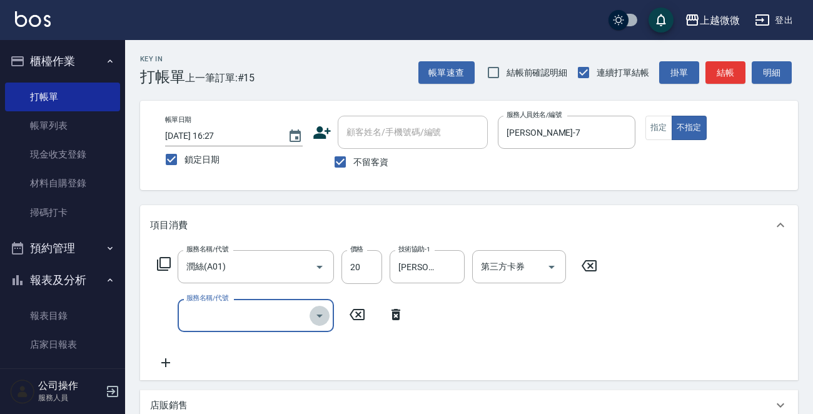
click at [315, 312] on icon "Open" at bounding box center [319, 315] width 15 height 15
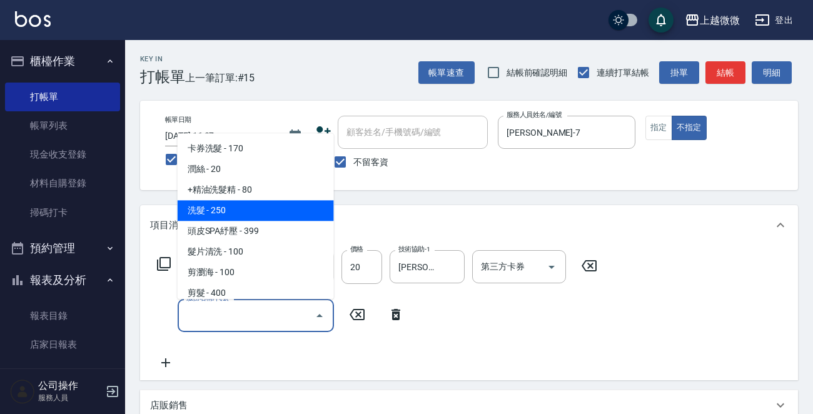
click at [279, 208] on span "洗髮 - 250" at bounding box center [256, 211] width 156 height 21
type input "洗髮(A03)"
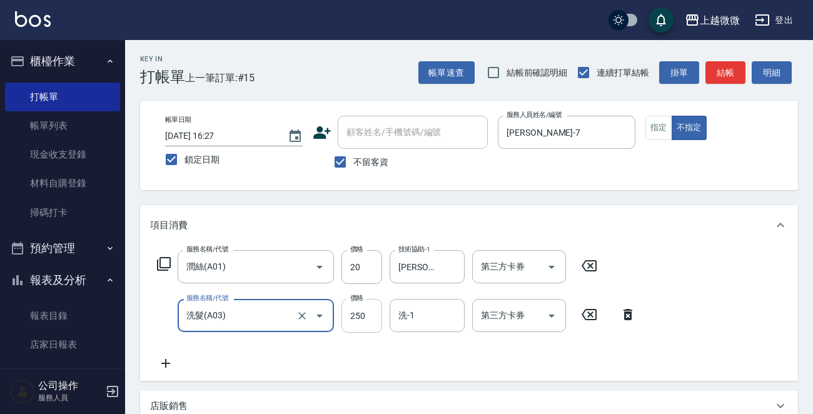
click at [356, 318] on input "250" at bounding box center [361, 316] width 41 height 34
type input "300"
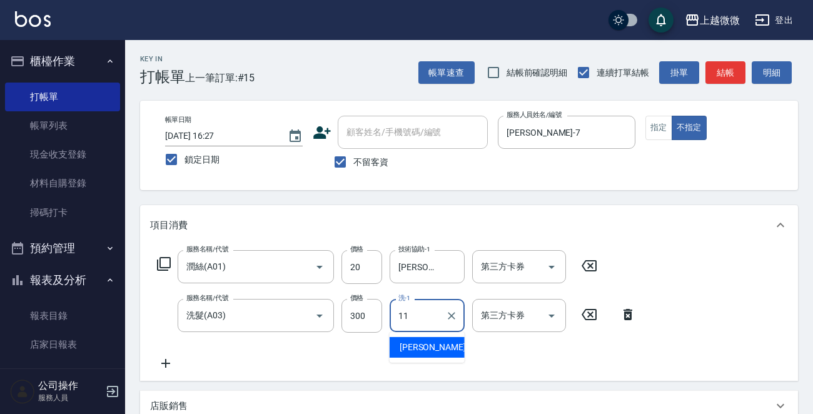
type input "[PERSON_NAME]-11"
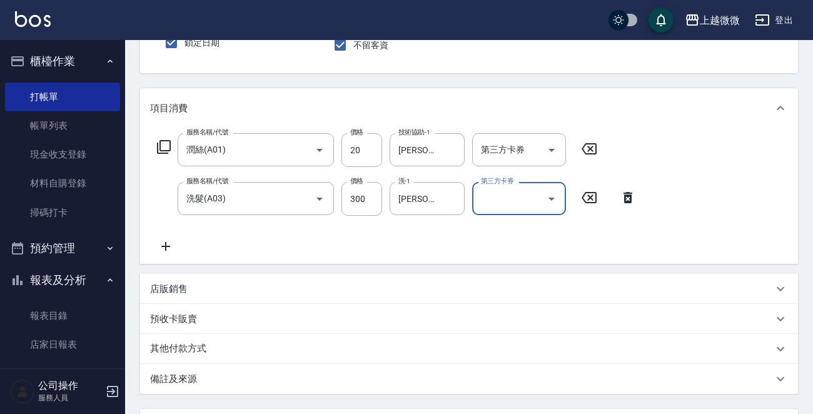
scroll to position [236, 0]
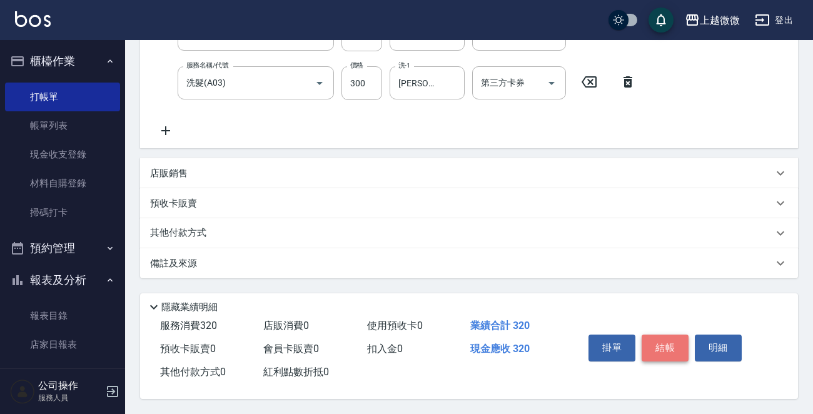
click at [674, 338] on button "結帳" at bounding box center [664, 347] width 47 height 26
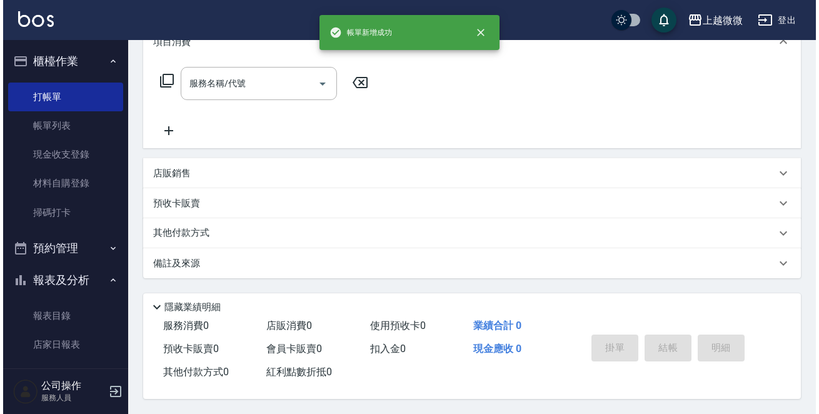
scroll to position [0, 0]
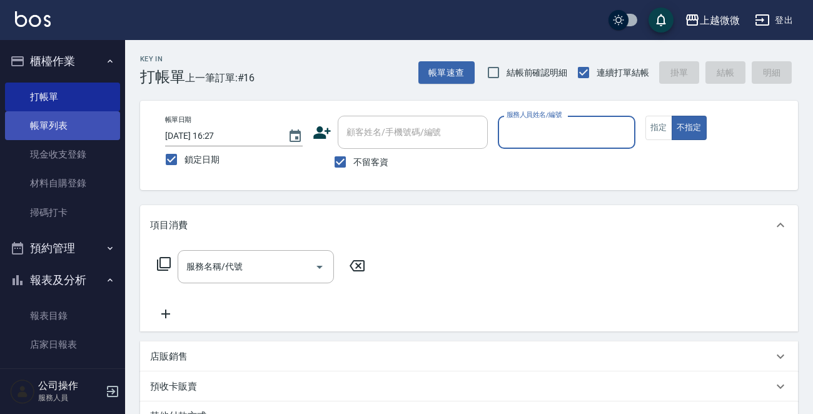
click at [61, 121] on link "帳單列表" at bounding box center [62, 125] width 115 height 29
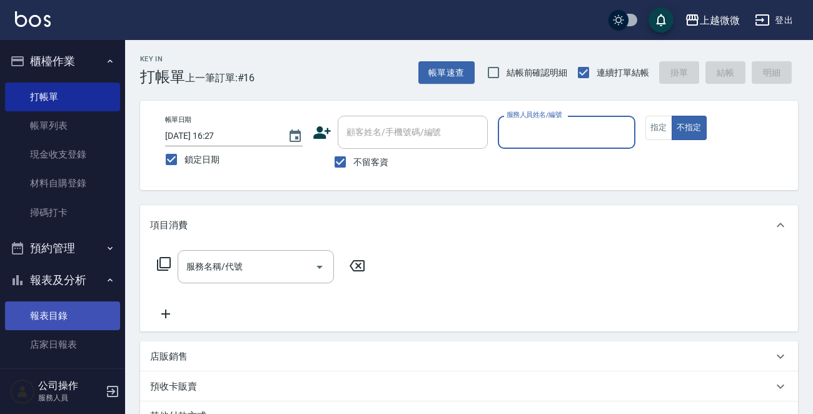
click at [39, 318] on link "報表目錄" at bounding box center [62, 315] width 115 height 29
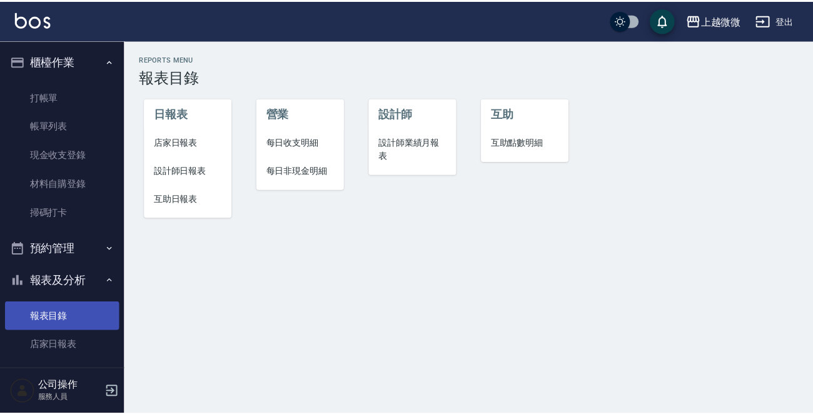
scroll to position [250, 0]
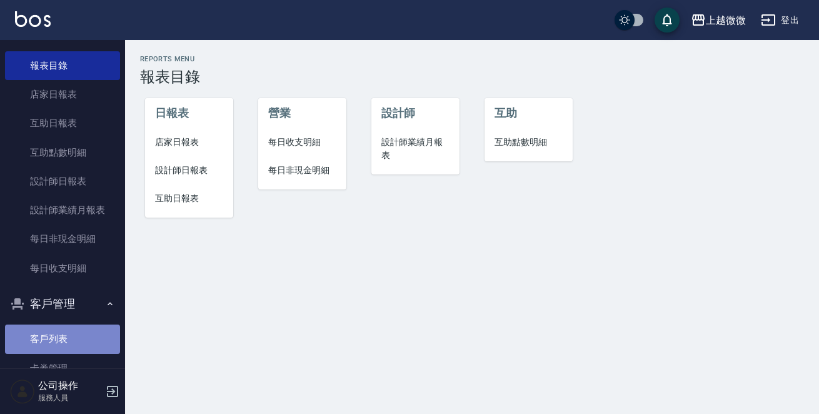
click at [62, 329] on link "客戶列表" at bounding box center [62, 338] width 115 height 29
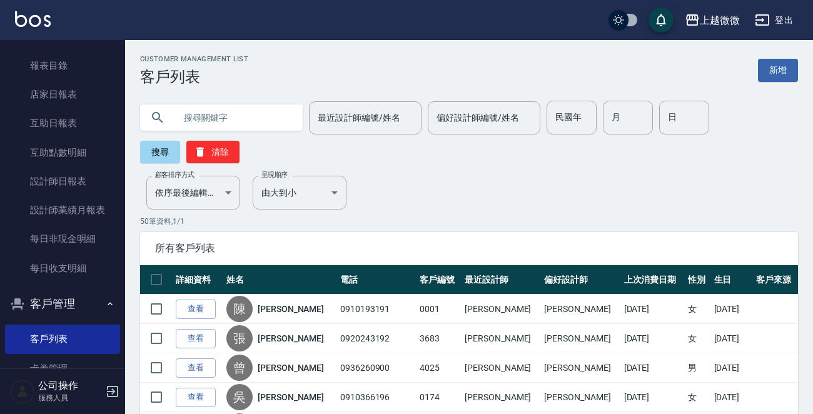
click at [197, 117] on input "text" at bounding box center [234, 118] width 118 height 34
type input "[PERSON_NAME]"
click at [156, 159] on button "搜尋" at bounding box center [160, 152] width 40 height 23
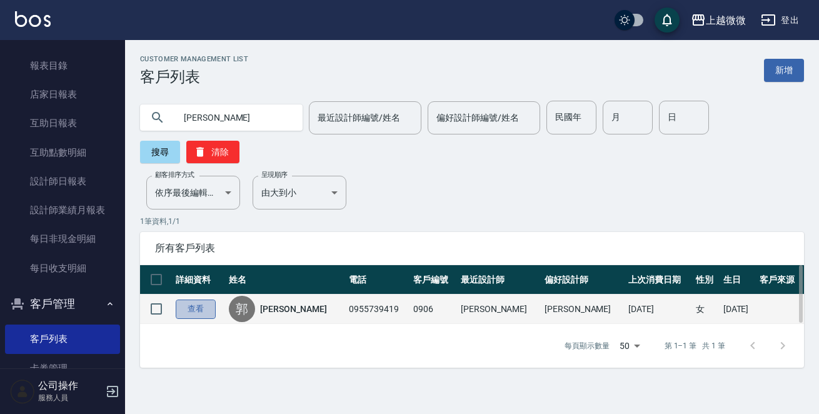
click at [208, 299] on link "查看" at bounding box center [196, 308] width 40 height 19
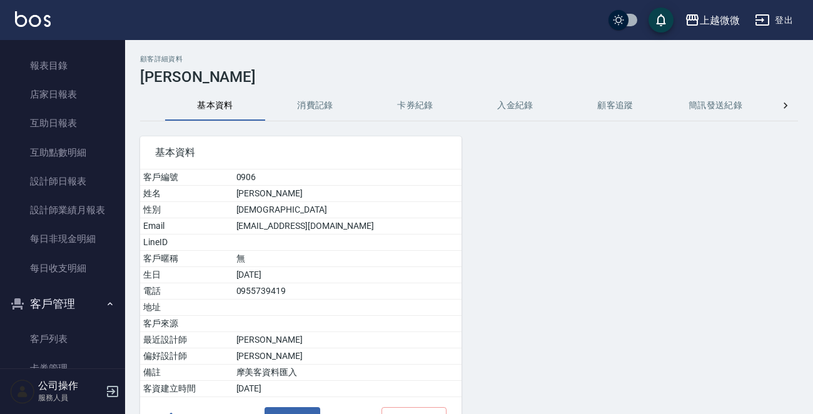
click at [320, 99] on button "消費記錄" at bounding box center [315, 106] width 100 height 30
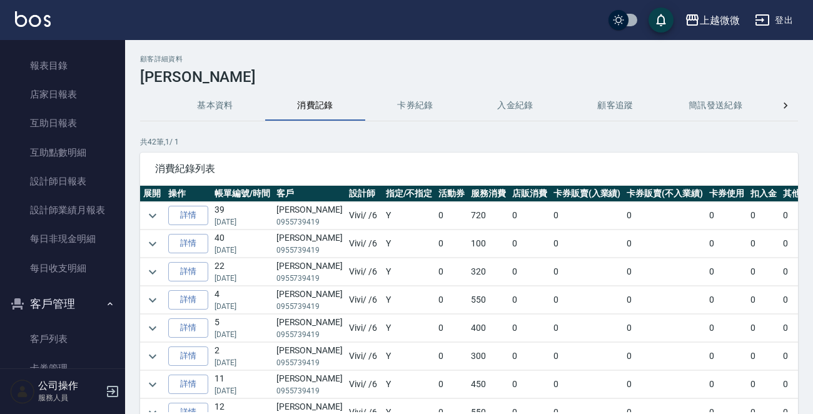
scroll to position [125, 0]
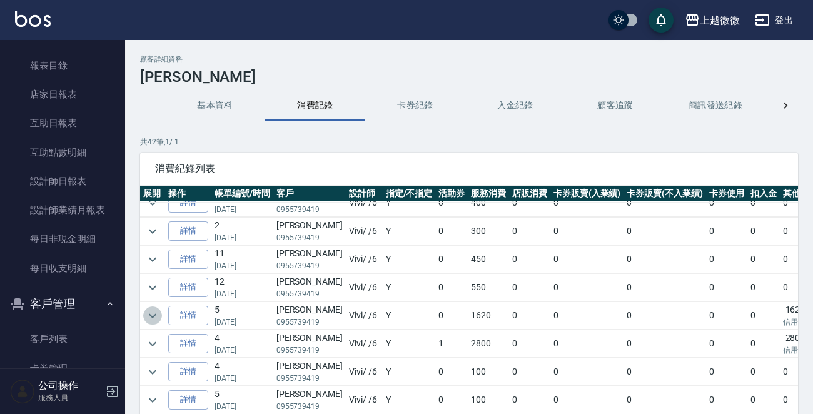
click at [156, 309] on icon "expand row" at bounding box center [152, 315] width 15 height 15
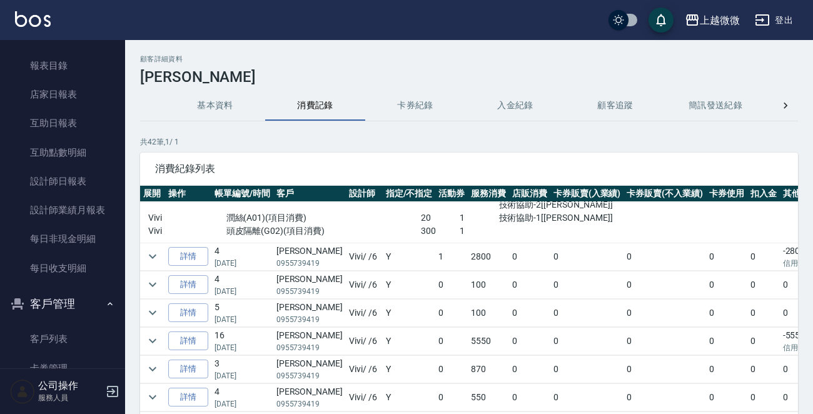
scroll to position [313, 0]
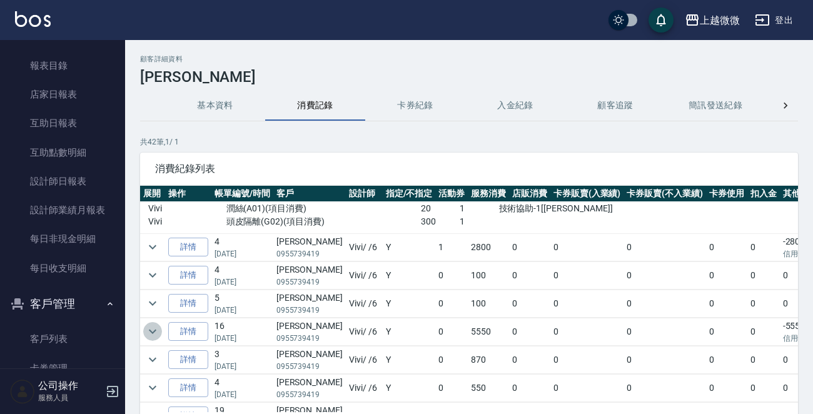
click at [153, 331] on icon "expand row" at bounding box center [152, 331] width 15 height 15
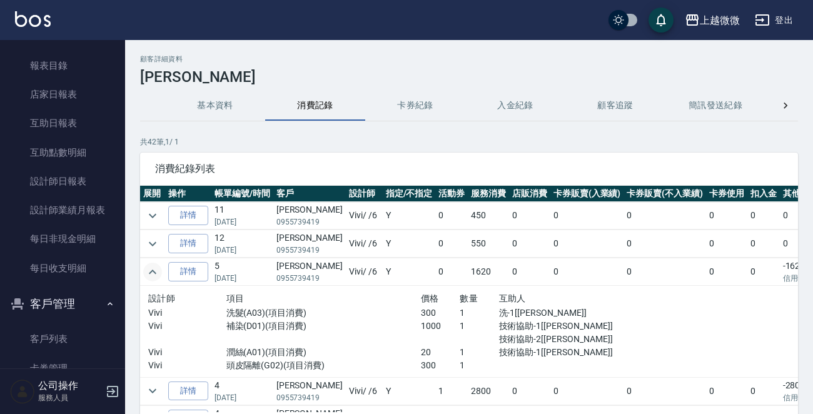
scroll to position [188, 0]
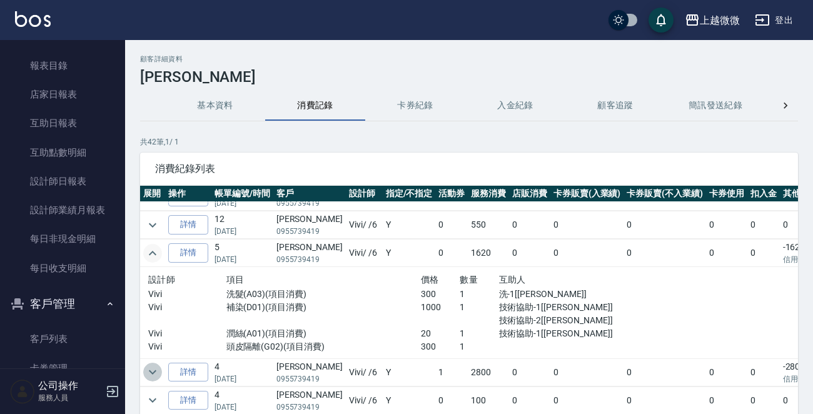
click at [155, 370] on icon "expand row" at bounding box center [153, 372] width 8 height 4
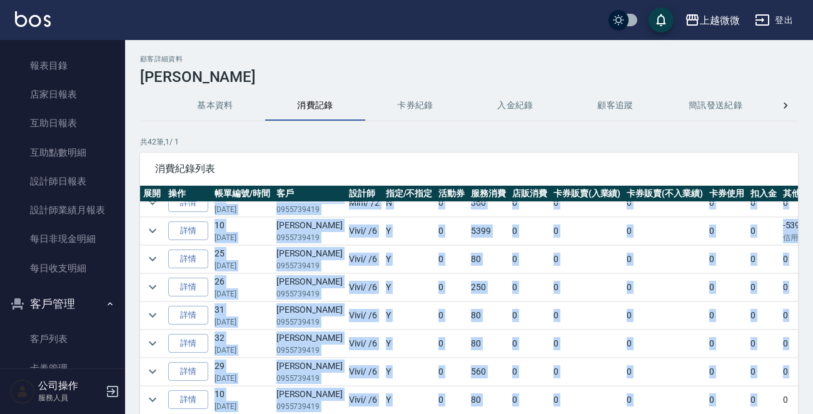
scroll to position [1239, 0]
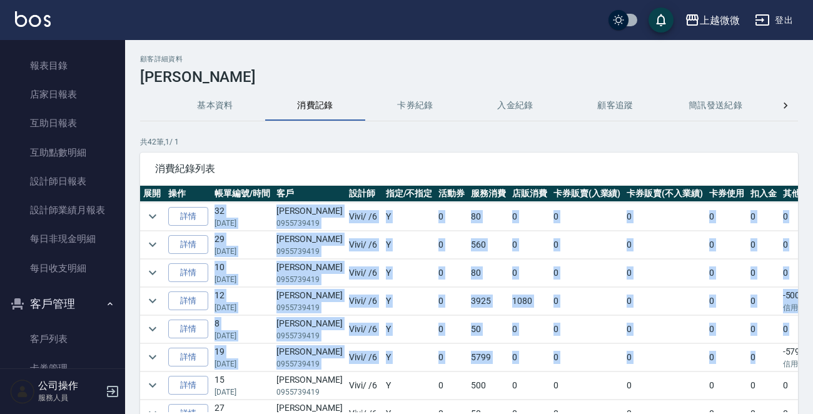
drag, startPoint x: 719, startPoint y: 406, endPoint x: 728, endPoint y: 403, distance: 9.9
click at [739, 408] on div "展開 操作 帳單編號/時間 客戶 設計師 指定/不指定 活動券 服務消費 店販消費 卡券販賣(入業績) 卡券販賣(不入業績) 卡券使用 扣入金 其他付款方式 …" at bounding box center [469, 299] width 658 height 226
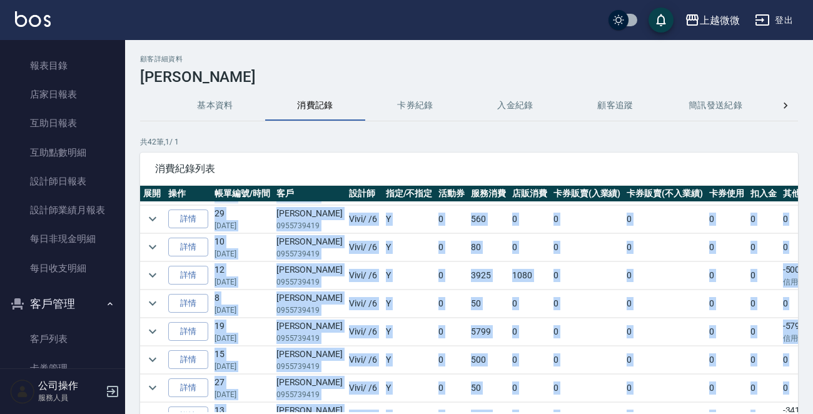
click at [783, 262] on td "-5005 信用卡" at bounding box center [809, 275] width 59 height 28
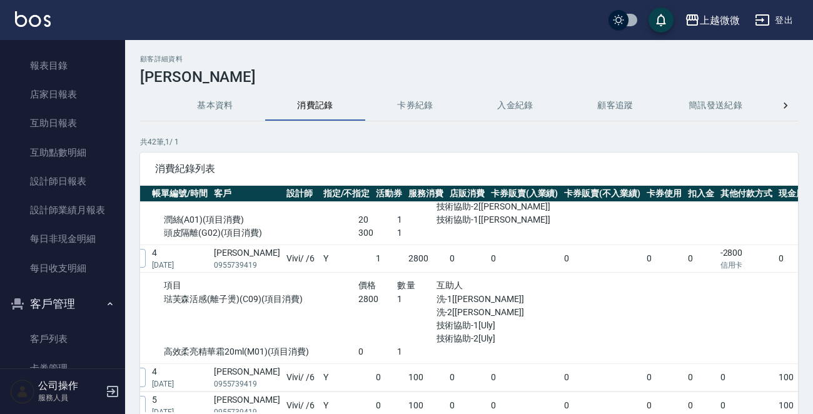
scroll to position [301, 78]
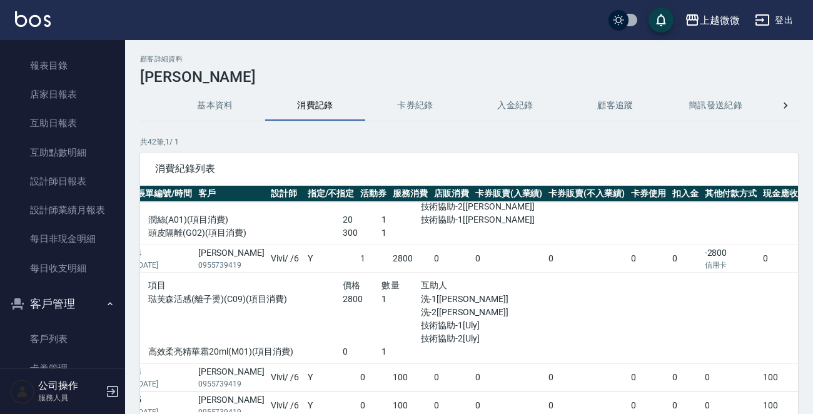
drag, startPoint x: 756, startPoint y: 412, endPoint x: 777, endPoint y: 423, distance: 23.8
click at [777, 413] on html "上越微微 登出 櫃檯作業 打帳單 帳單列表 現金收支登錄 材料自購登錄 掃碼打卡 預約管理 預約管理 單日預約紀錄 單週預約紀錄 報表及分析 報表目錄 店家日…" at bounding box center [406, 249] width 813 height 499
click at [545, 318] on td at bounding box center [684, 318] width 279 height 92
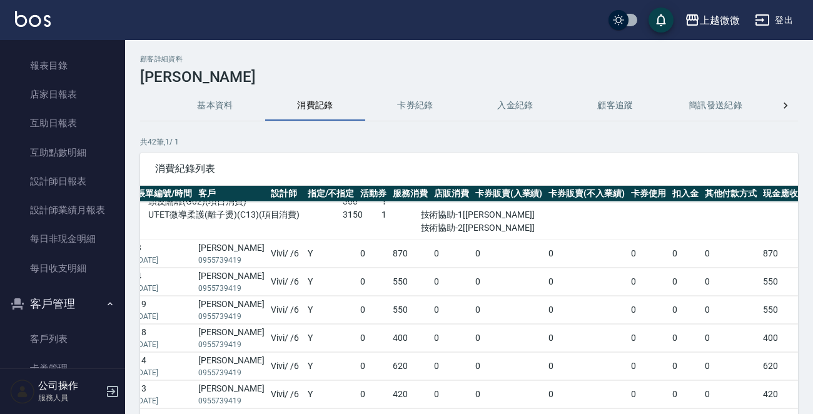
scroll to position [551, 78]
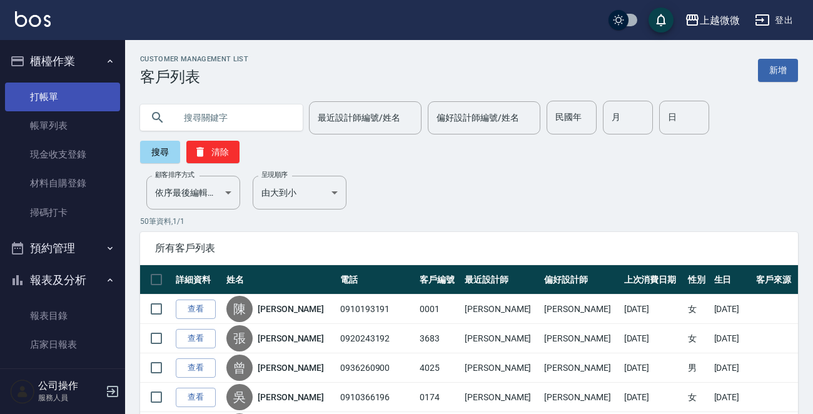
click at [63, 97] on link "打帳單" at bounding box center [62, 97] width 115 height 29
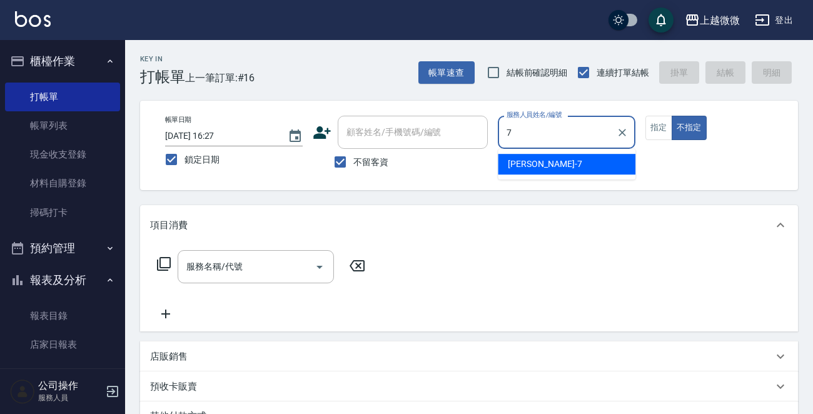
type input "[PERSON_NAME]-7"
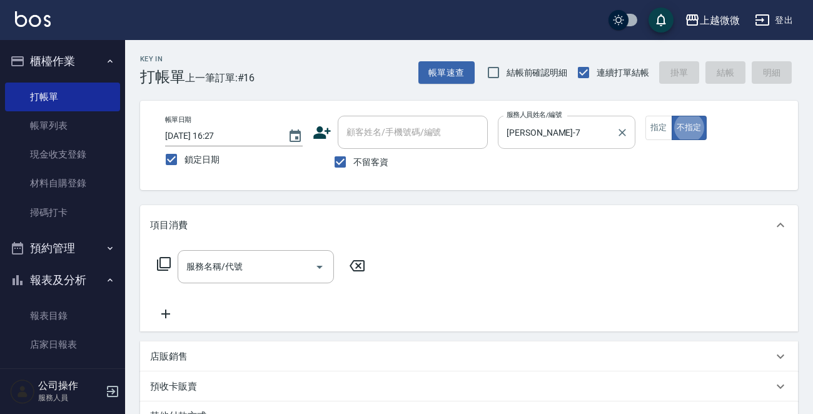
type button "false"
click at [664, 131] on button "指定" at bounding box center [658, 128] width 27 height 24
click at [164, 261] on icon at bounding box center [163, 263] width 15 height 15
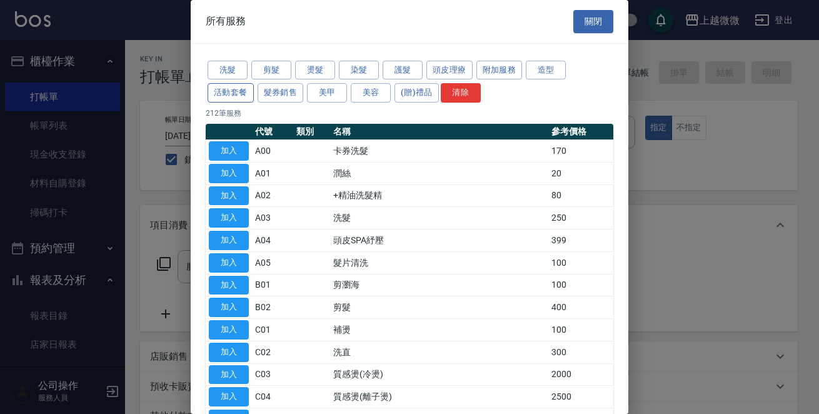
click at [232, 95] on button "活動套餐" at bounding box center [231, 92] width 46 height 19
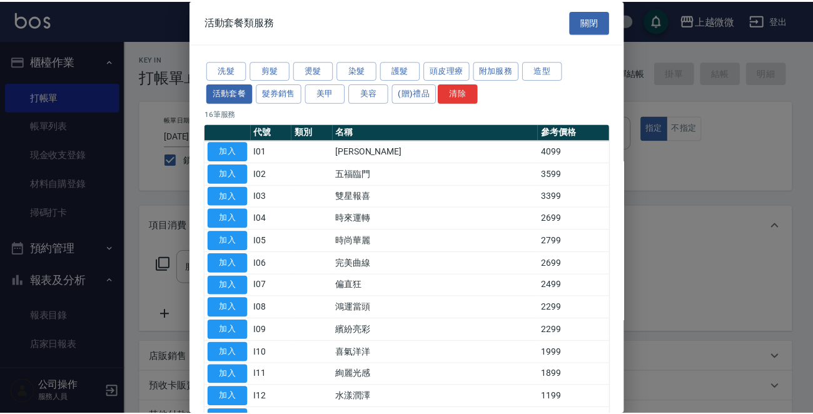
scroll to position [125, 0]
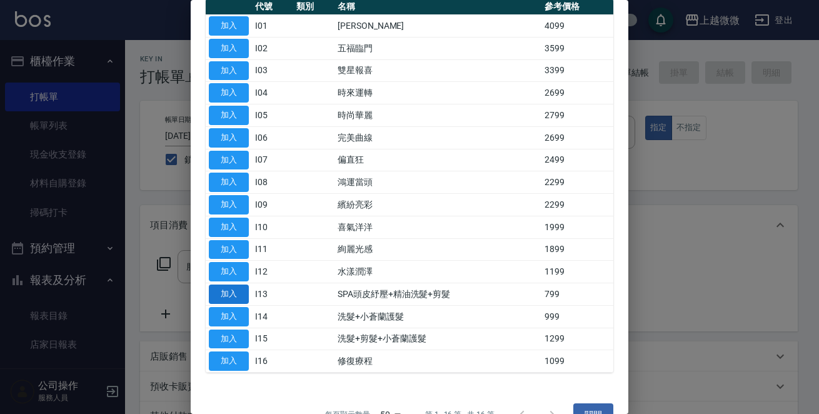
click at [219, 293] on button "加入" at bounding box center [229, 293] width 40 height 19
type input "SPA頭皮紓壓+精油洗髮+剪髮(I13)"
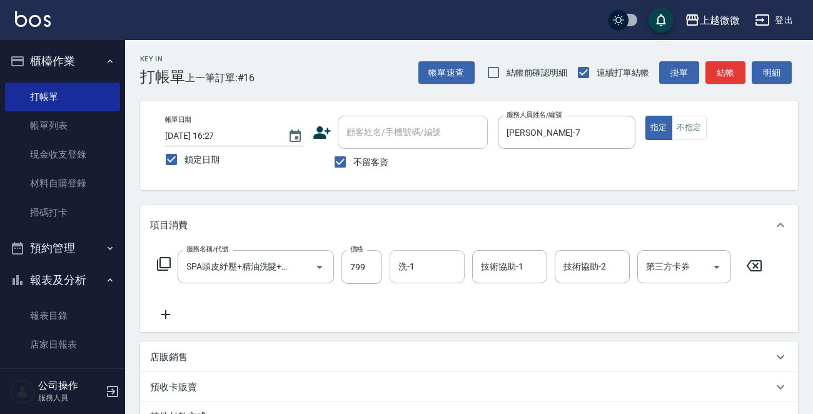
click at [441, 269] on input "洗-1" at bounding box center [427, 267] width 64 height 22
type input "Joan-16"
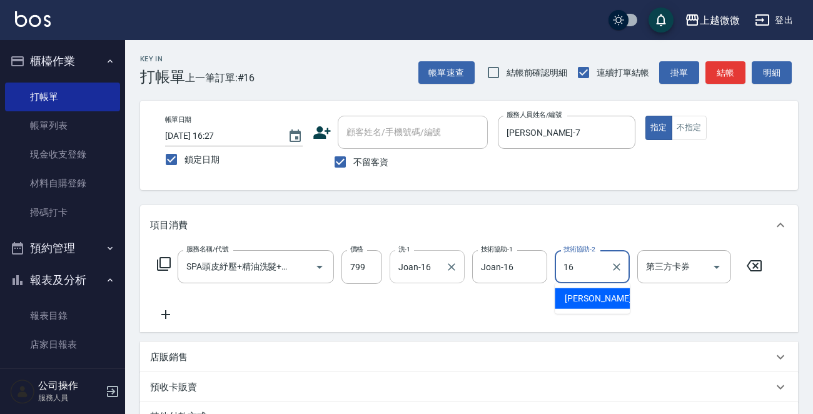
type input "Joan-16"
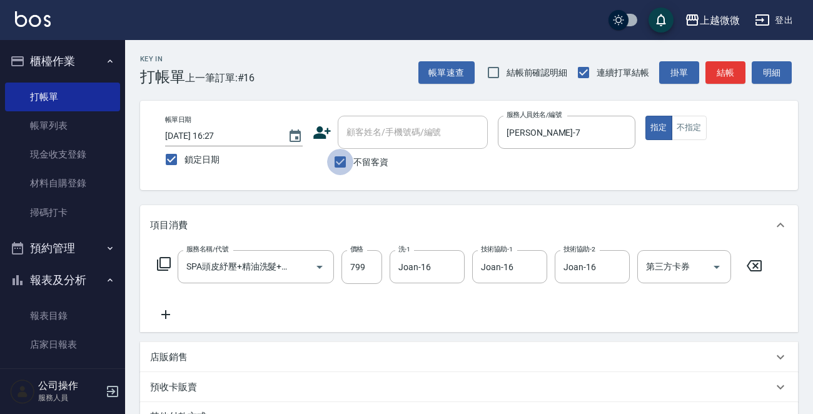
click at [343, 158] on input "不留客資" at bounding box center [340, 162] width 26 height 26
checkbox input "false"
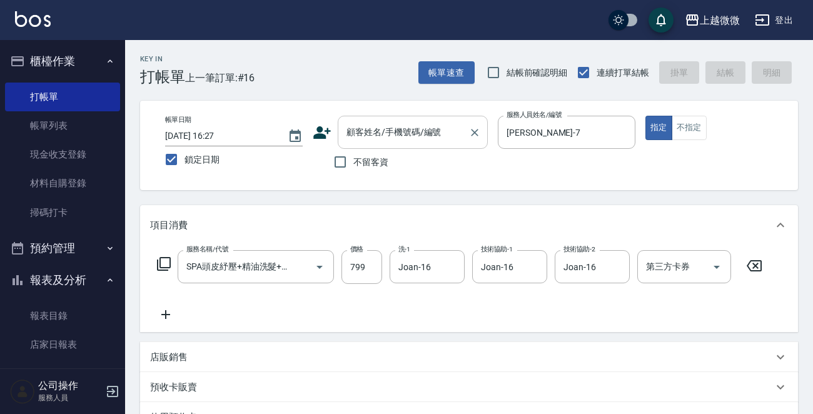
click at [364, 143] on div "顧客姓名/手機號碼/編號" at bounding box center [413, 132] width 150 height 33
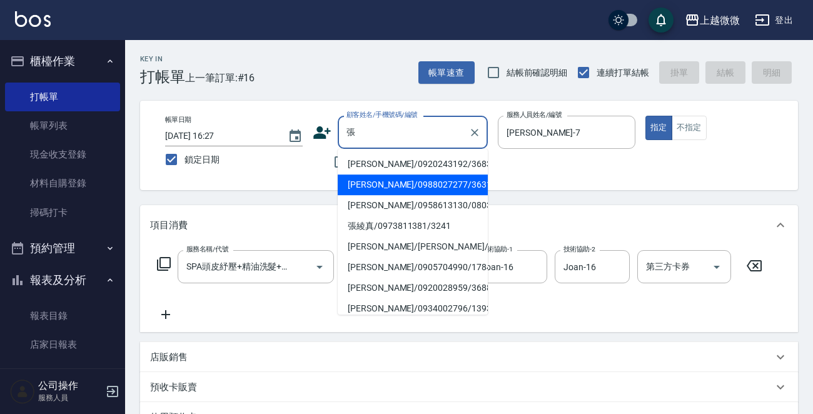
click at [361, 180] on li "[PERSON_NAME]/0988027277/3631" at bounding box center [413, 184] width 150 height 21
type input "[PERSON_NAME]/0988027277/3631"
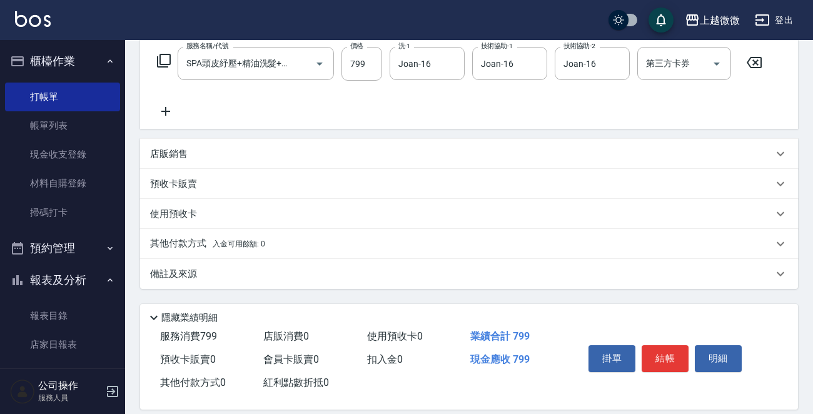
scroll to position [217, 0]
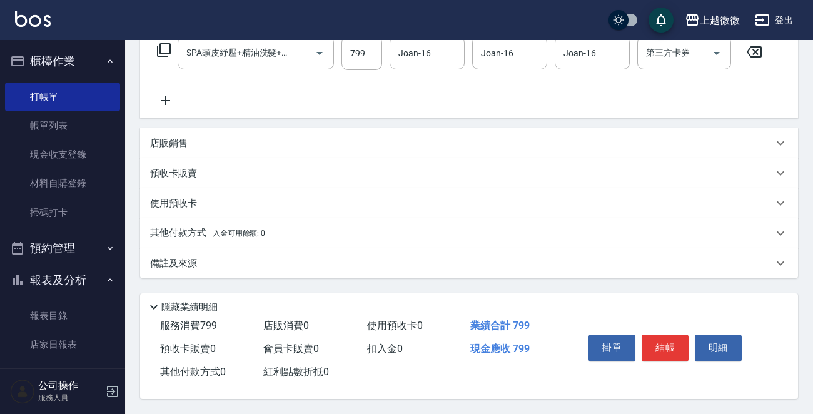
click at [178, 257] on p "備註及來源" at bounding box center [173, 263] width 47 height 13
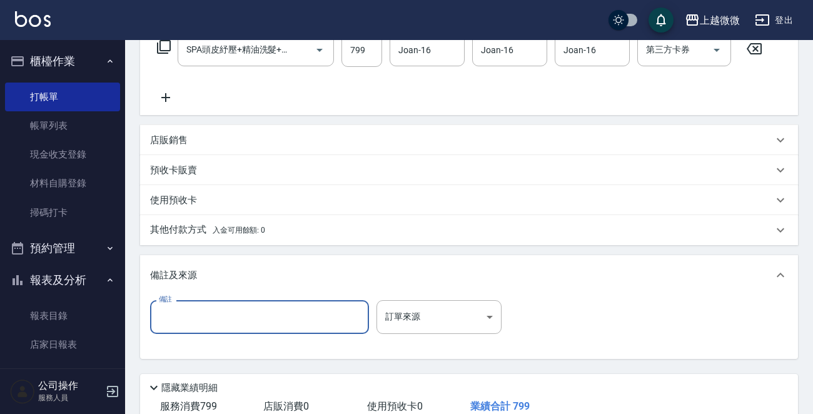
click at [221, 314] on input "備註" at bounding box center [259, 317] width 219 height 34
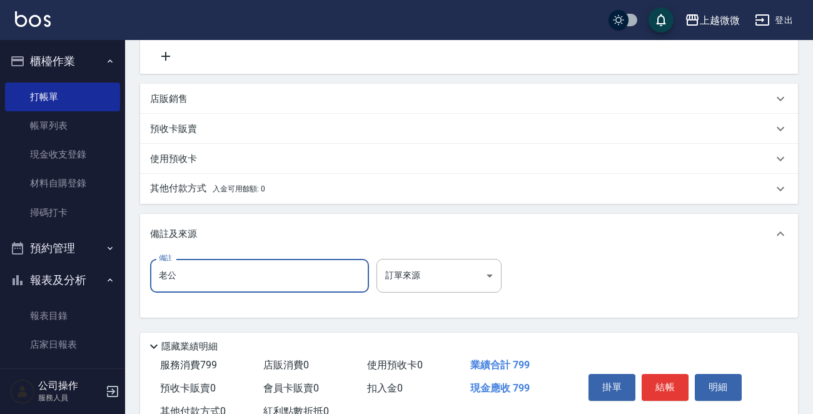
scroll to position [301, 0]
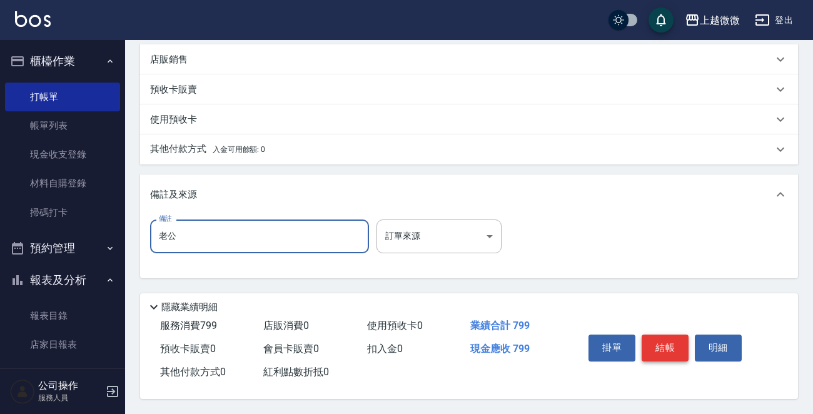
type input "老公"
click at [668, 337] on button "結帳" at bounding box center [664, 347] width 47 height 26
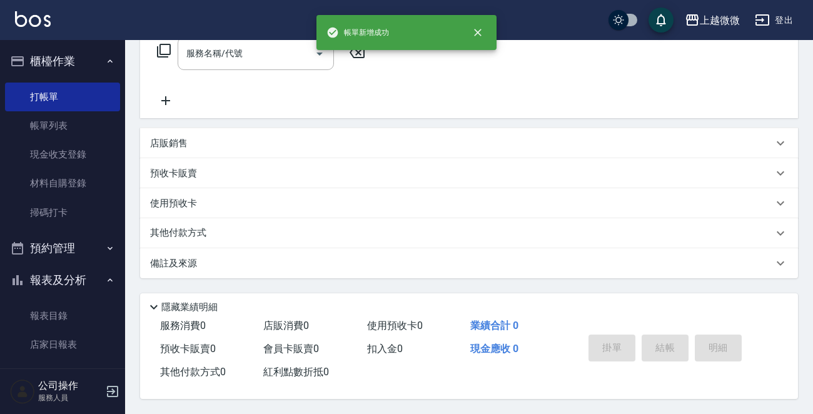
scroll to position [0, 0]
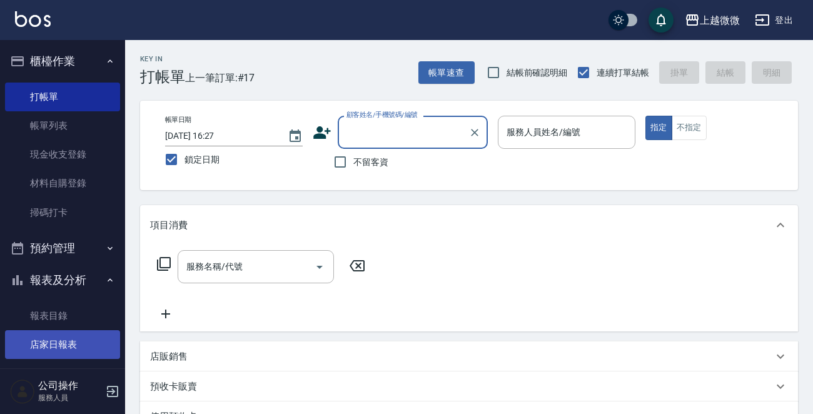
click at [58, 338] on link "店家日報表" at bounding box center [62, 344] width 115 height 29
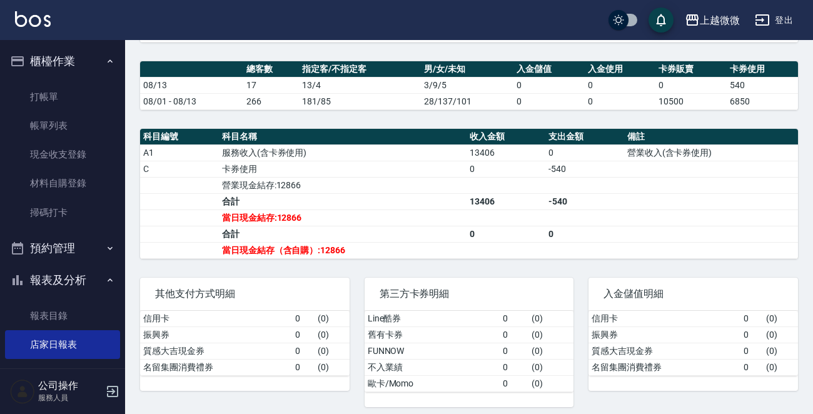
scroll to position [375, 0]
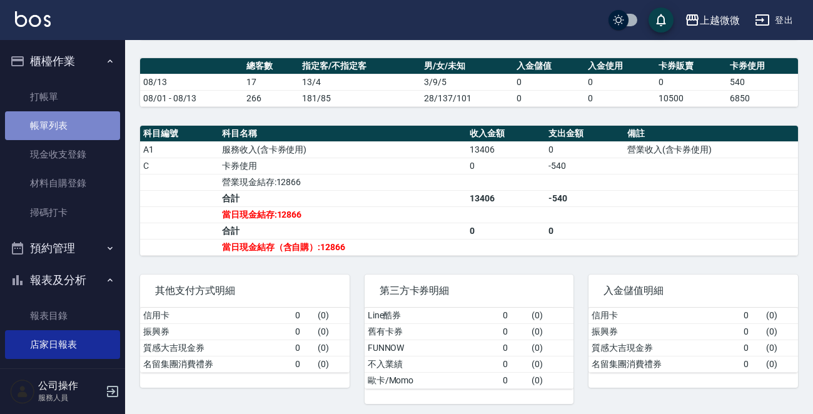
click at [85, 133] on link "帳單列表" at bounding box center [62, 125] width 115 height 29
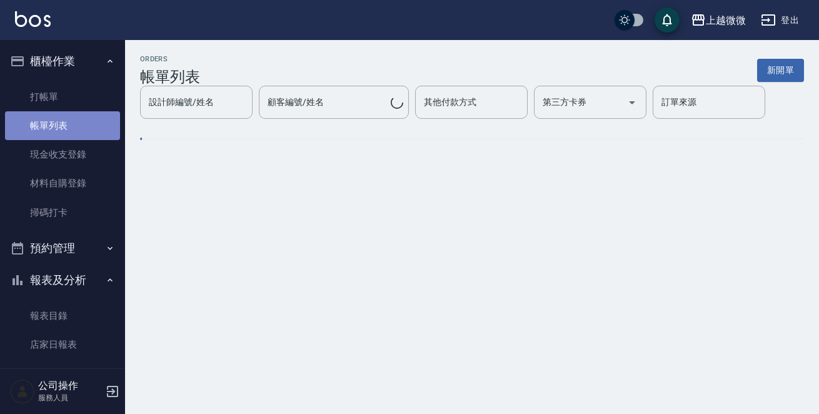
click at [94, 131] on link "帳單列表" at bounding box center [62, 125] width 115 height 29
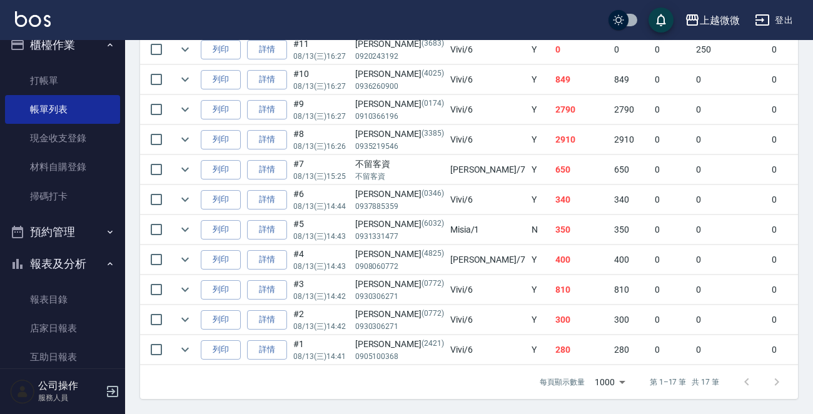
scroll to position [63, 0]
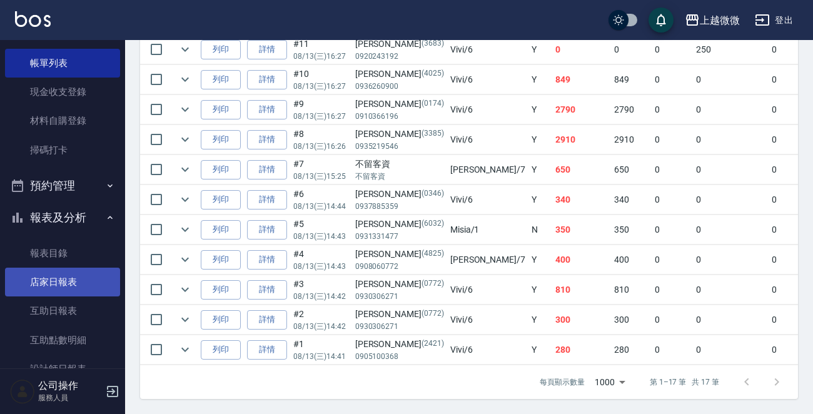
click at [44, 275] on link "店家日報表" at bounding box center [62, 282] width 115 height 29
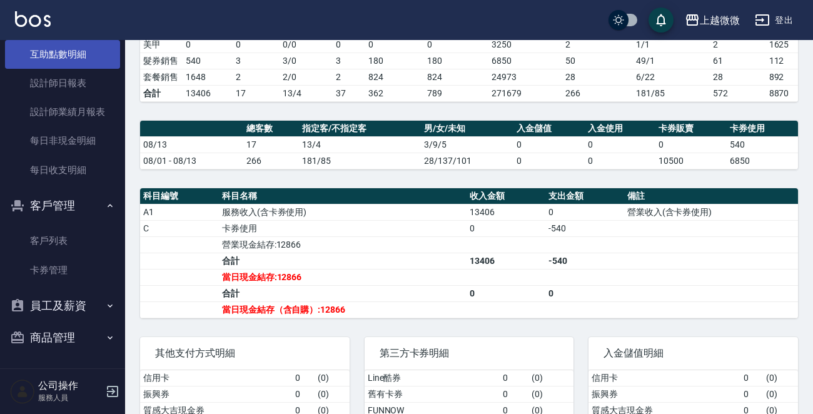
scroll to position [98, 0]
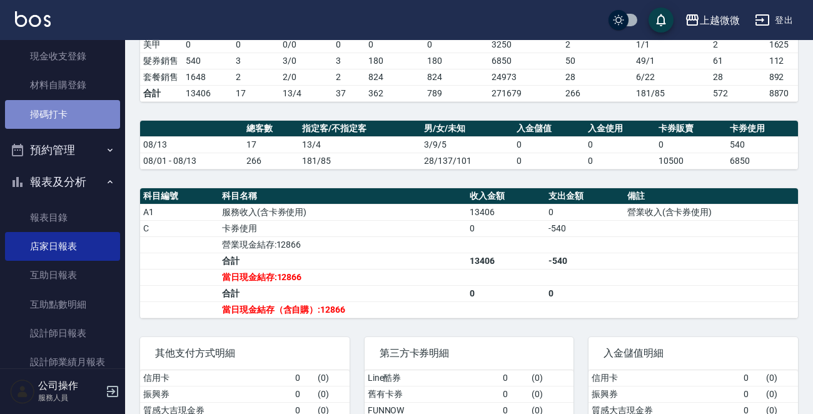
click at [71, 118] on link "掃碼打卡" at bounding box center [62, 114] width 115 height 29
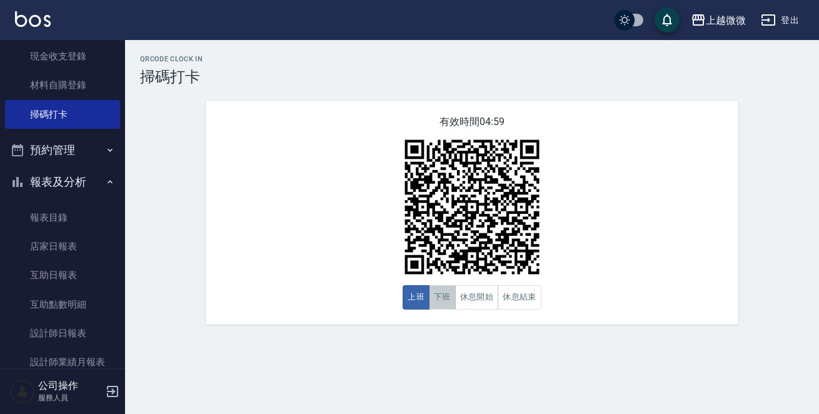
click at [437, 298] on button "下班" at bounding box center [442, 297] width 27 height 24
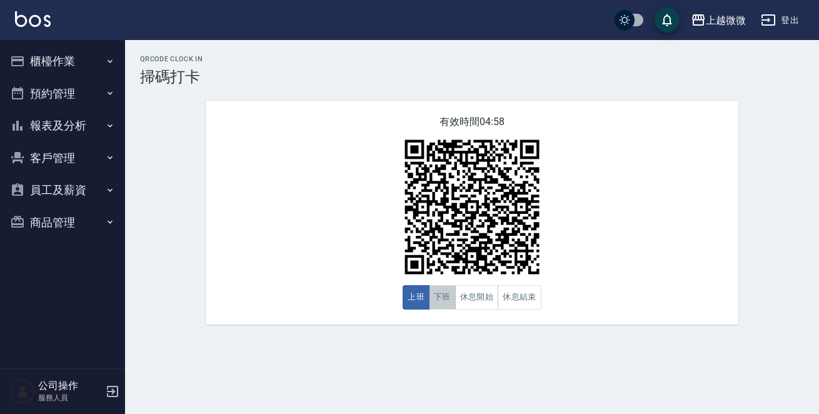
click at [442, 304] on button "下班" at bounding box center [442, 297] width 27 height 24
